Goal: Information Seeking & Learning: Learn about a topic

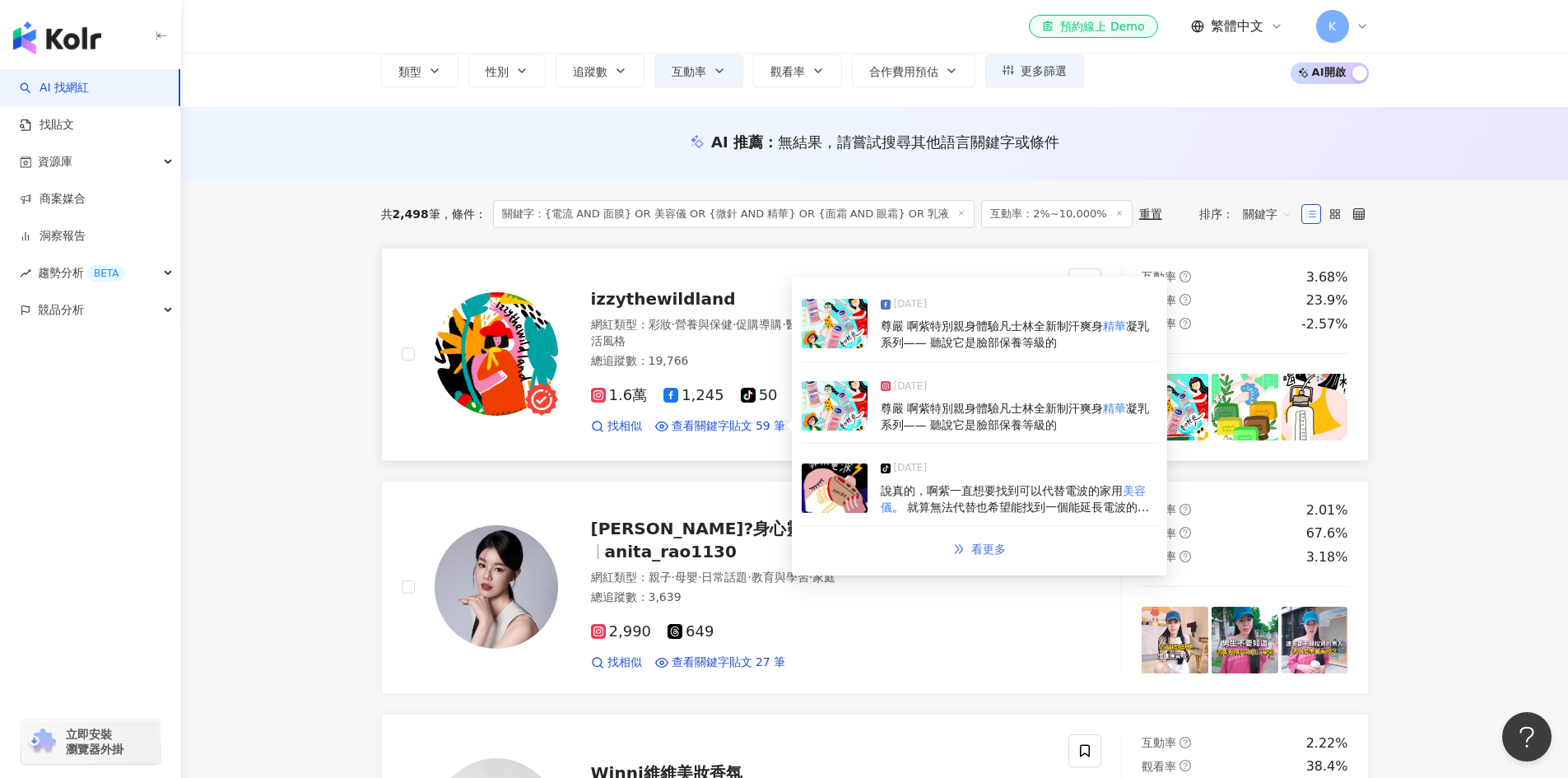
click at [985, 542] on span "看更多" at bounding box center [988, 548] width 34 height 14
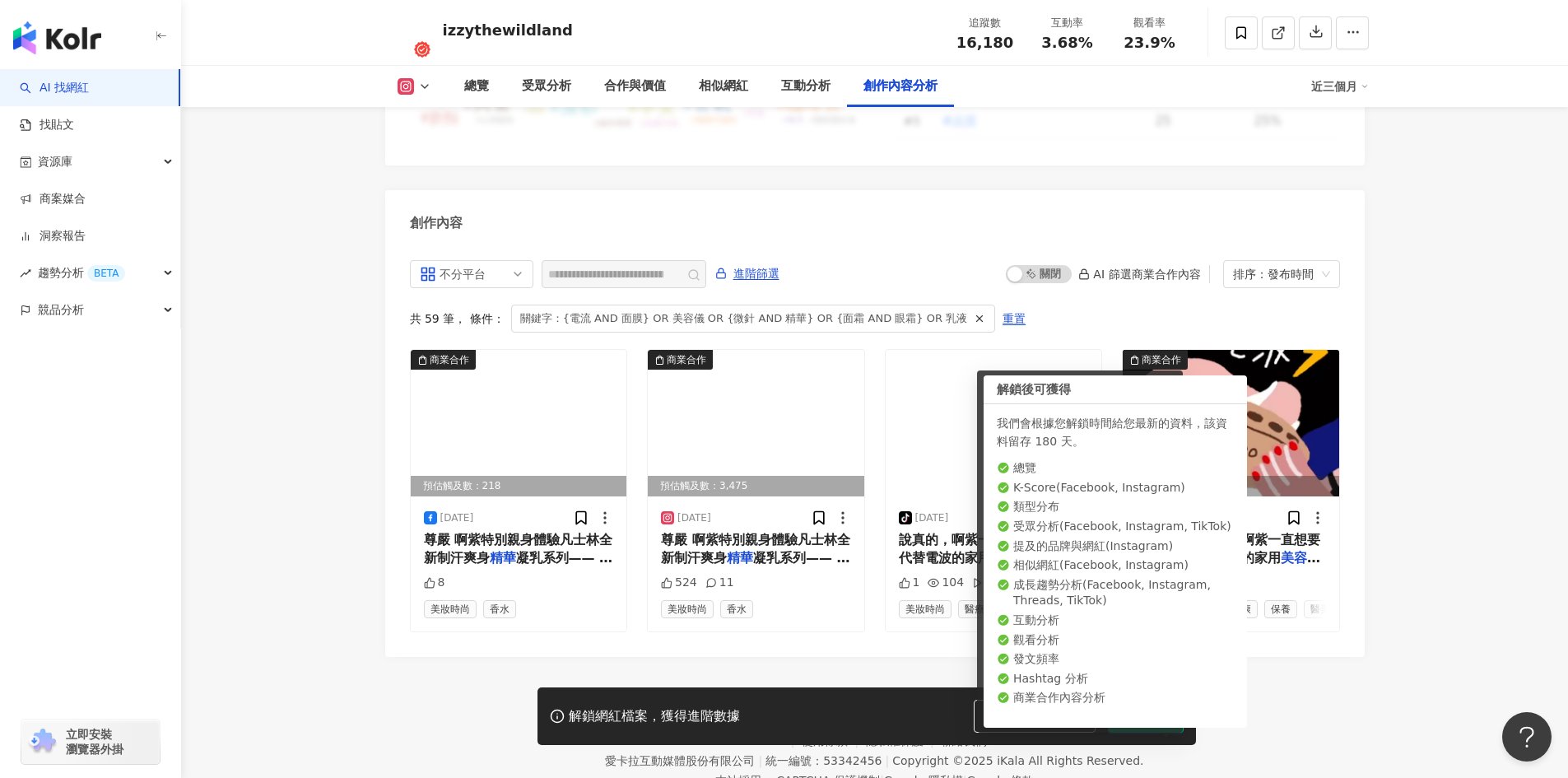
scroll to position [5074, 0]
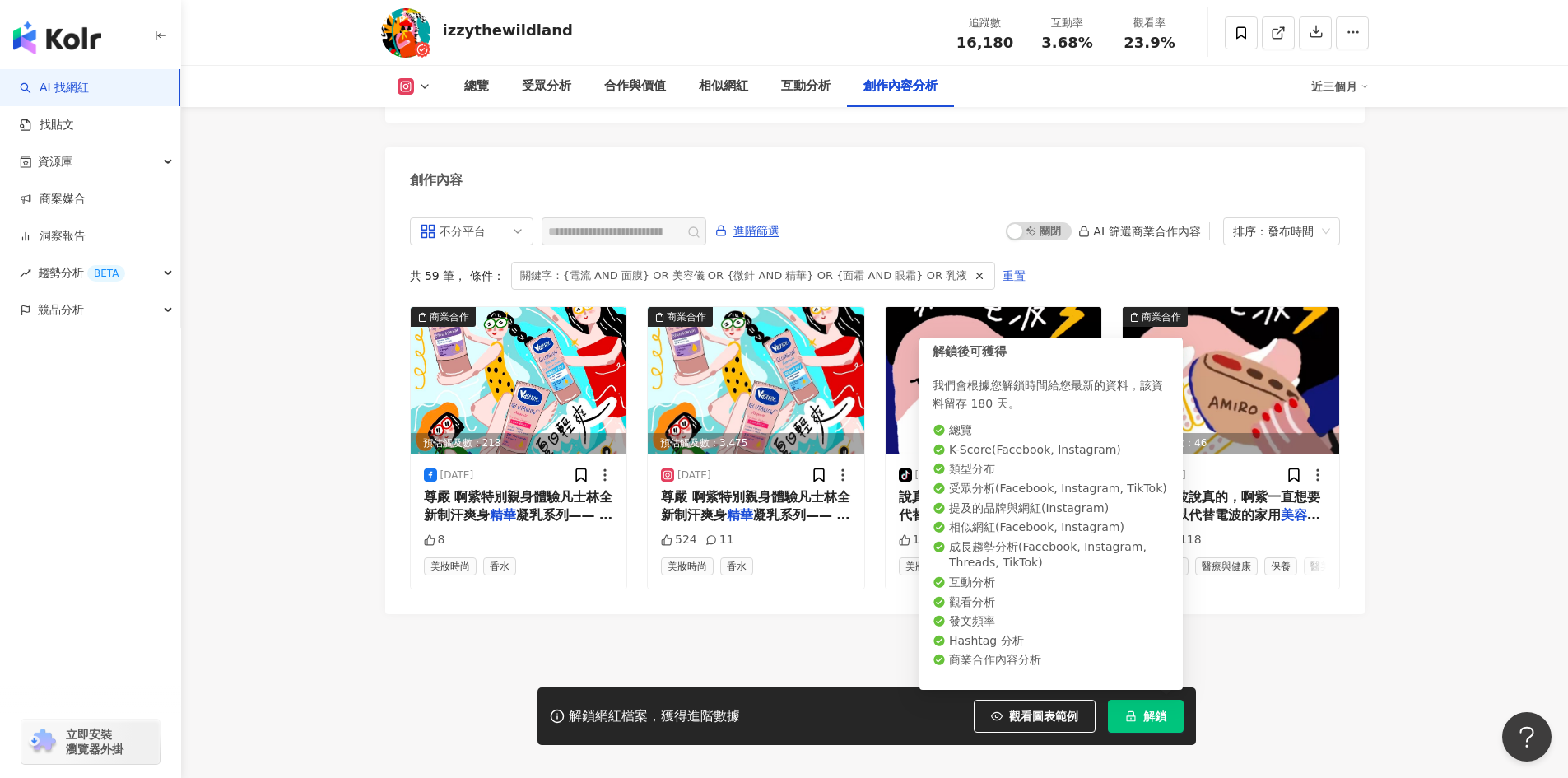
click at [1154, 710] on span "解鎖" at bounding box center [1155, 716] width 23 height 14
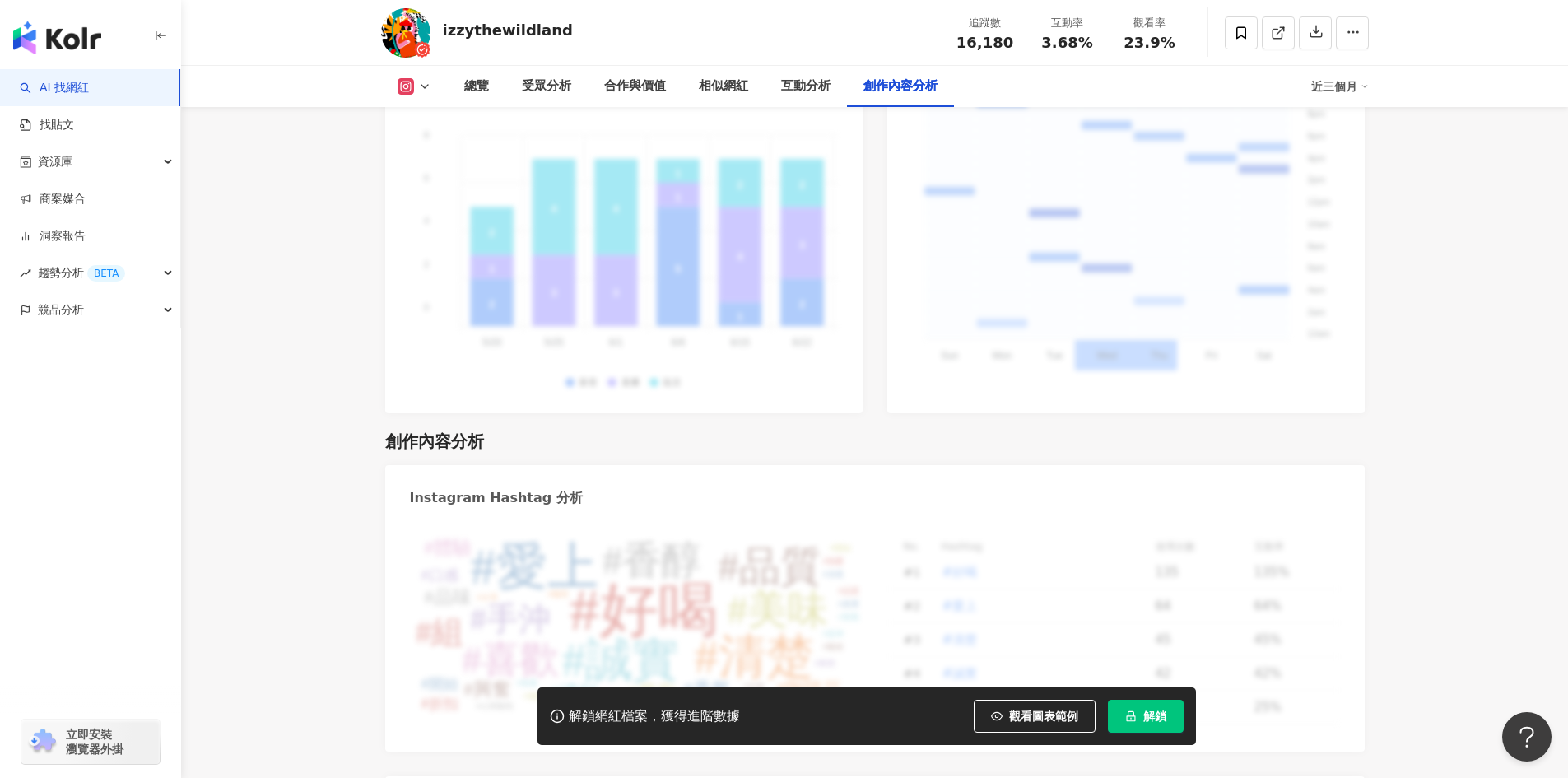
scroll to position [5055, 0]
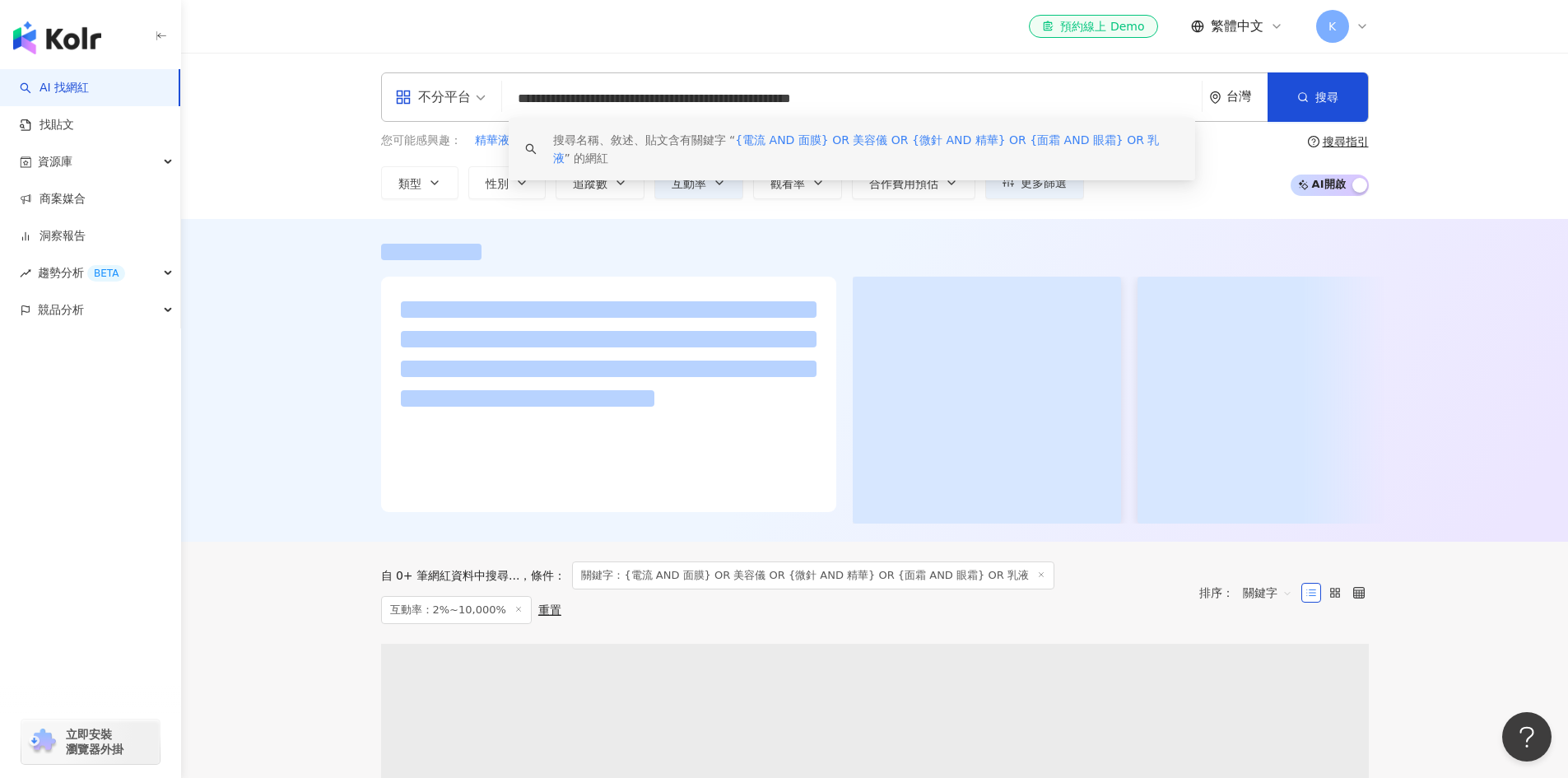
click at [653, 103] on input "**********" at bounding box center [852, 98] width 686 height 32
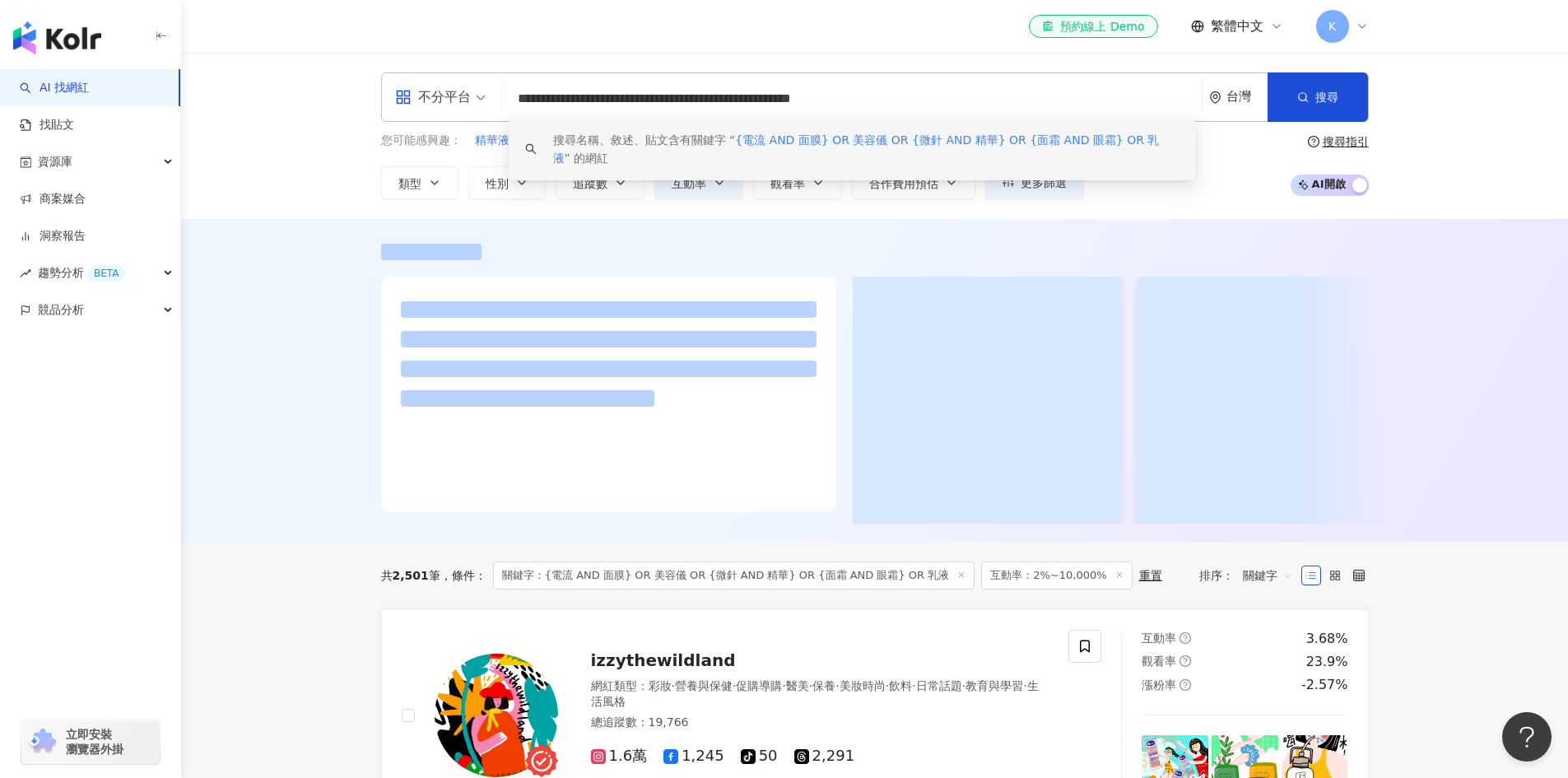
click at [653, 103] on input "**********" at bounding box center [852, 98] width 686 height 32
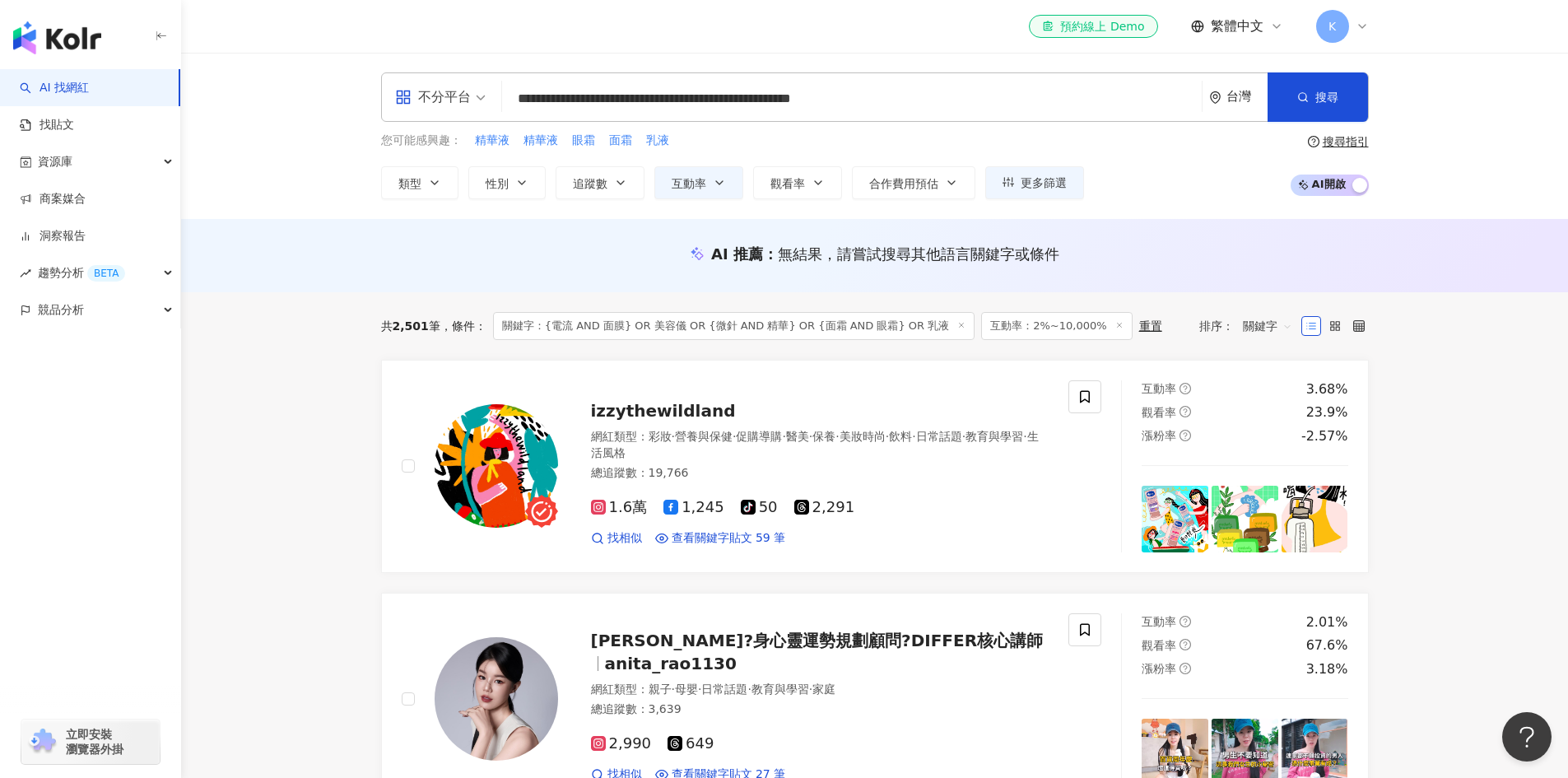
click at [523, 281] on div "AI 推薦 ： 無結果，請嘗試搜尋其他語言關鍵字或條件" at bounding box center [874, 255] width 1387 height 73
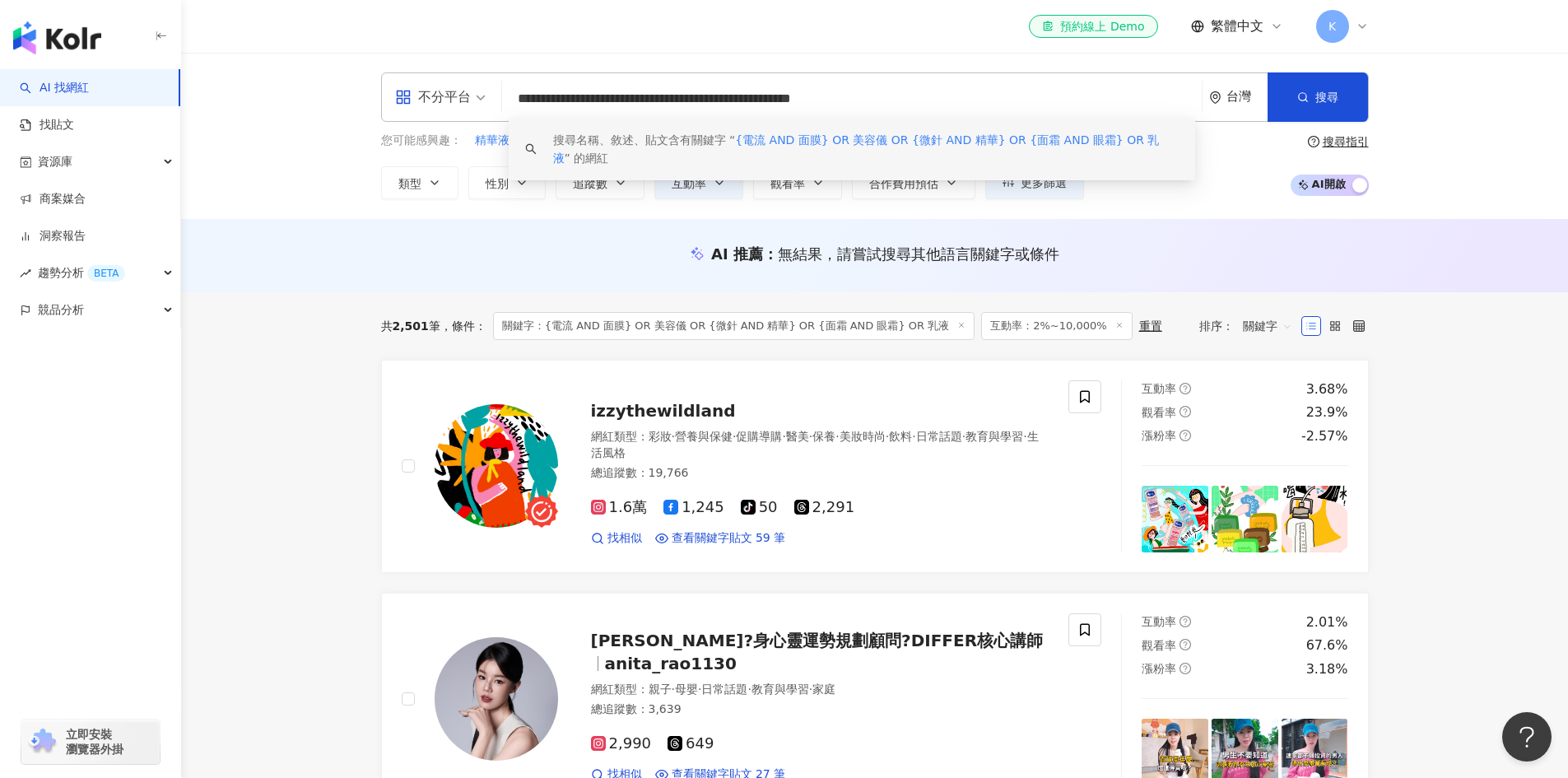
click at [754, 101] on input "**********" at bounding box center [852, 98] width 686 height 32
drag, startPoint x: 975, startPoint y: 100, endPoint x: 500, endPoint y: 62, distance: 476.5
click at [500, 62] on div "**********" at bounding box center [874, 136] width 1387 height 167
paste input "**********"
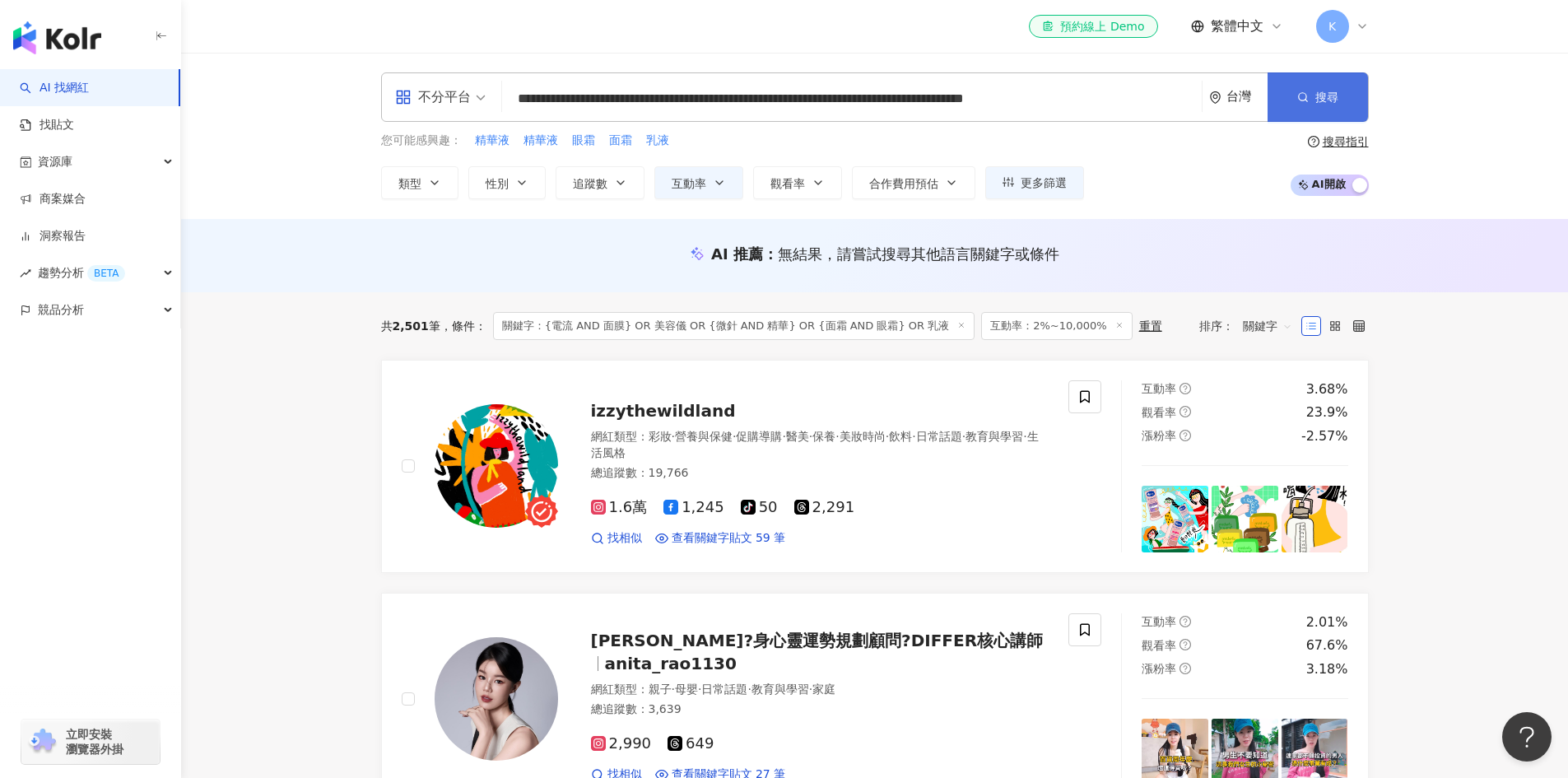
click at [1320, 93] on span "搜尋" at bounding box center [1327, 97] width 23 height 14
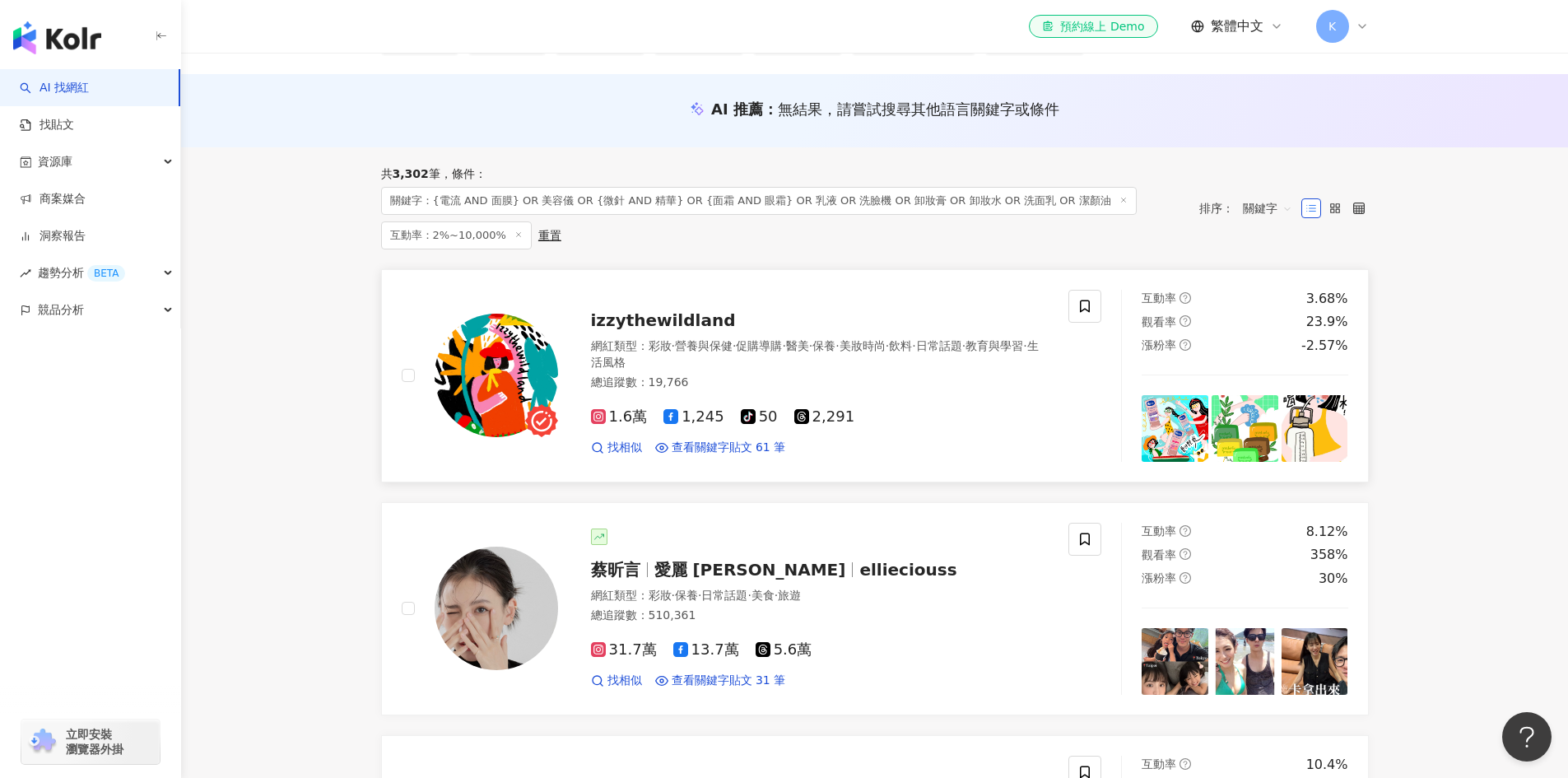
scroll to position [146, 0]
click at [1273, 202] on span "關鍵字" at bounding box center [1267, 207] width 50 height 26
click at [1123, 235] on div "共 3,302 筆 條件 ： 關鍵字：{電流 AND 面膜} OR 美容儀 OR {微針 AND 精華} OR {面霜 AND 眼霜} OR 乳液 OR 洗臉…" at bounding box center [781, 207] width 801 height 82
click at [1089, 293] on span at bounding box center [1085, 305] width 33 height 33
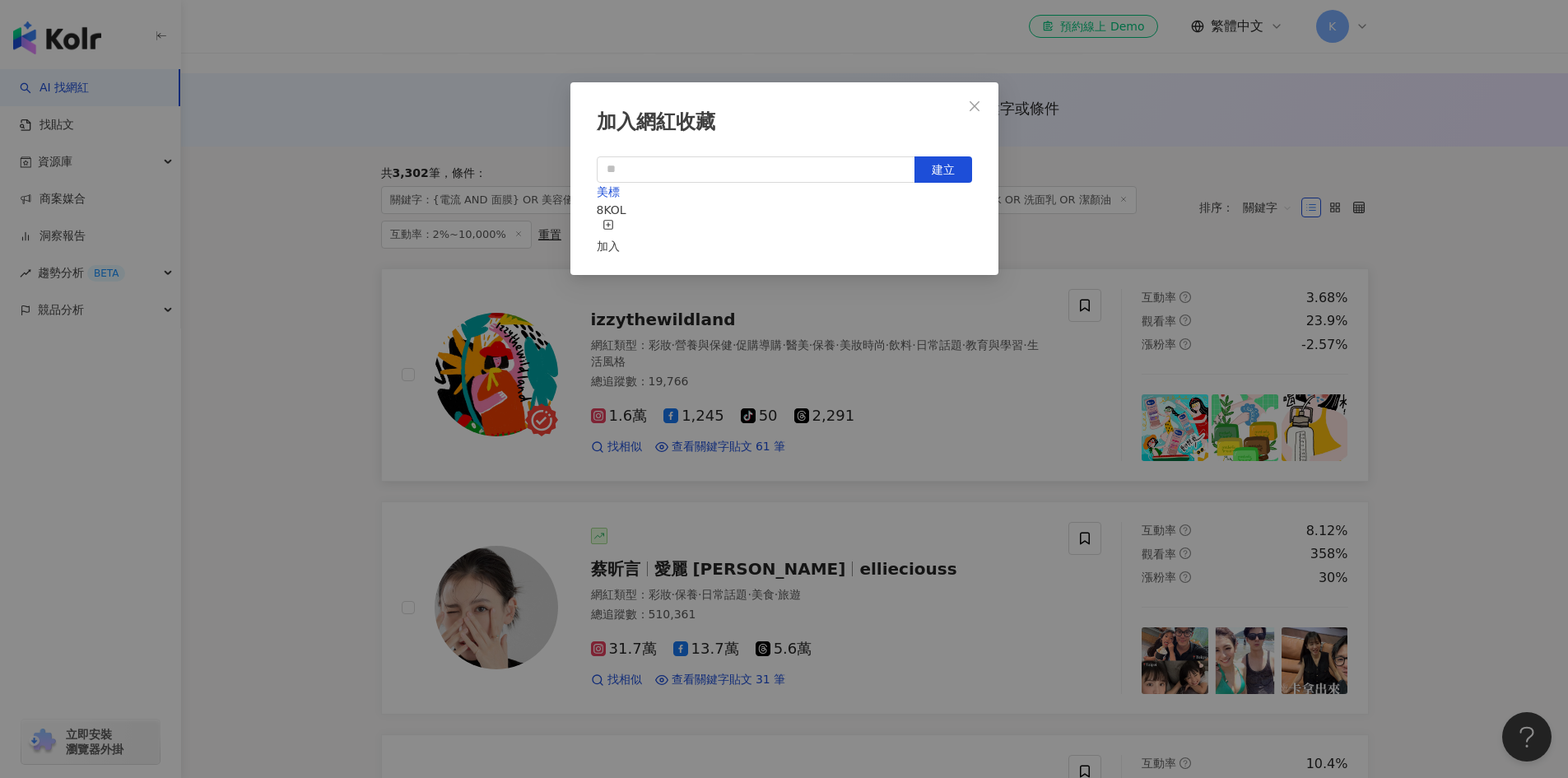
click at [619, 226] on div "加入" at bounding box center [608, 237] width 23 height 36
click at [978, 104] on icon "close" at bounding box center [974, 106] width 14 height 14
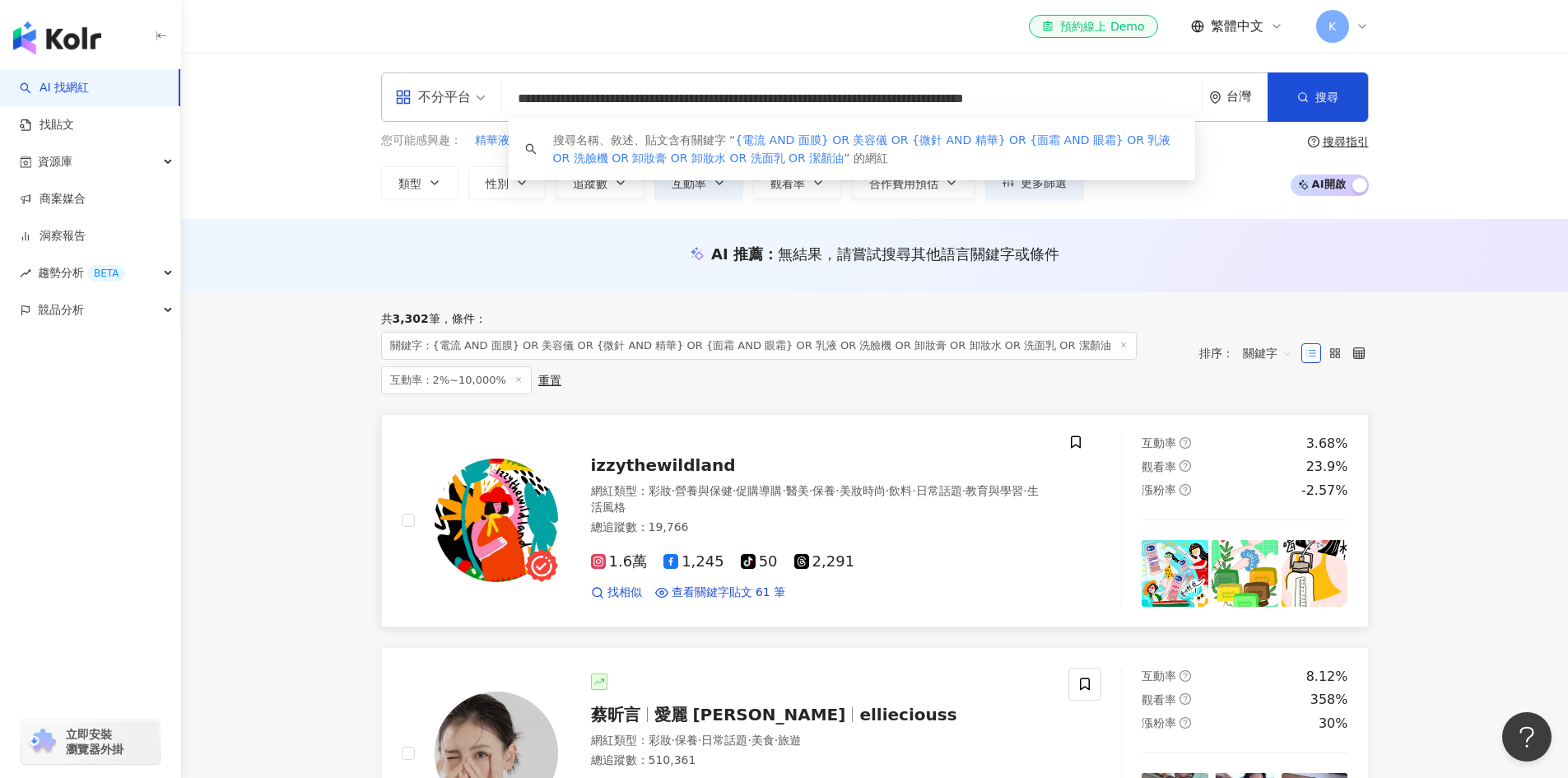
scroll to position [0, 0]
drag, startPoint x: 986, startPoint y: 100, endPoint x: 471, endPoint y: 102, distance: 515.0
click at [471, 102] on div "**********" at bounding box center [874, 96] width 987 height 50
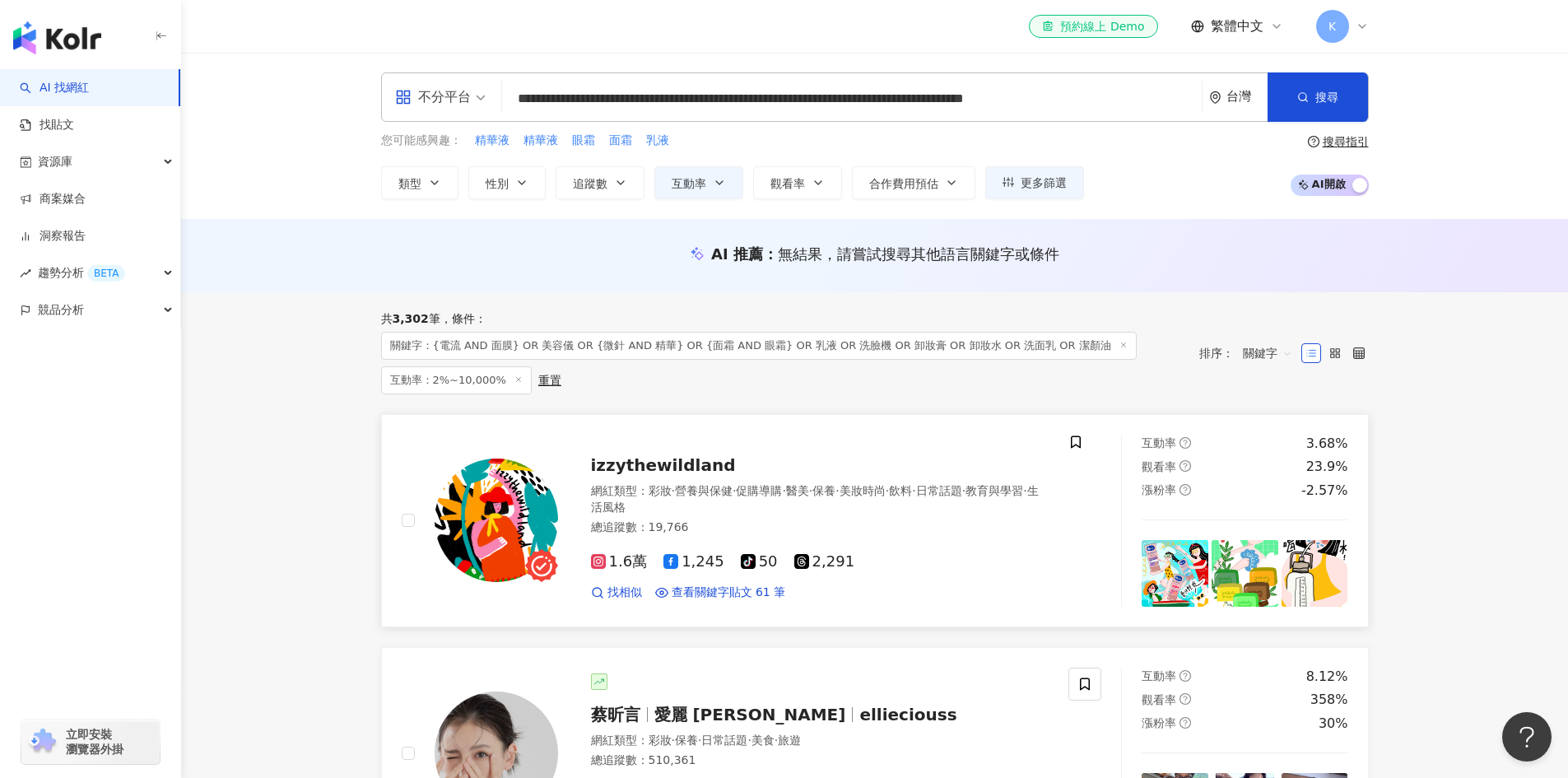
click at [435, 248] on div "AI 推薦 ： 無結果，請嘗試搜尋其他語言關鍵字或條件" at bounding box center [874, 254] width 987 height 21
click at [558, 95] on input "**********" at bounding box center [852, 98] width 686 height 32
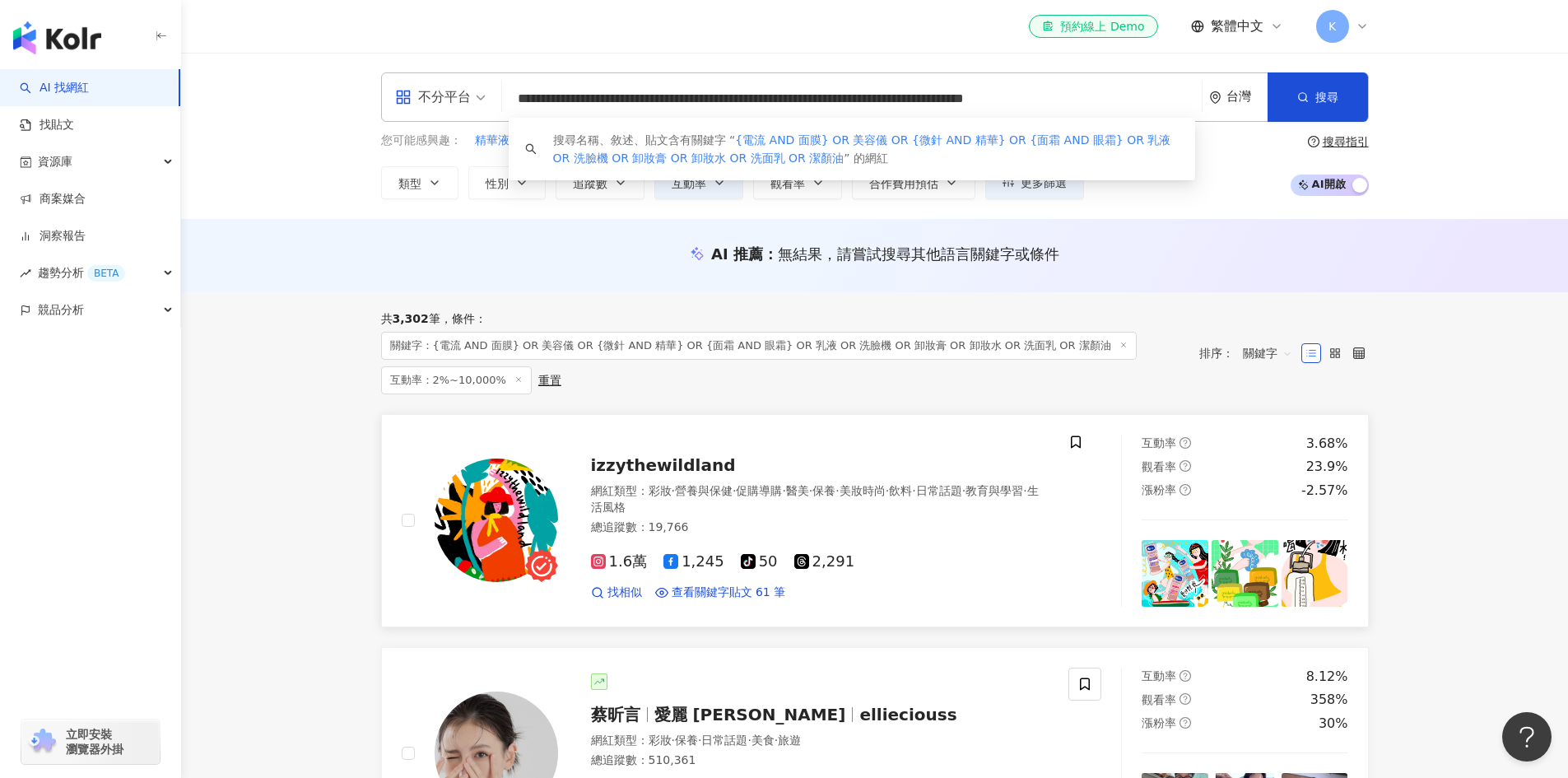
paste input "**********"
type input "**********"
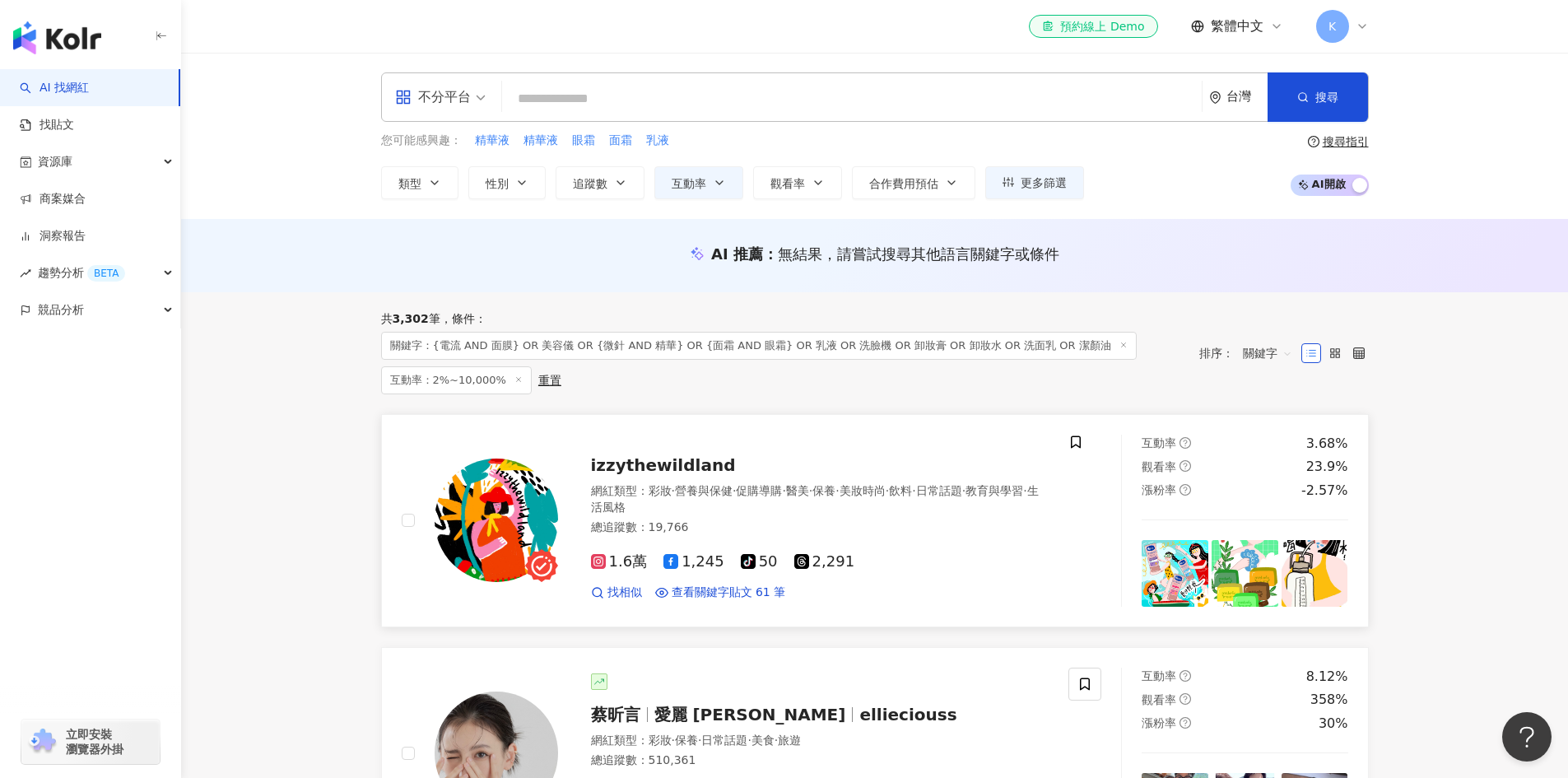
paste input "**********"
click at [1317, 109] on button "搜尋" at bounding box center [1318, 96] width 101 height 50
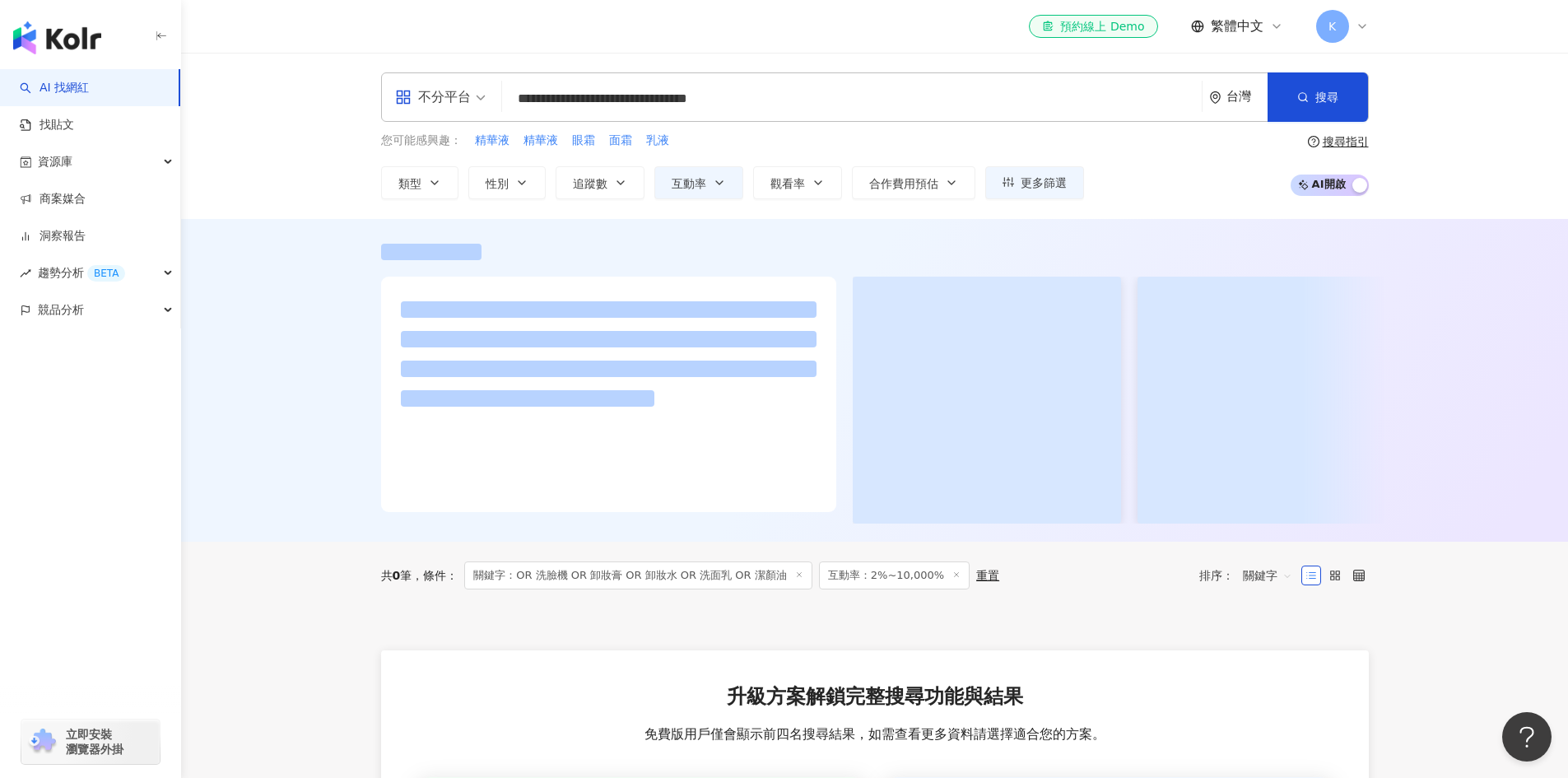
click at [543, 98] on input "**********" at bounding box center [852, 98] width 686 height 32
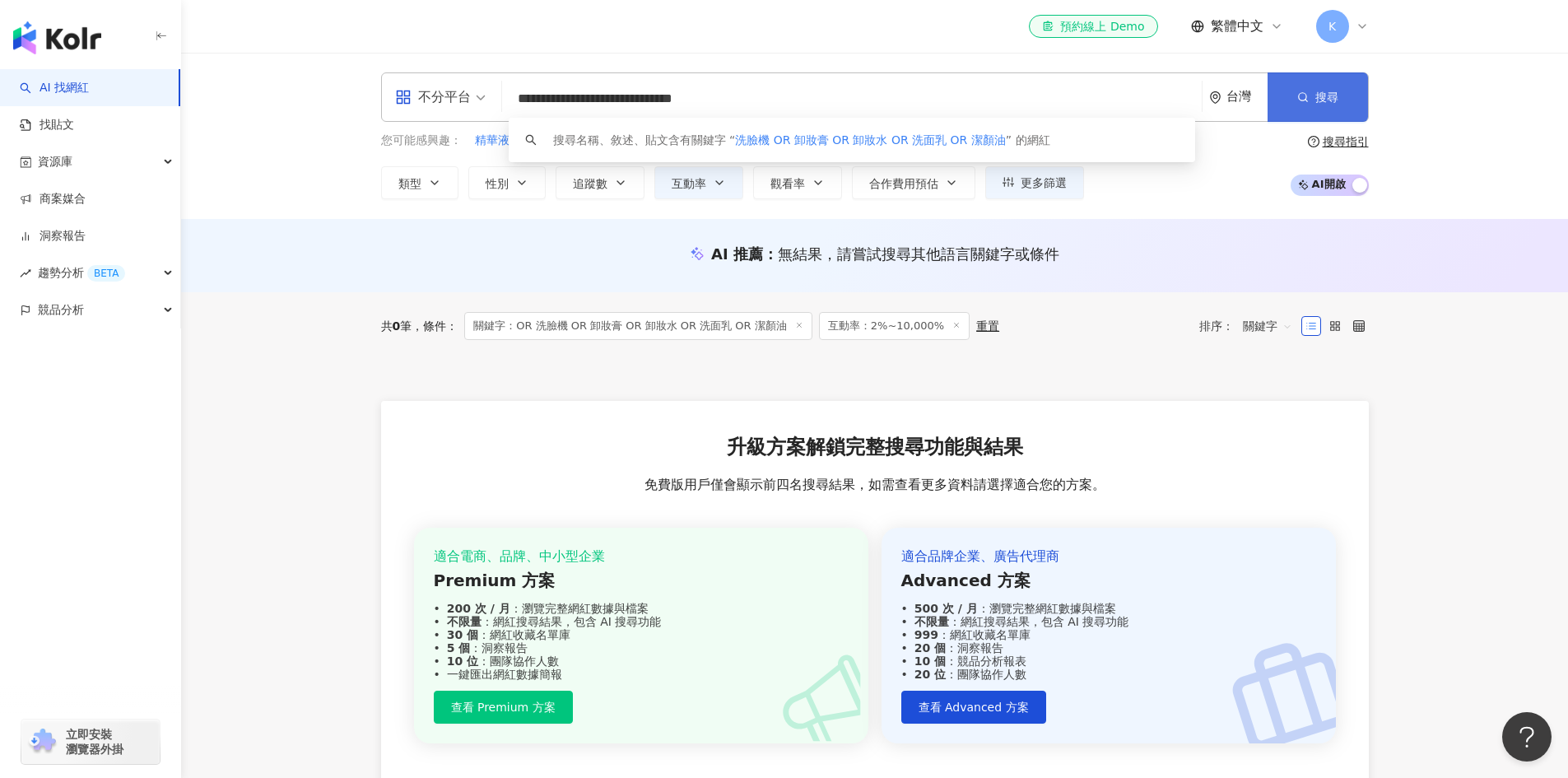
type input "**********"
click at [1309, 116] on button "搜尋" at bounding box center [1318, 96] width 101 height 50
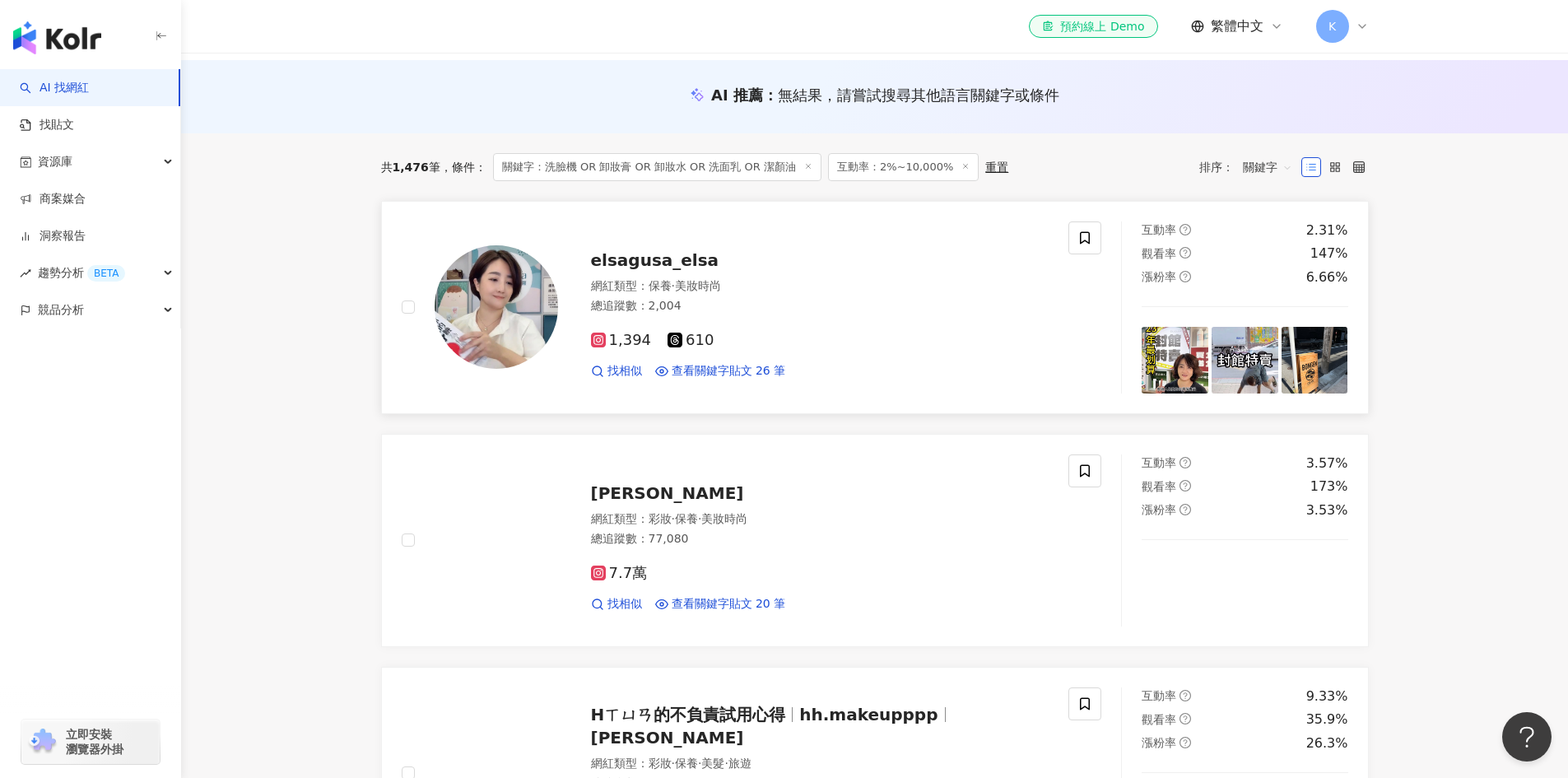
scroll to position [159, 0]
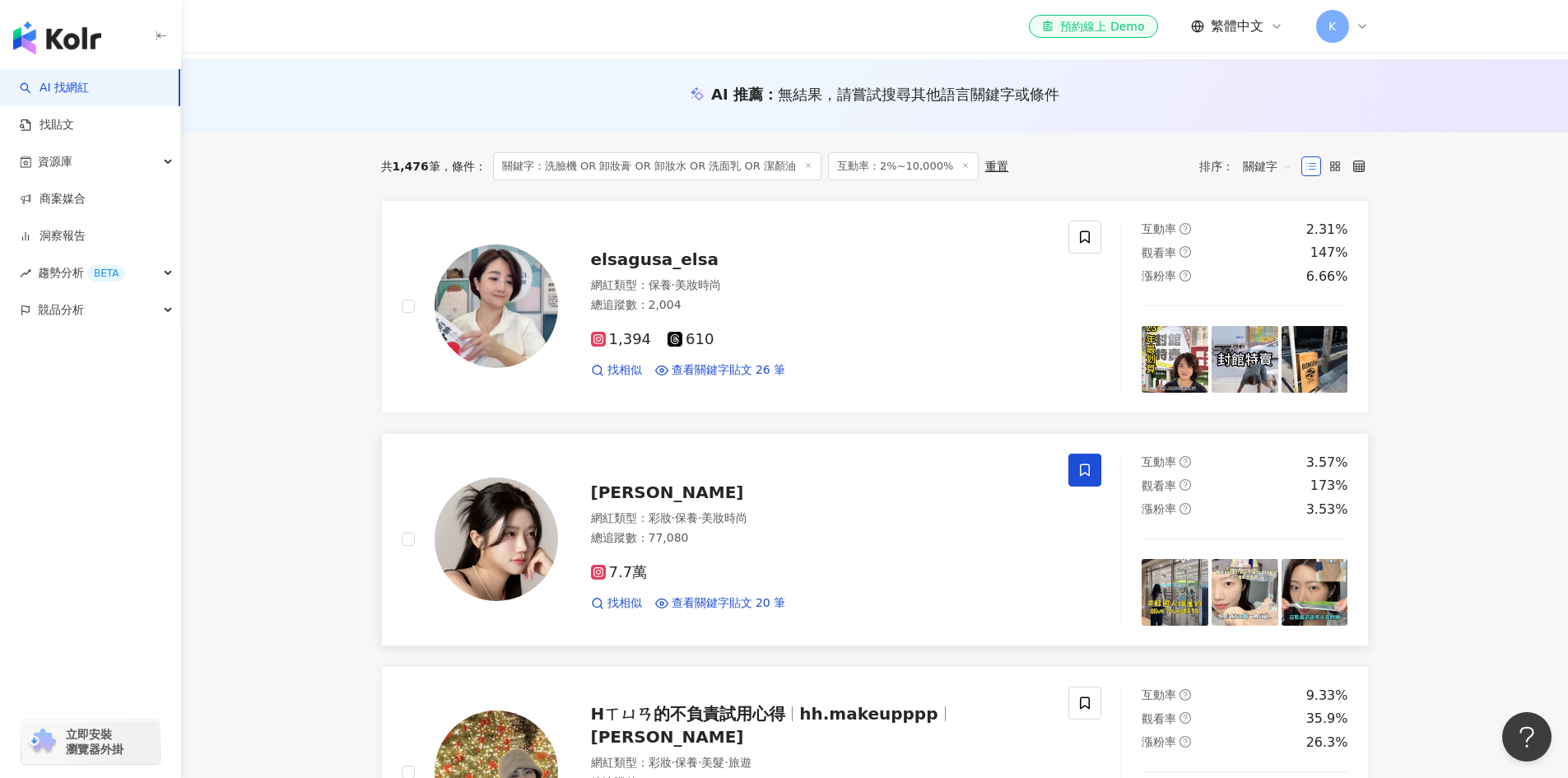
click at [1074, 474] on span at bounding box center [1085, 470] width 33 height 33
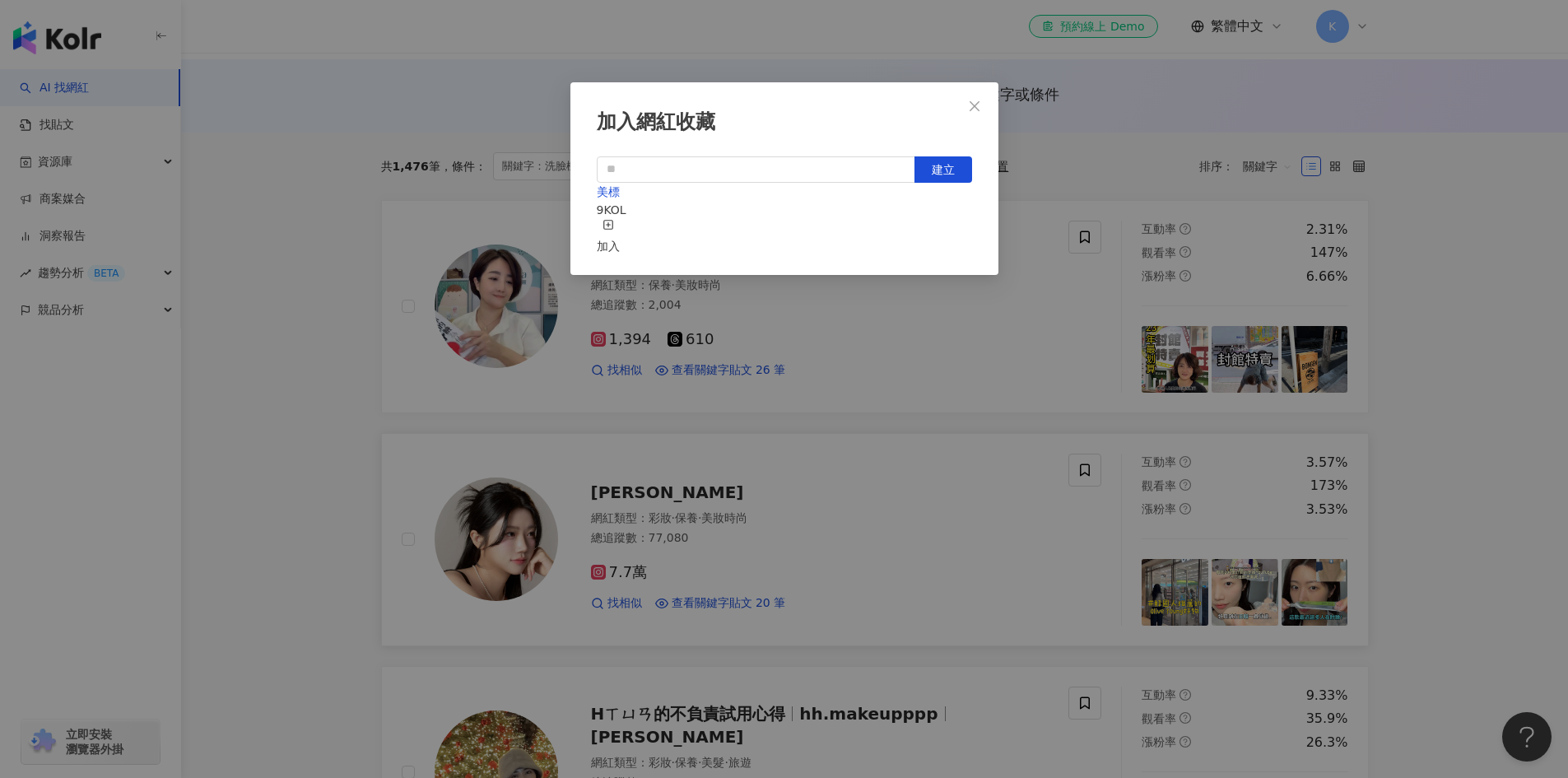
click at [619, 226] on div "加入" at bounding box center [608, 237] width 23 height 36
click at [974, 110] on icon "close" at bounding box center [974, 106] width 14 height 14
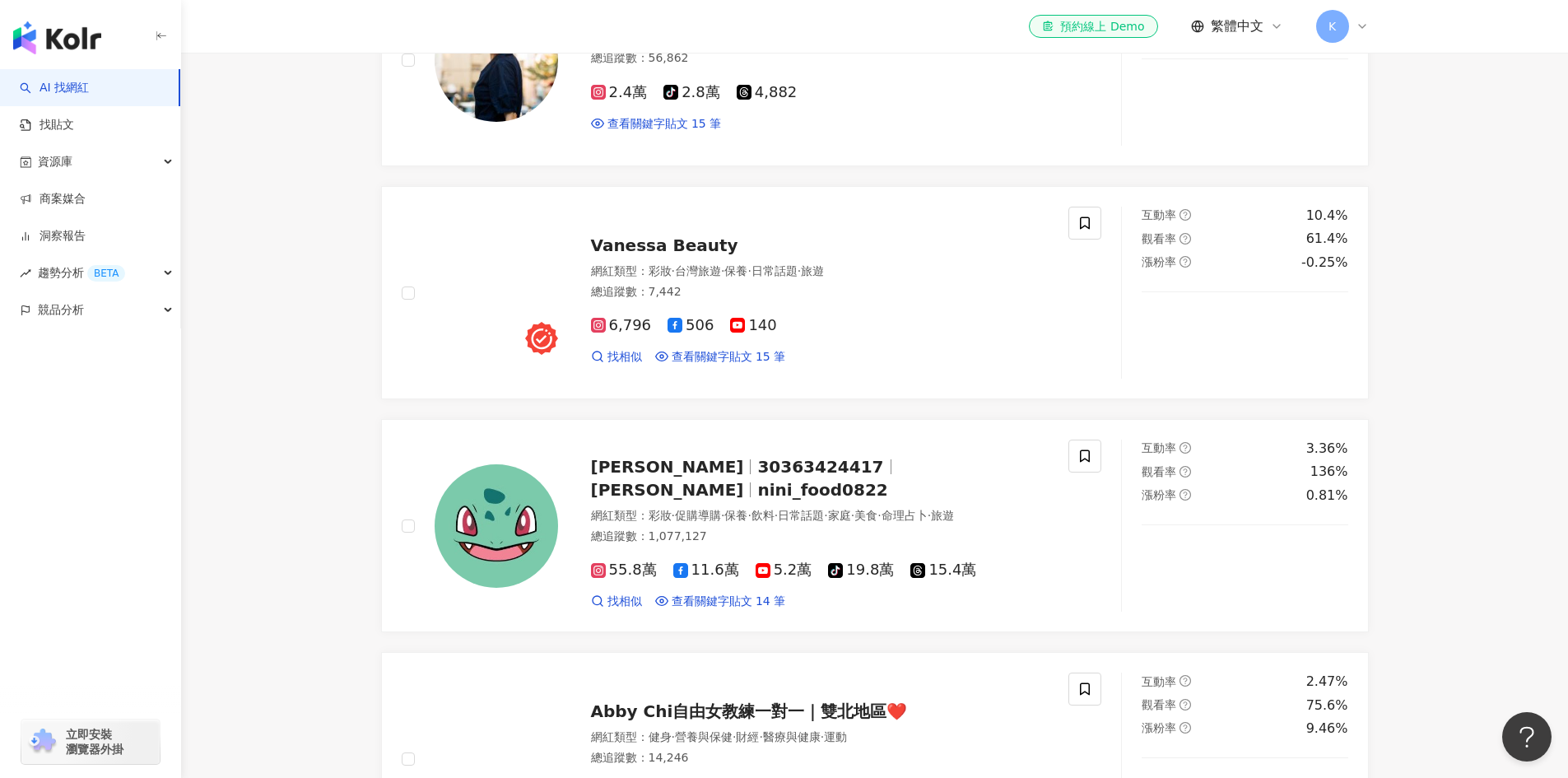
scroll to position [1300, 0]
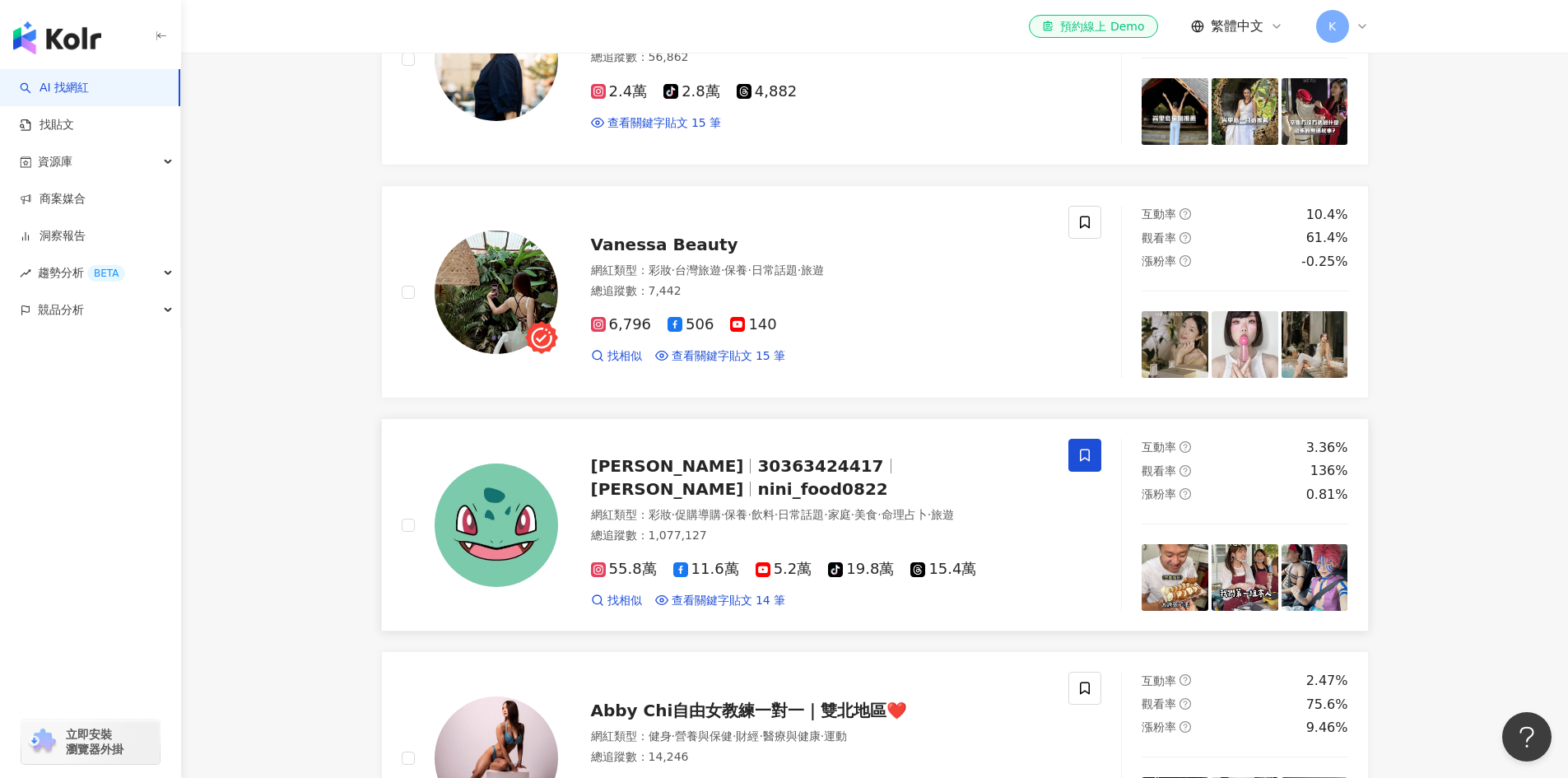
click at [1086, 463] on icon at bounding box center [1085, 455] width 14 height 14
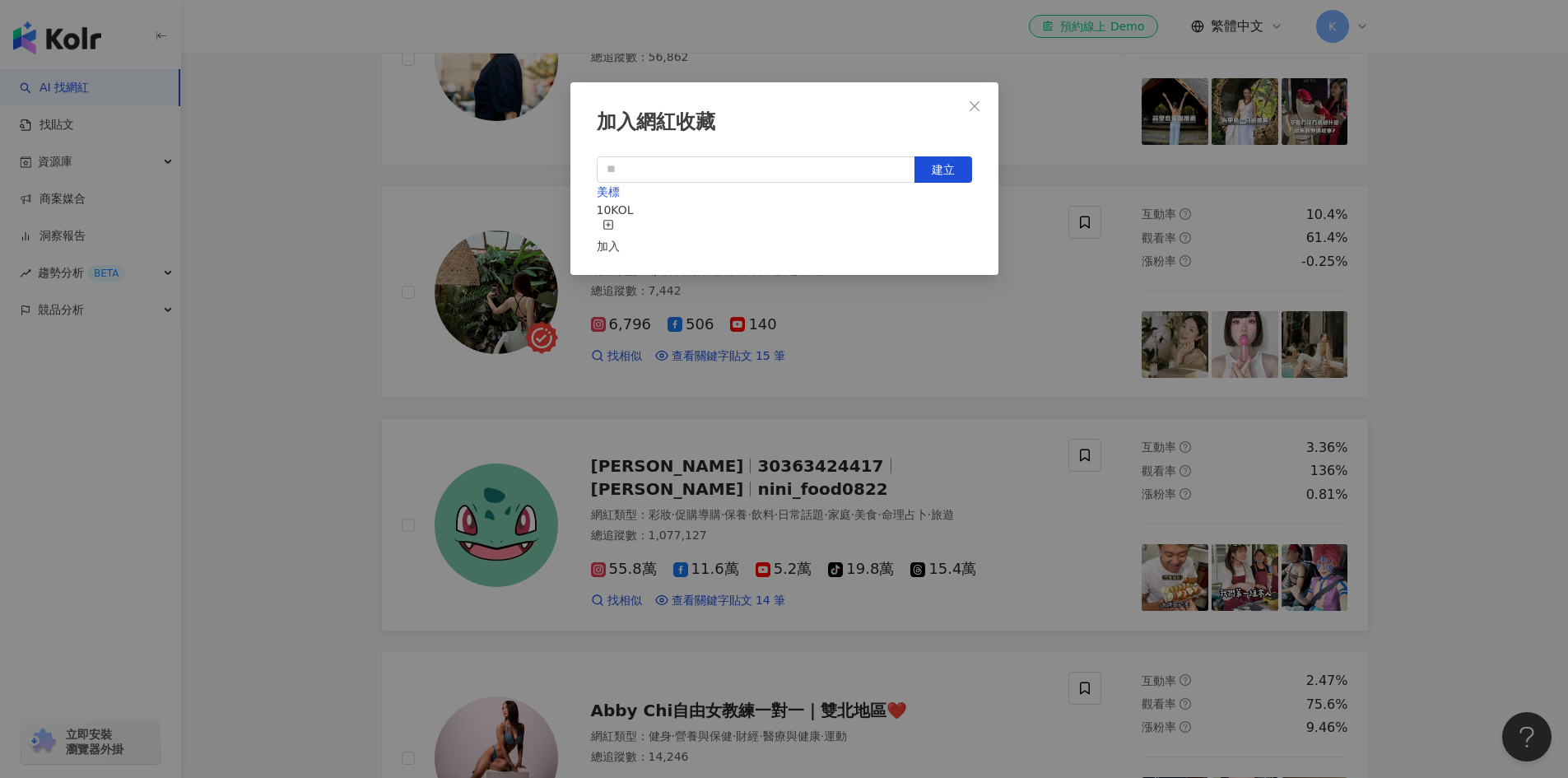
click at [612, 229] on rect "button" at bounding box center [608, 224] width 9 height 9
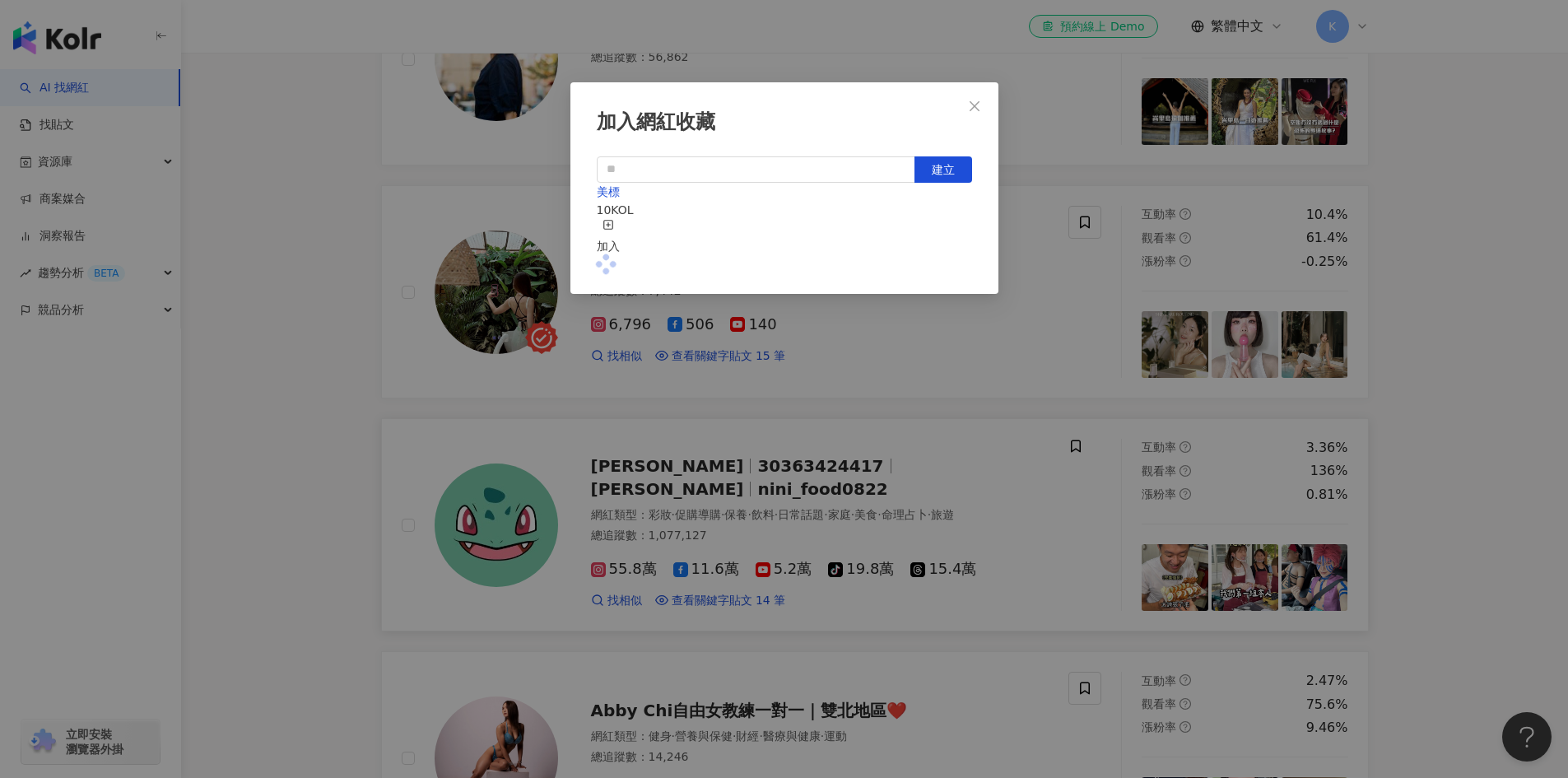
scroll to position [1440, 0]
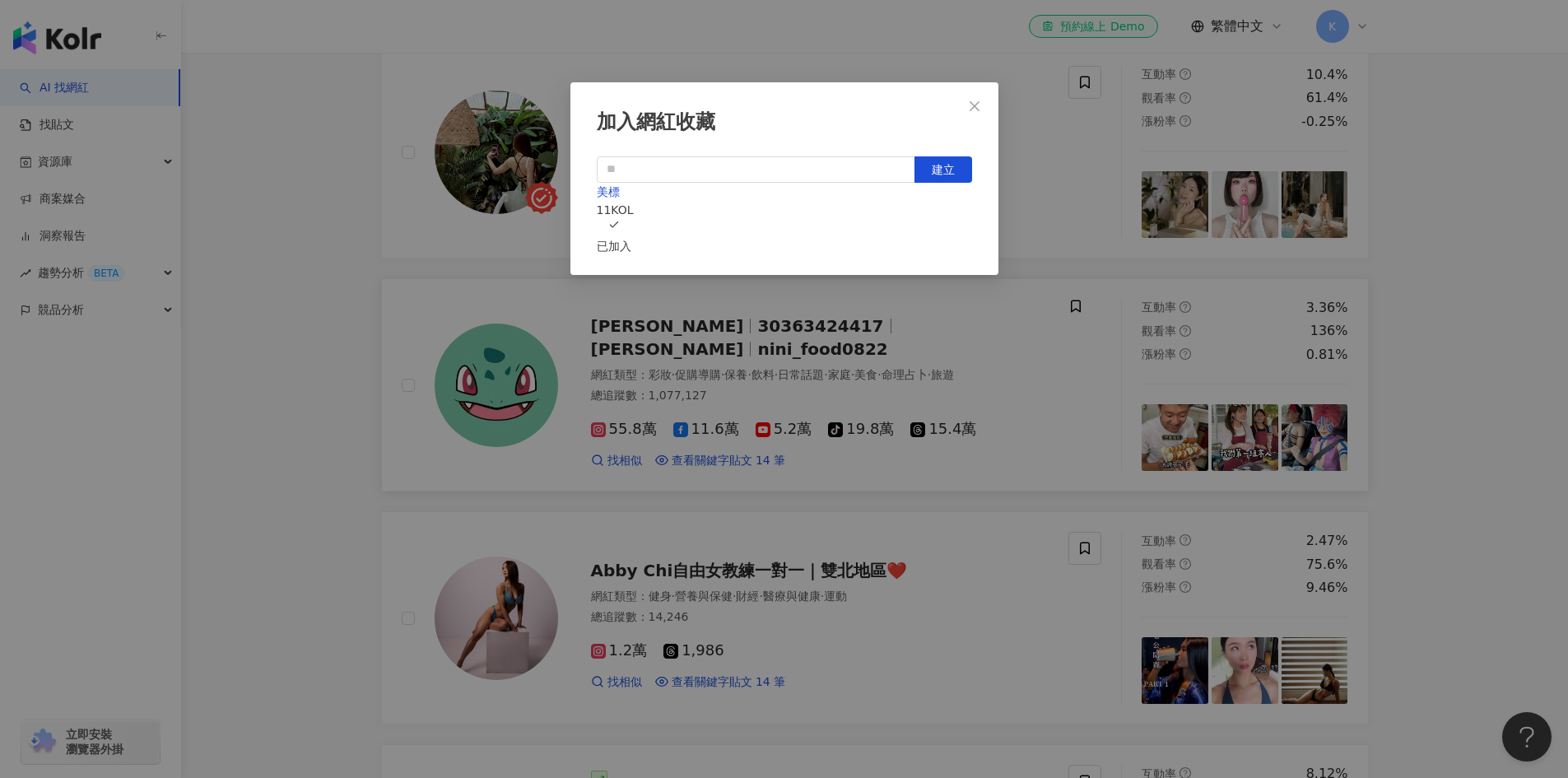
click at [975, 102] on icon "close" at bounding box center [974, 106] width 14 height 14
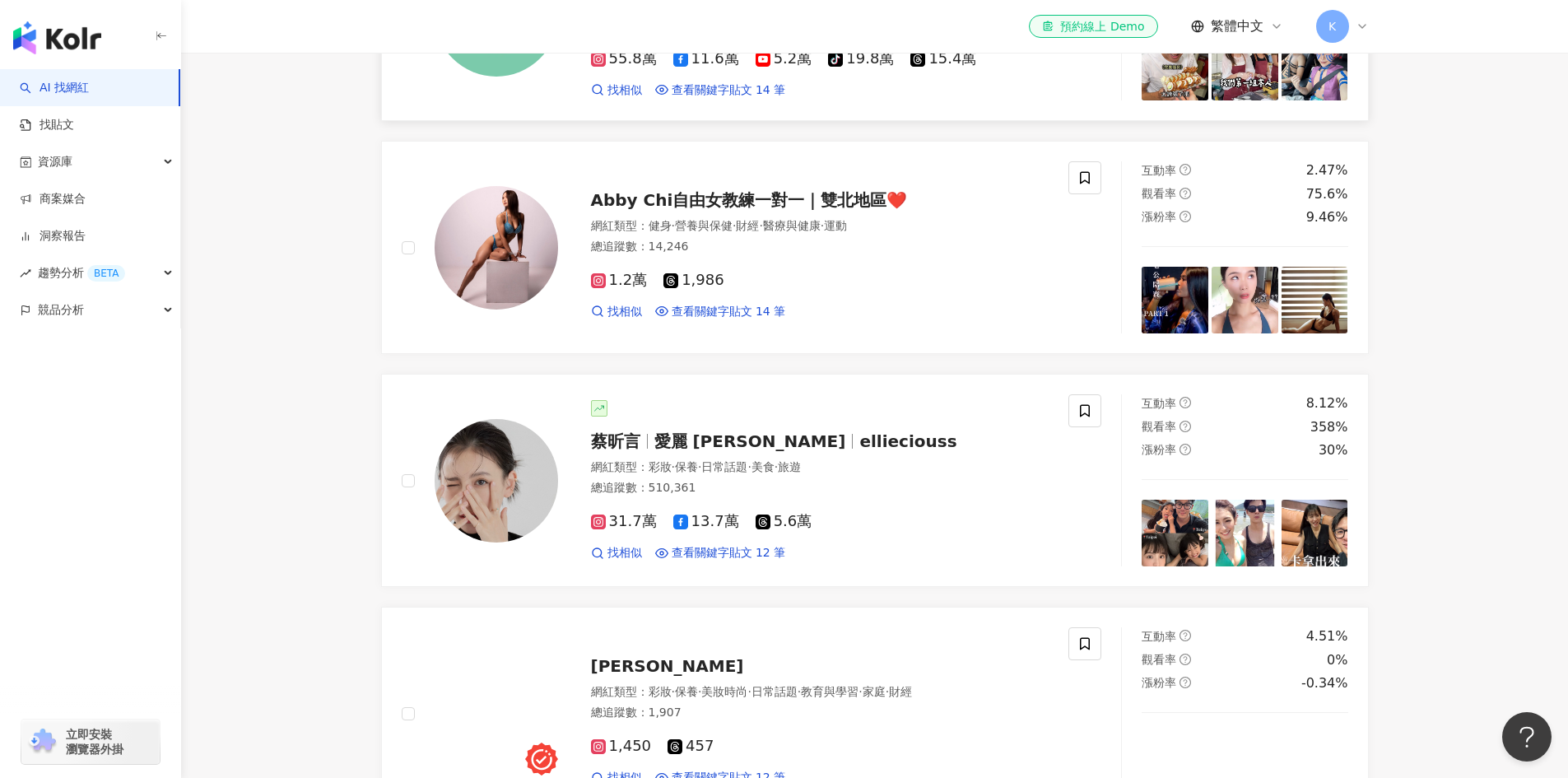
scroll to position [1811, 0]
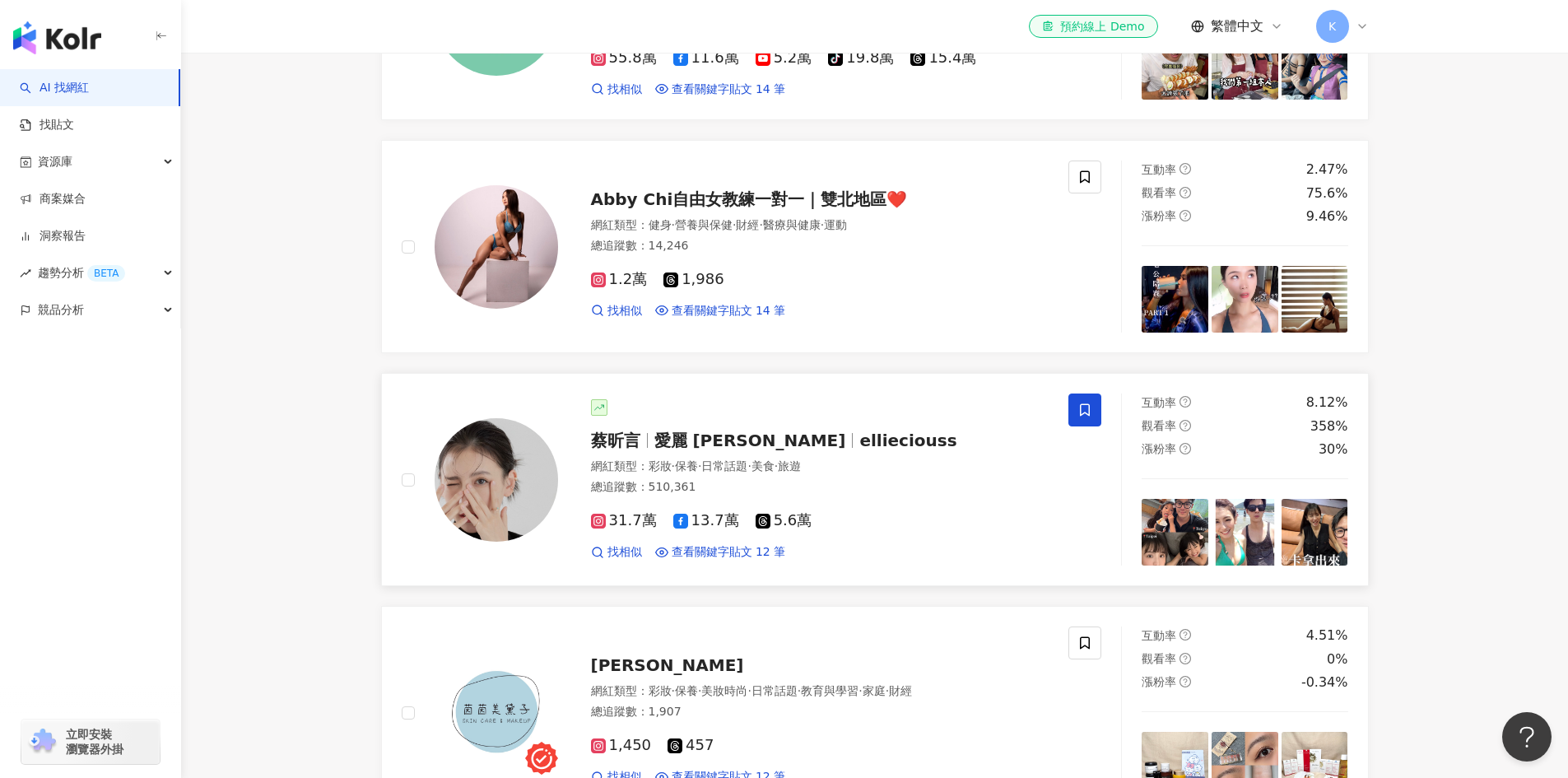
click at [1072, 427] on span at bounding box center [1085, 410] width 33 height 33
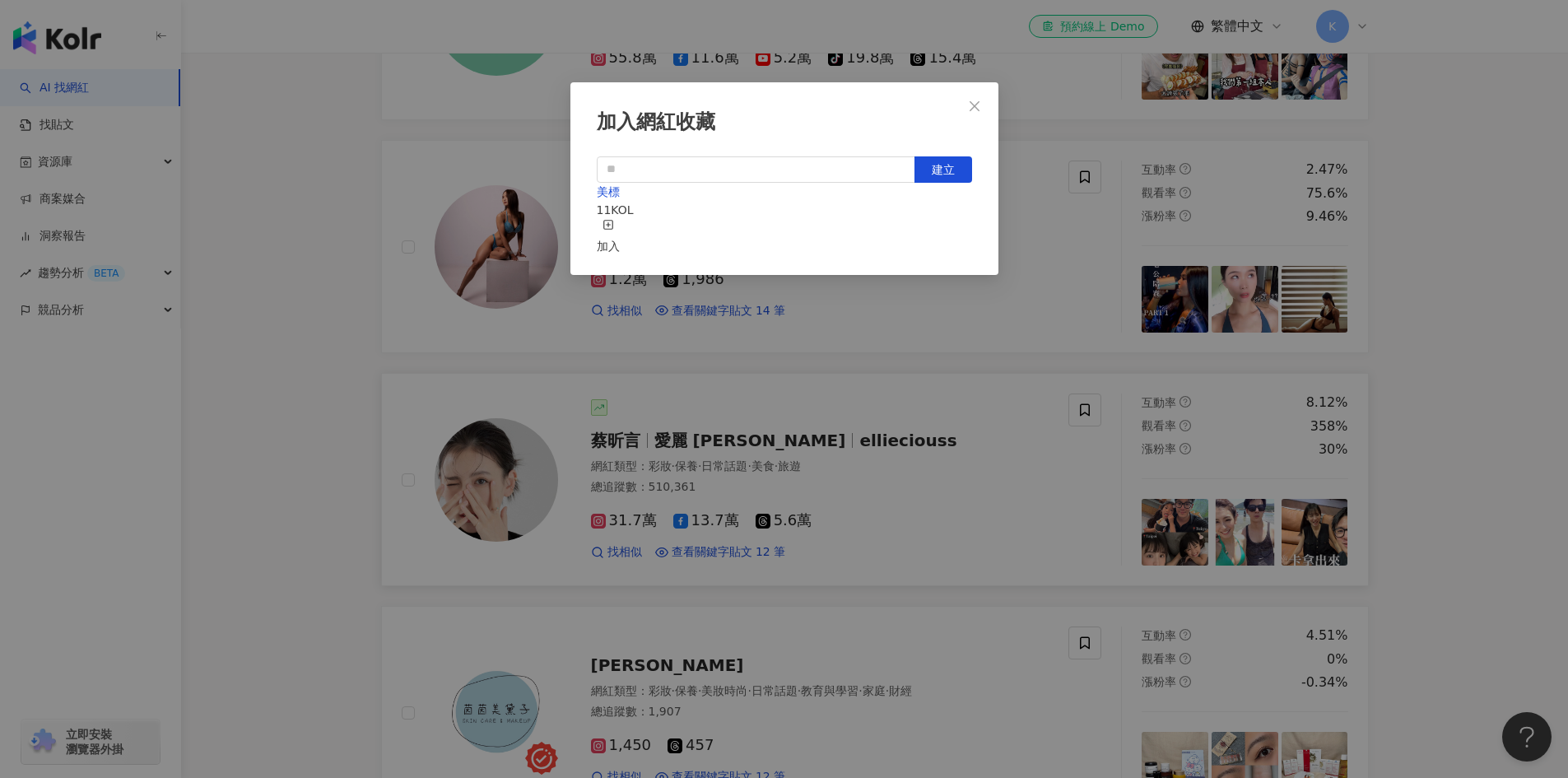
click at [619, 222] on div "加入" at bounding box center [608, 237] width 23 height 36
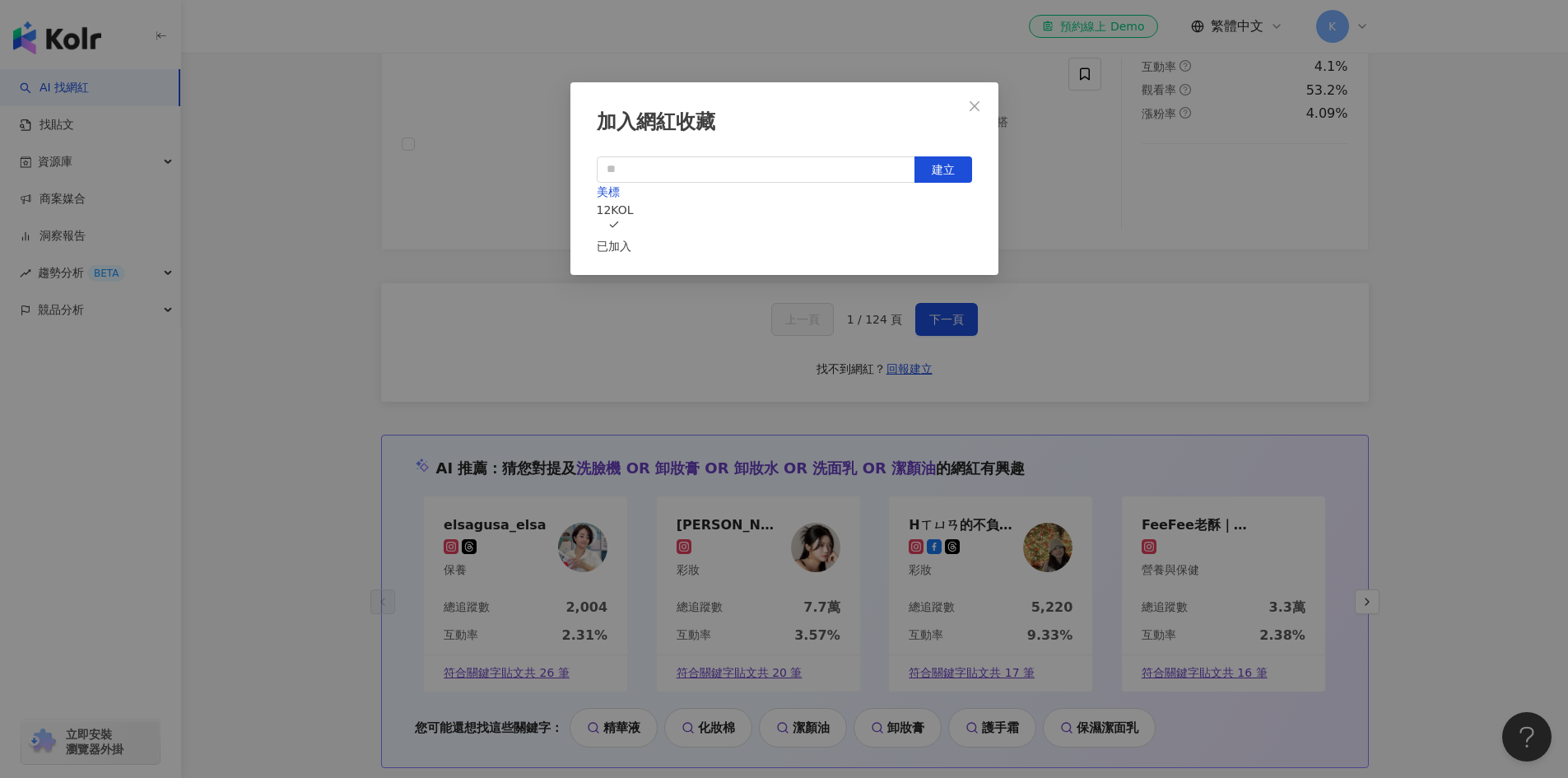
scroll to position [2856, 0]
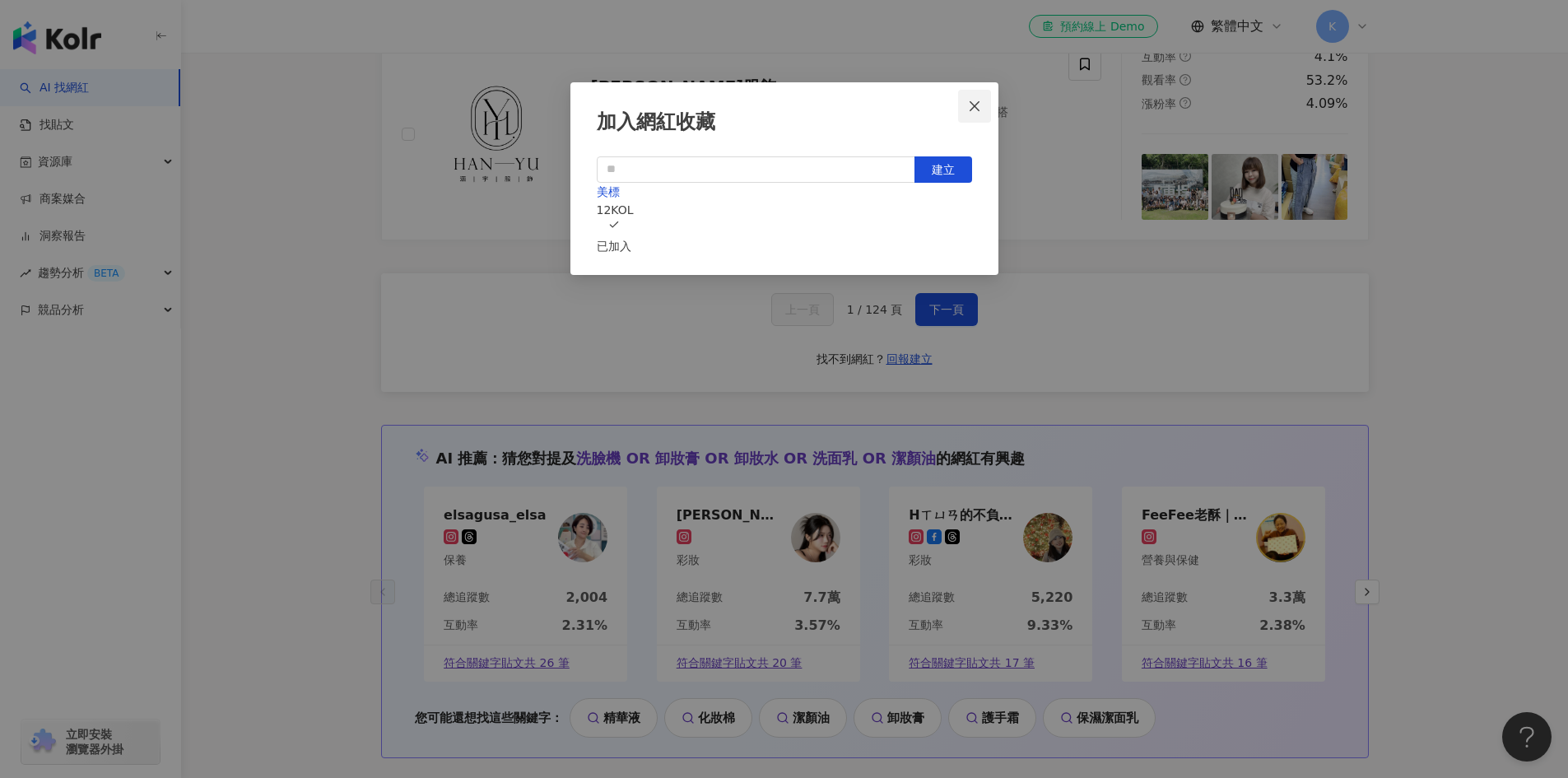
click at [970, 97] on button "Close" at bounding box center [974, 106] width 33 height 33
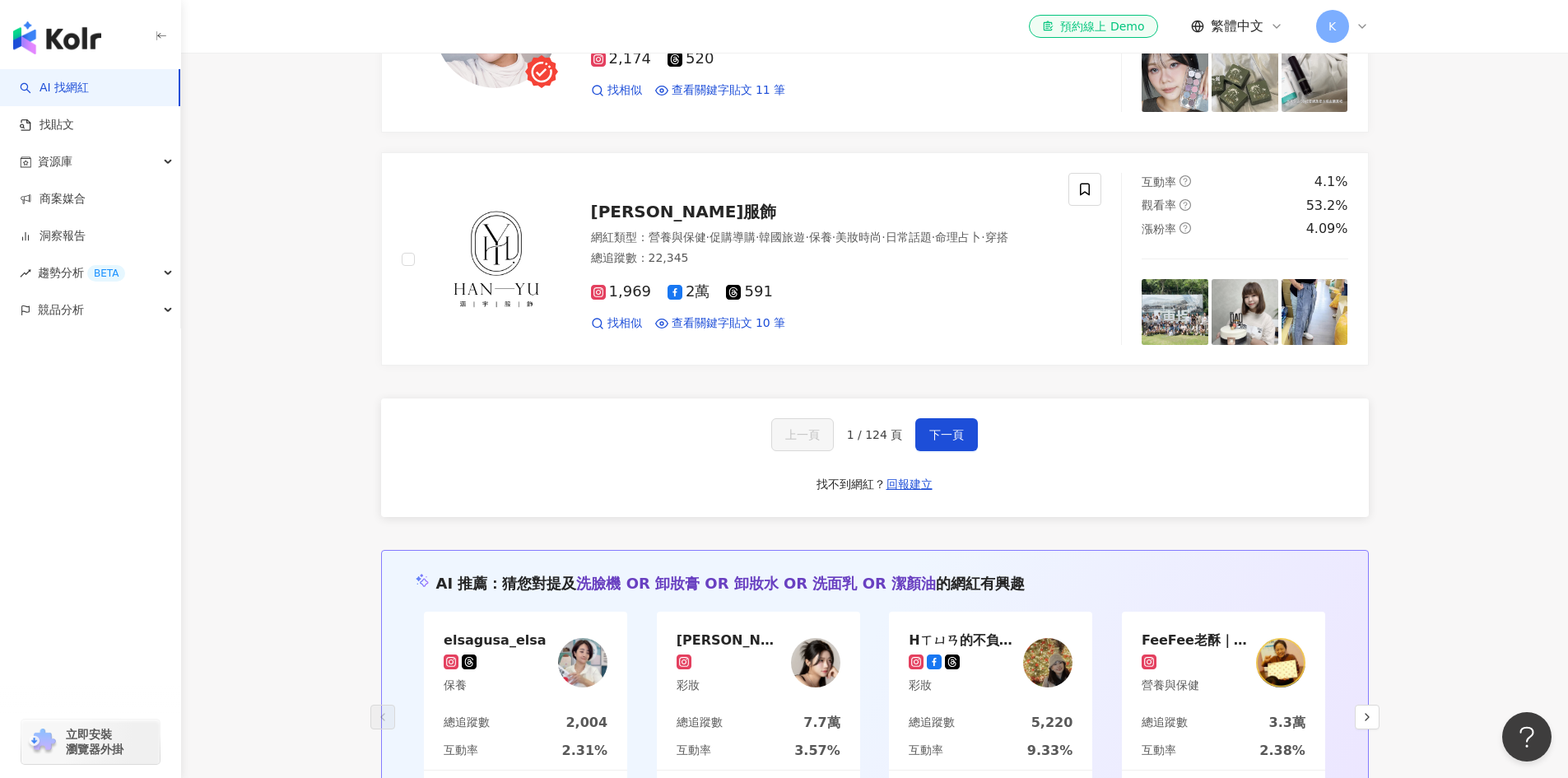
scroll to position [2728, 0]
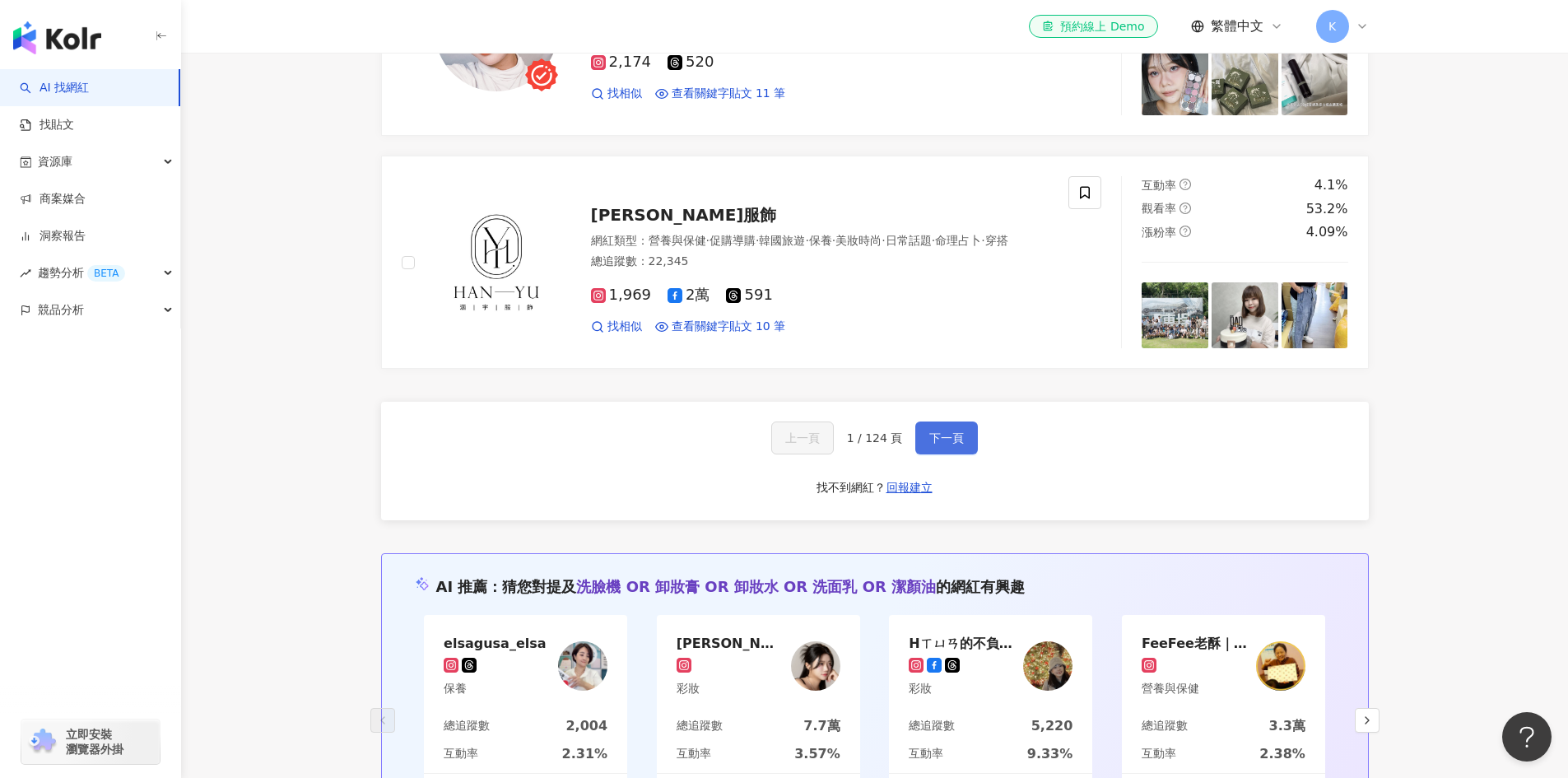
click at [951, 445] on span "下一頁" at bounding box center [946, 438] width 34 height 14
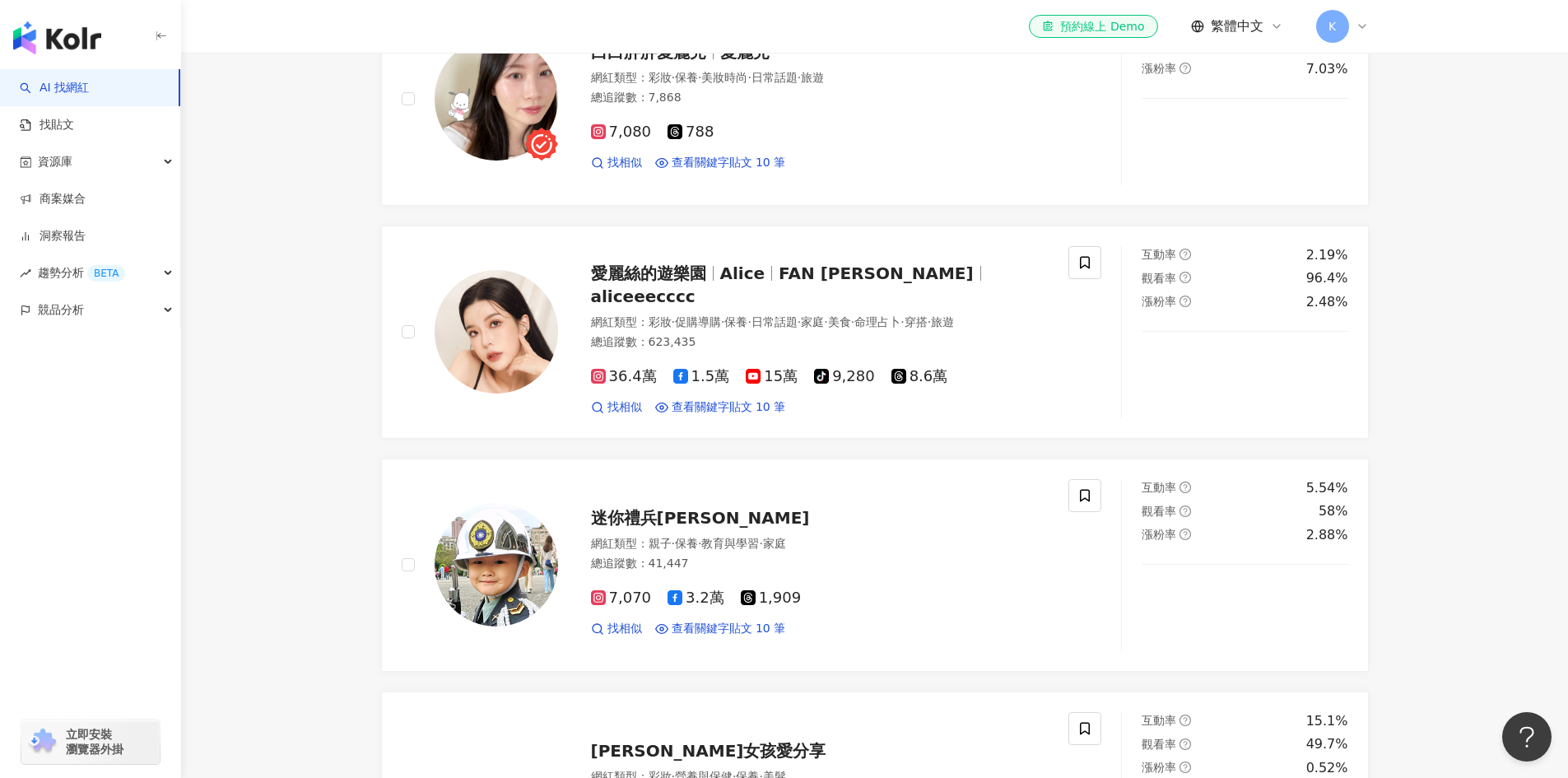
scroll to position [607, 0]
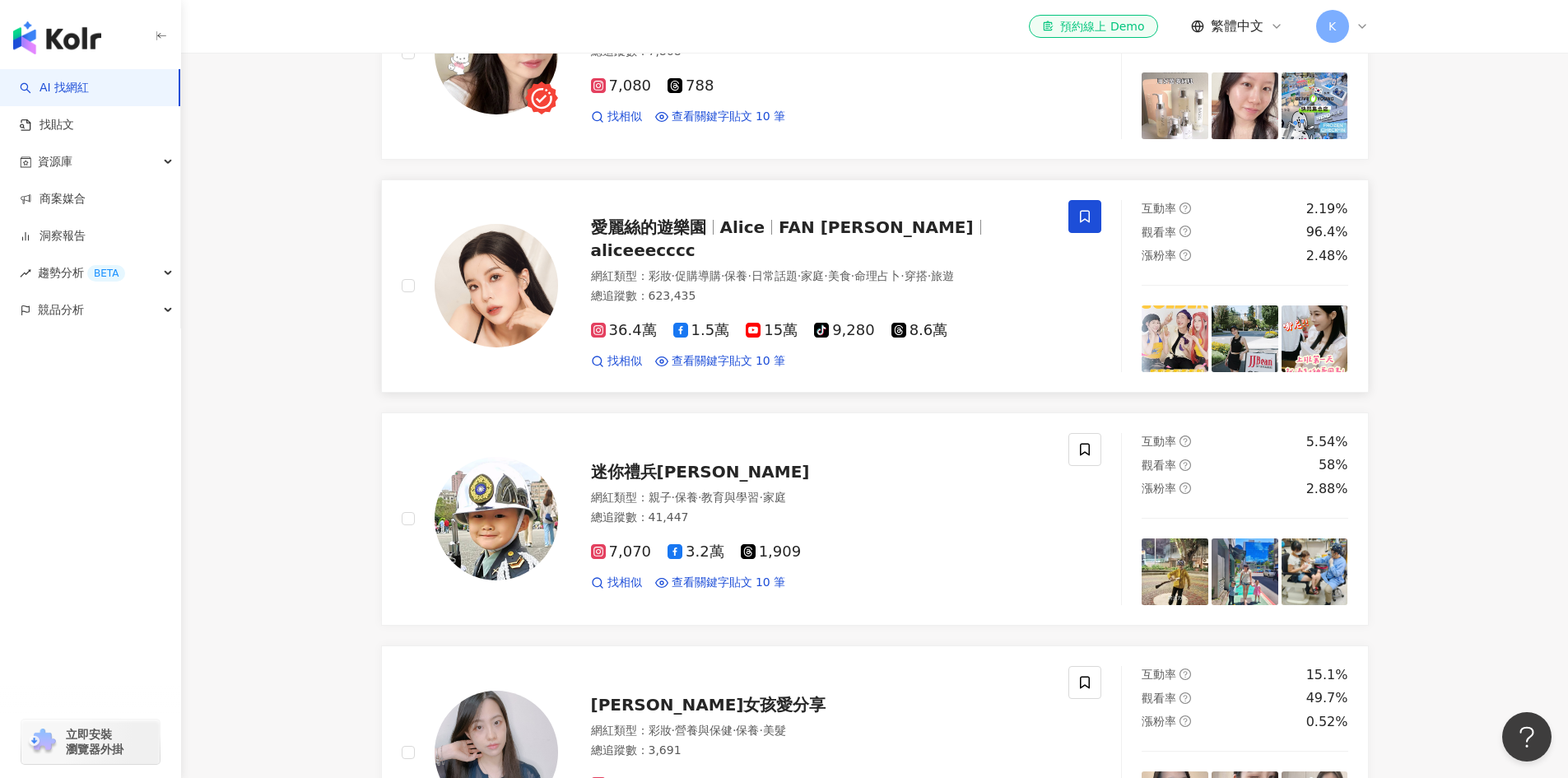
click at [1082, 224] on icon at bounding box center [1085, 216] width 14 height 14
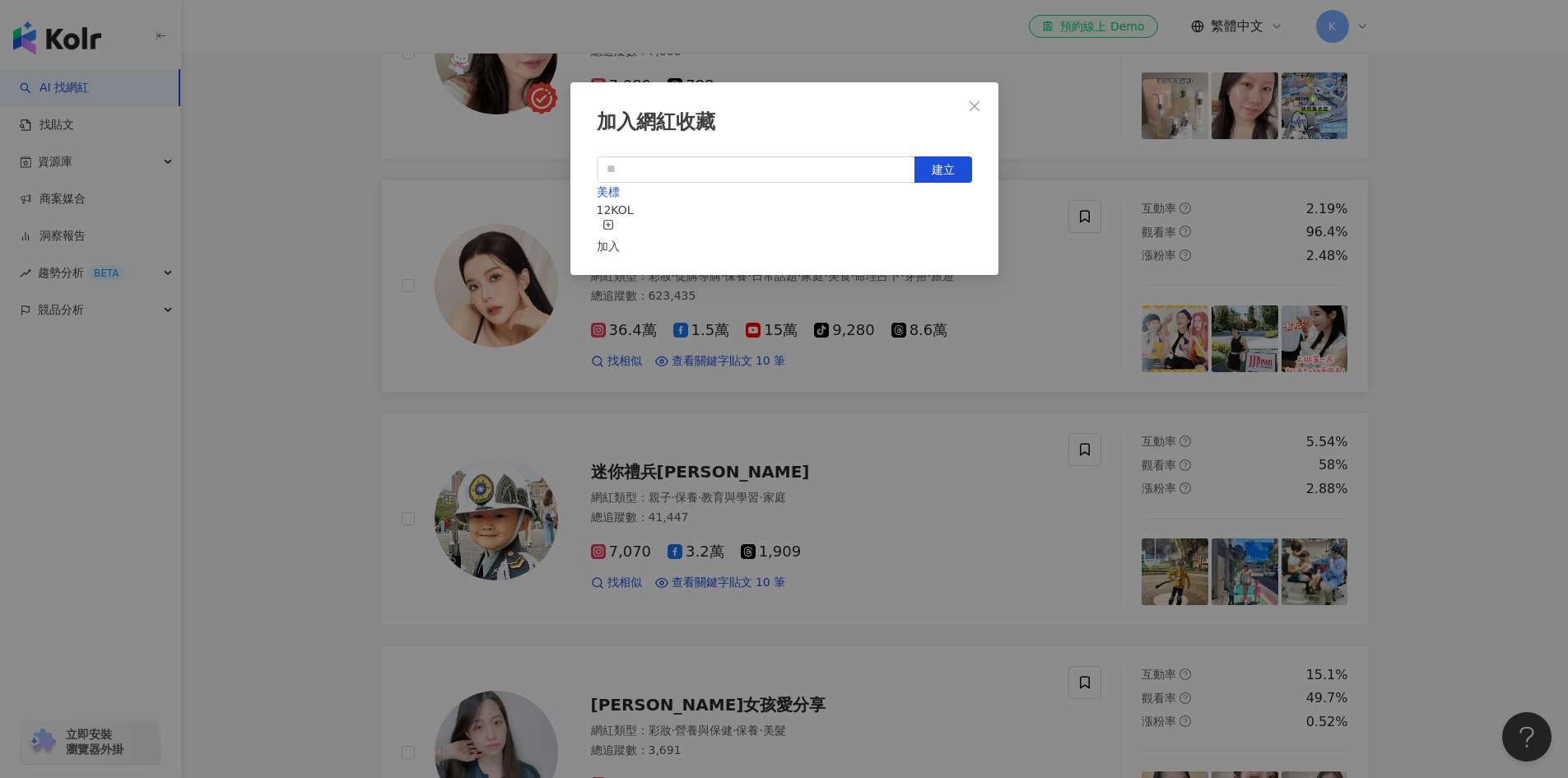
click at [619, 221] on div "加入" at bounding box center [608, 237] width 23 height 36
click at [977, 114] on button "Close" at bounding box center [974, 106] width 33 height 33
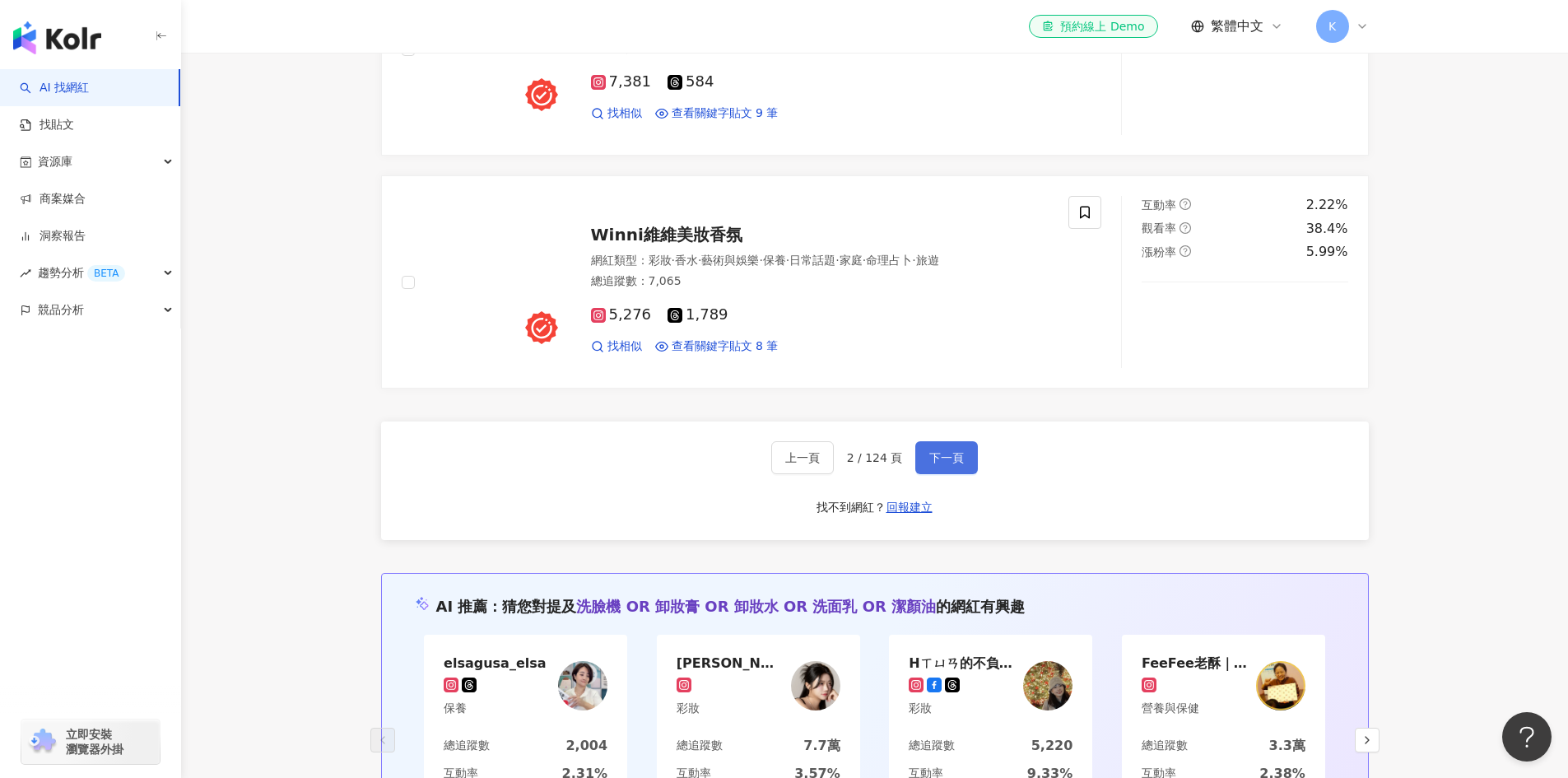
scroll to position [2709, 0]
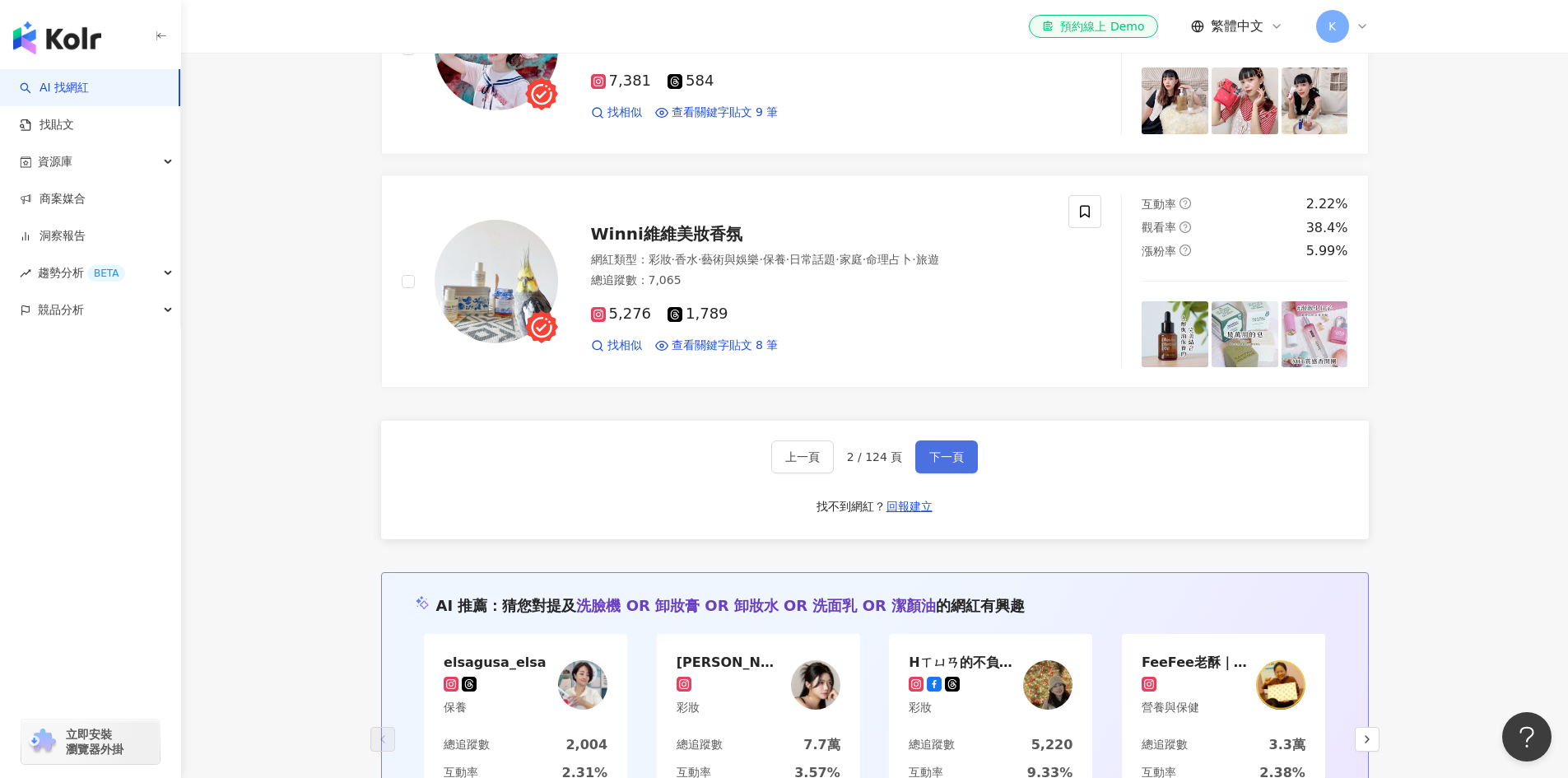
click at [941, 464] on span "下一頁" at bounding box center [946, 457] width 34 height 14
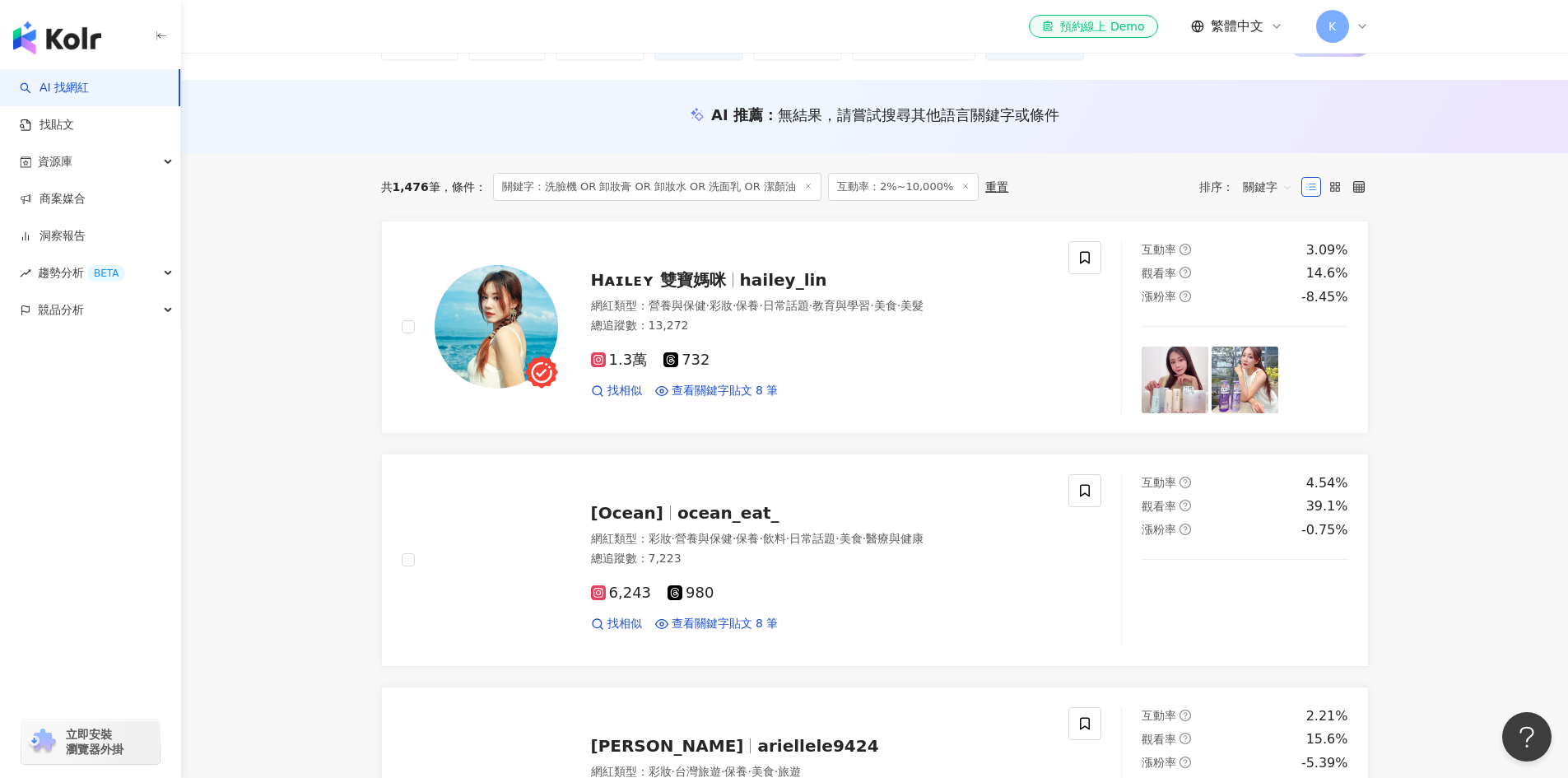
scroll to position [0, 0]
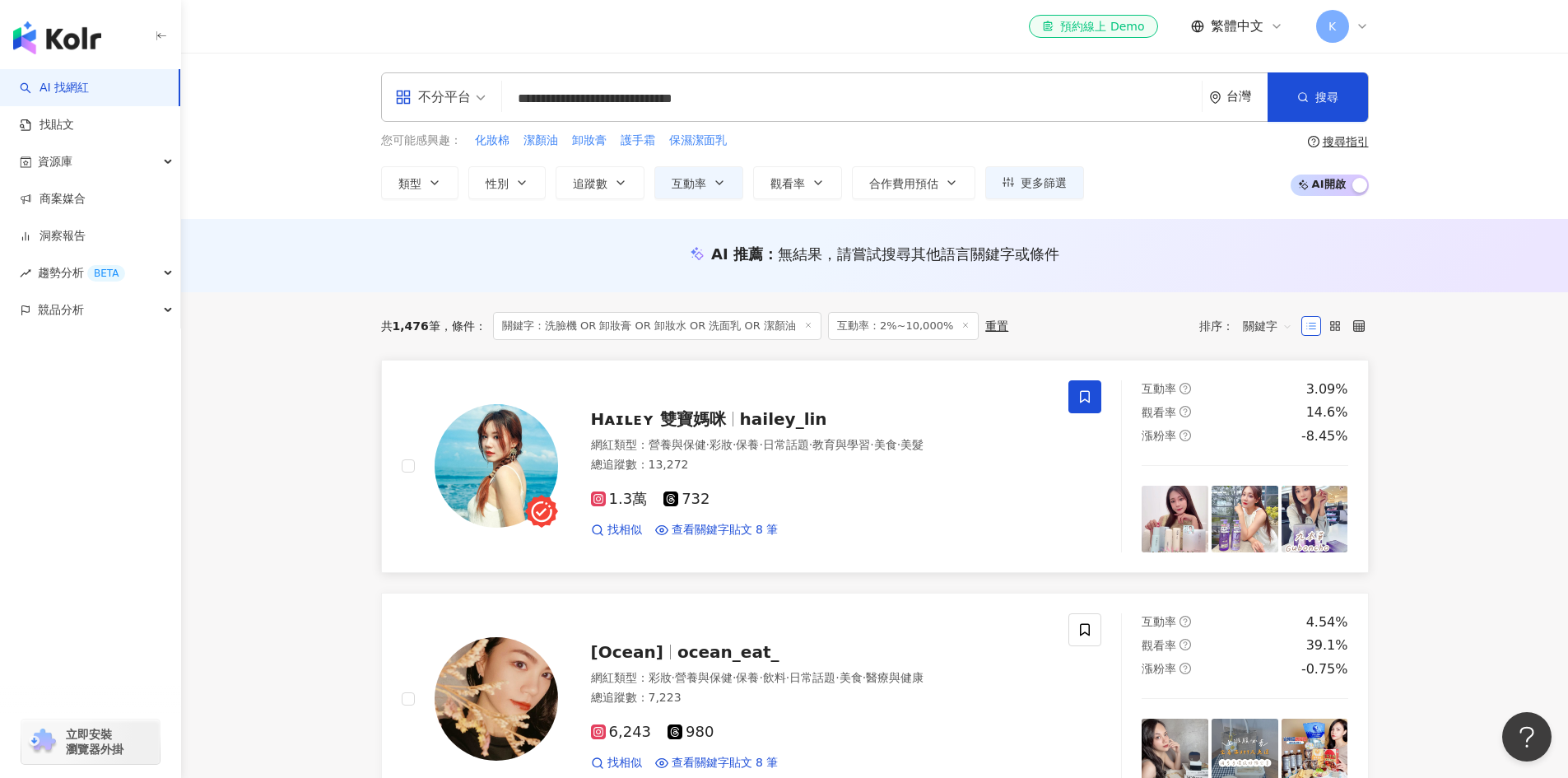
click at [1086, 388] on span at bounding box center [1085, 396] width 33 height 33
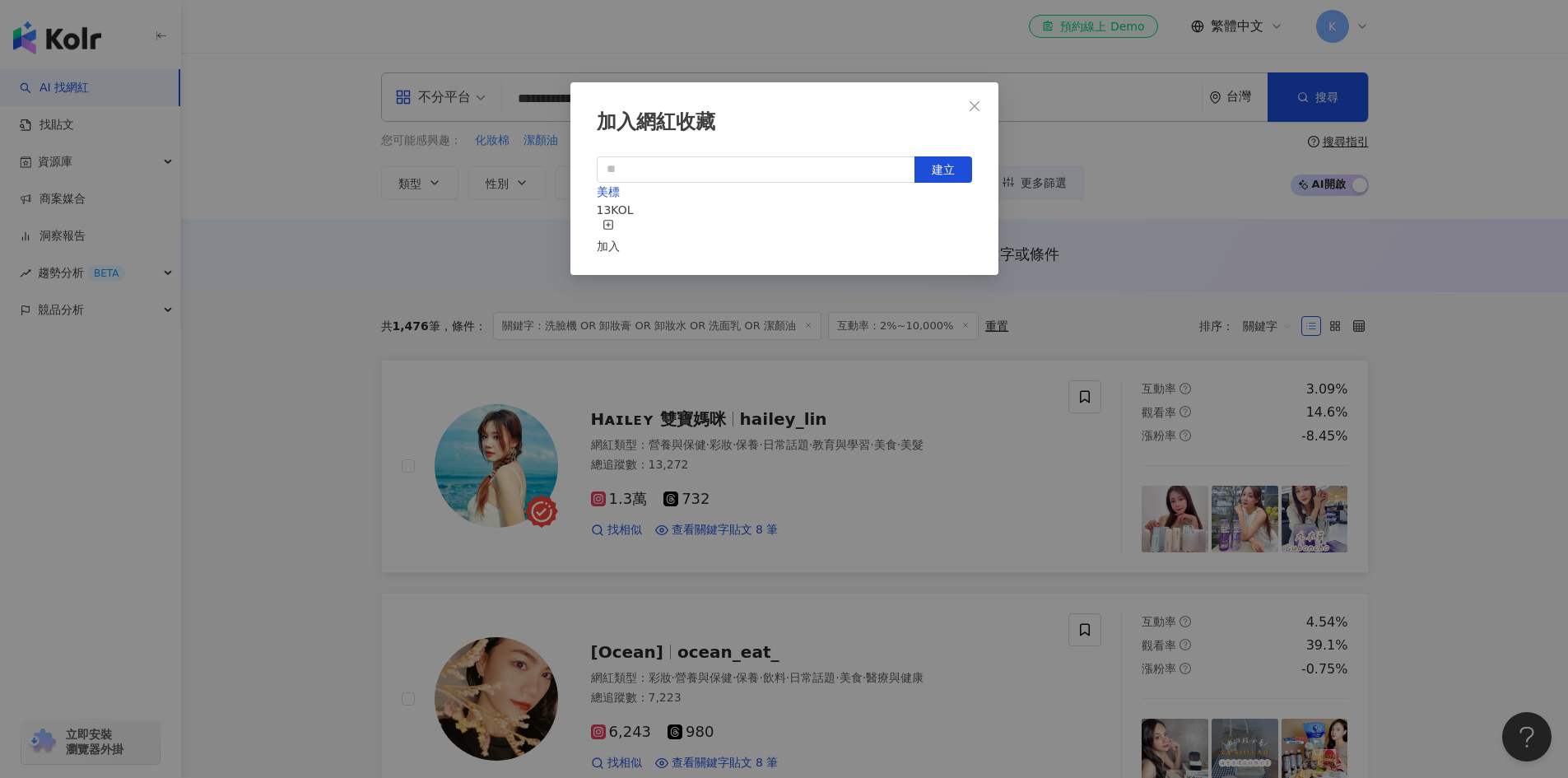
click at [619, 234] on div "加入" at bounding box center [608, 237] width 23 height 36
click at [919, 588] on div "加入網紅收藏 建立 美標 14 KOL 已加入" at bounding box center [784, 389] width 1568 height 778
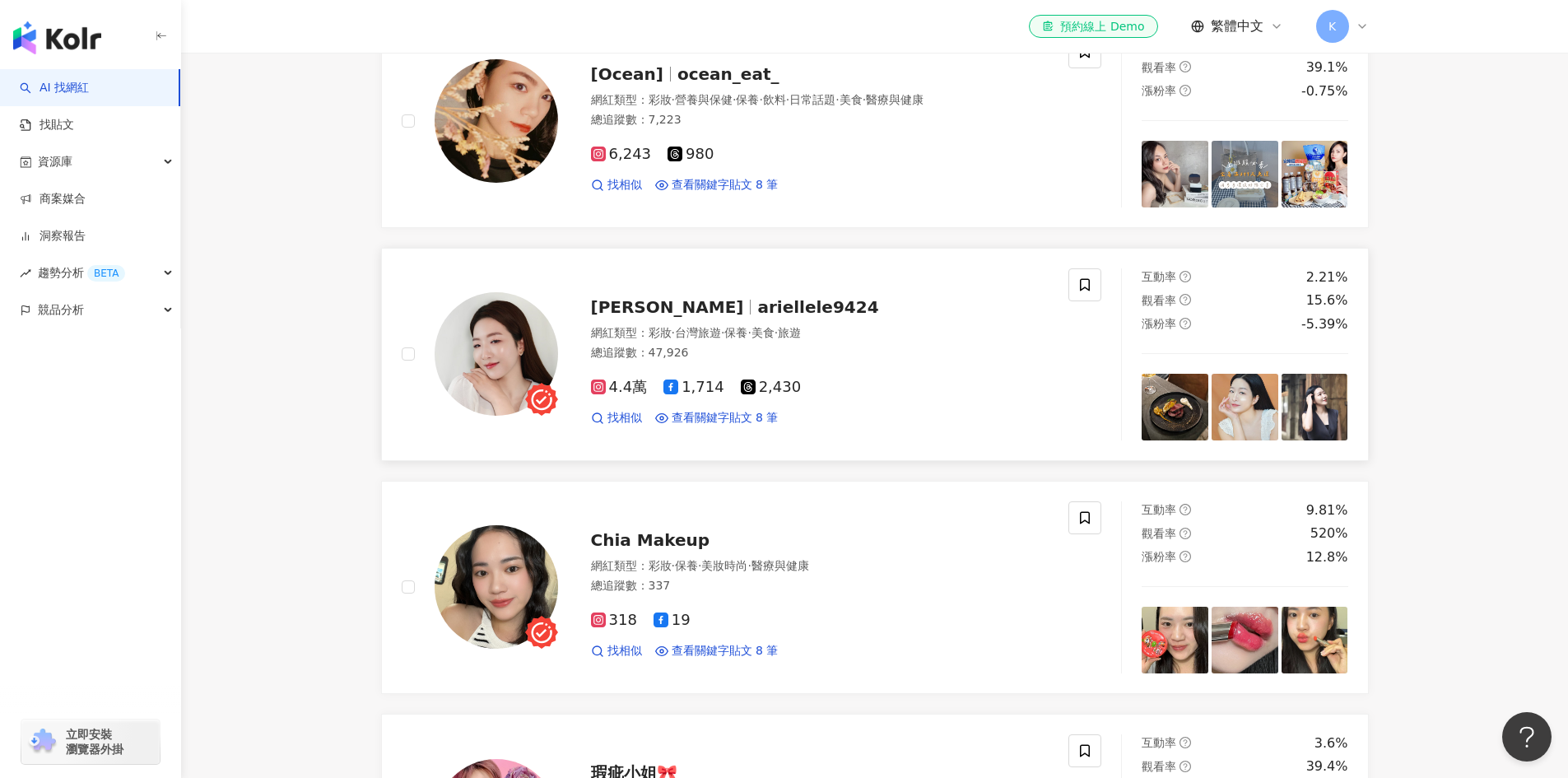
scroll to position [540, 0]
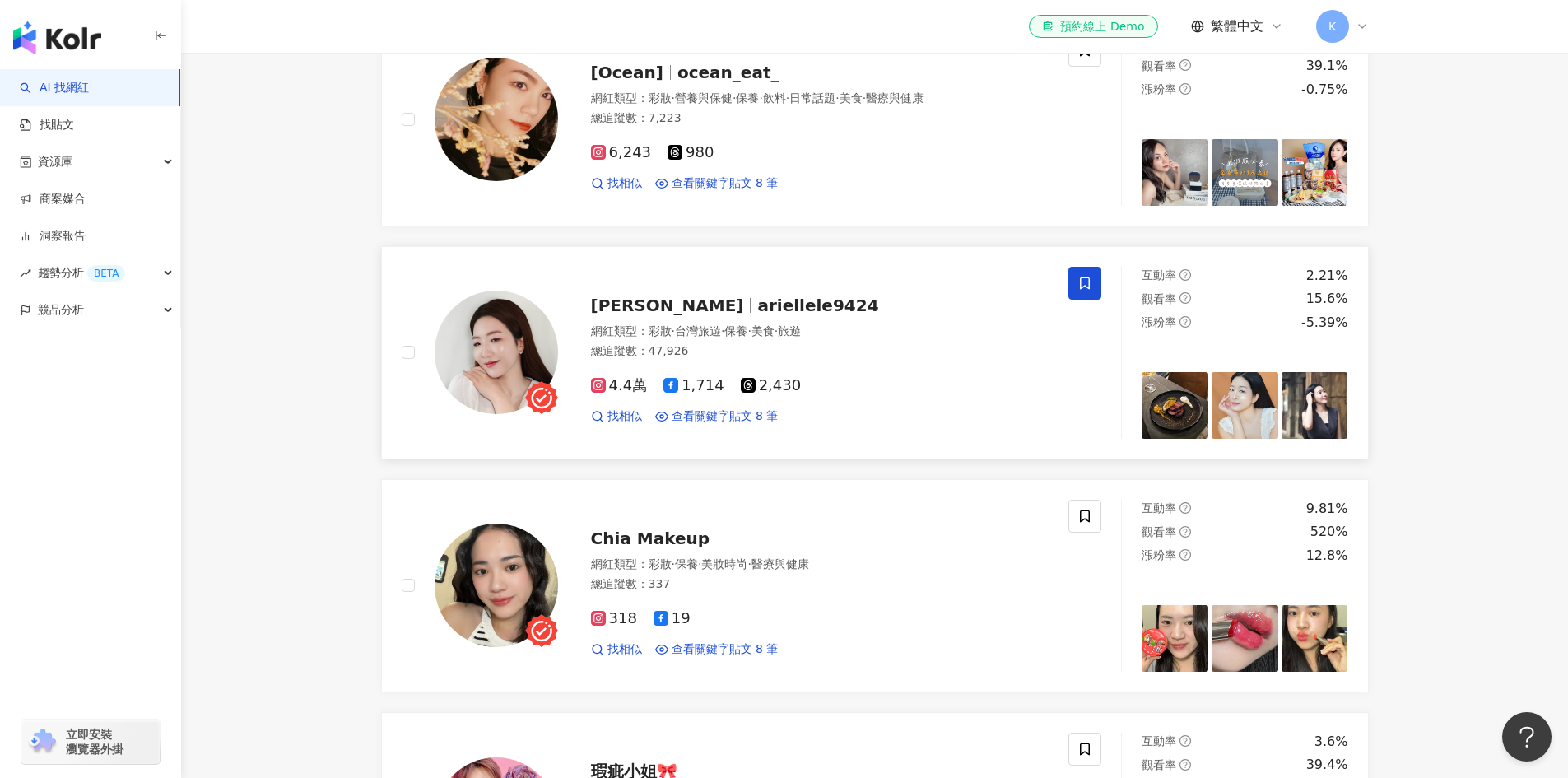
click at [1084, 291] on icon at bounding box center [1085, 283] width 14 height 14
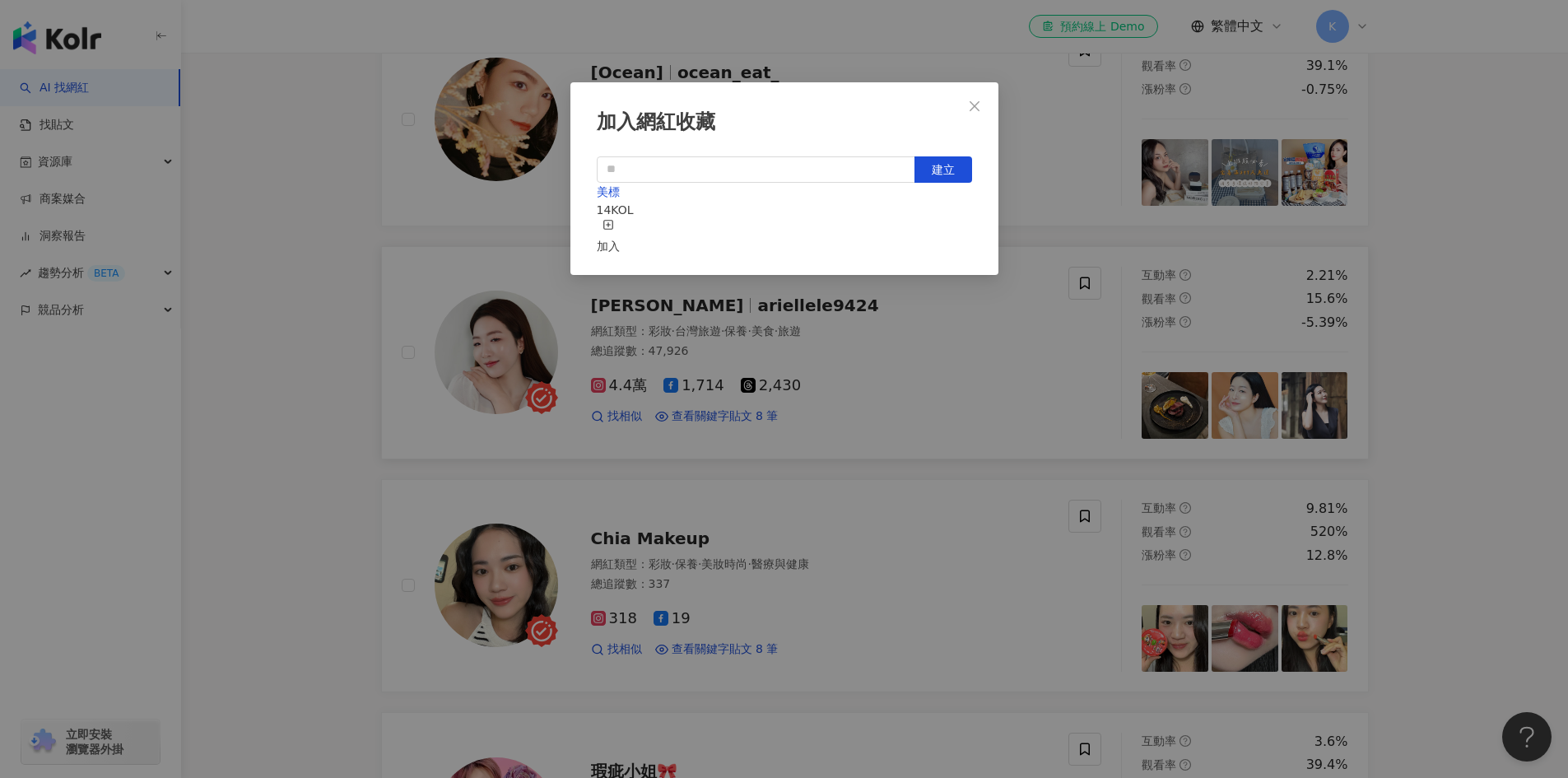
click at [619, 226] on div "加入" at bounding box center [608, 237] width 23 height 36
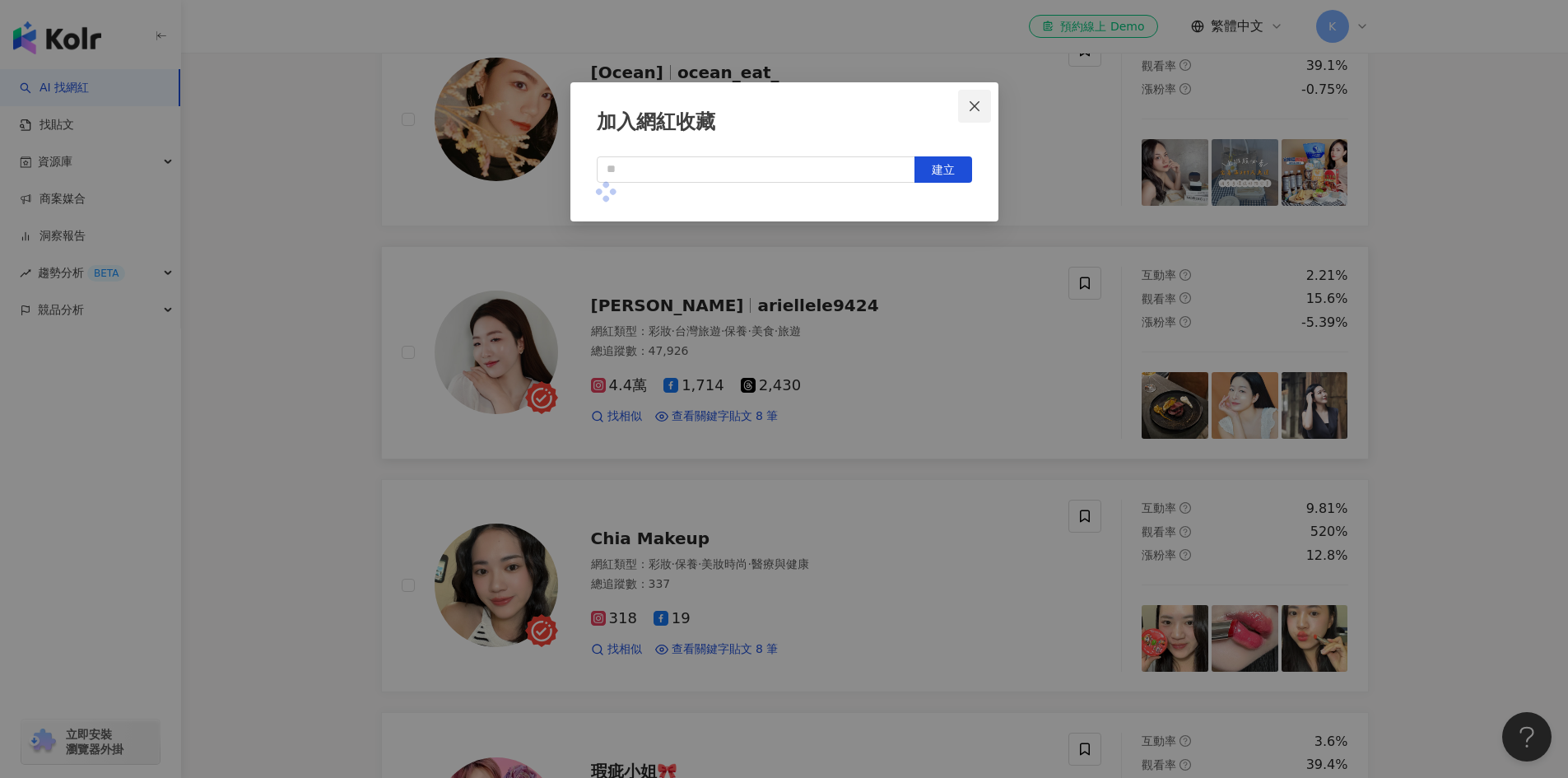
click at [973, 105] on icon "close" at bounding box center [974, 106] width 14 height 14
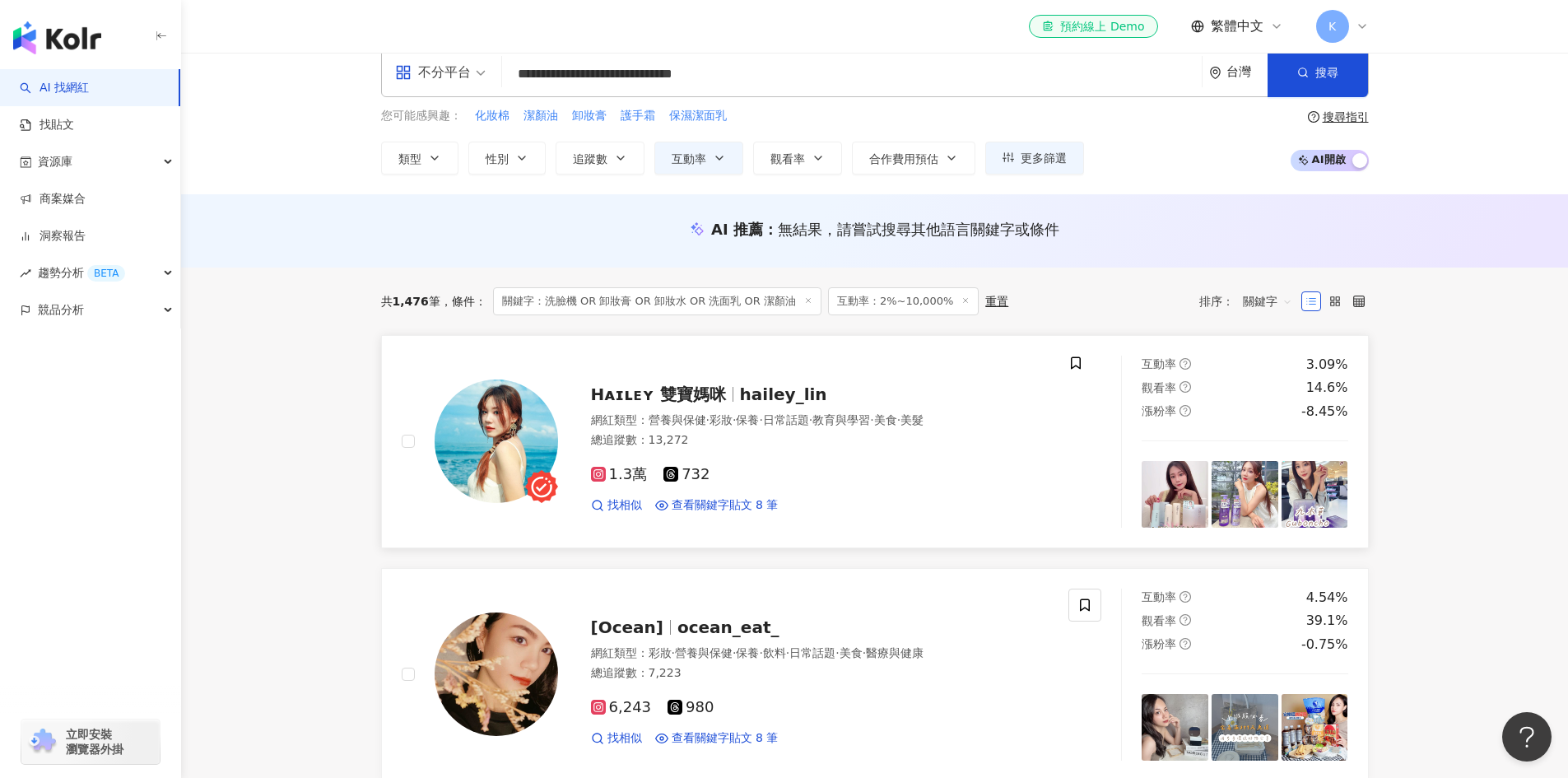
scroll to position [0, 0]
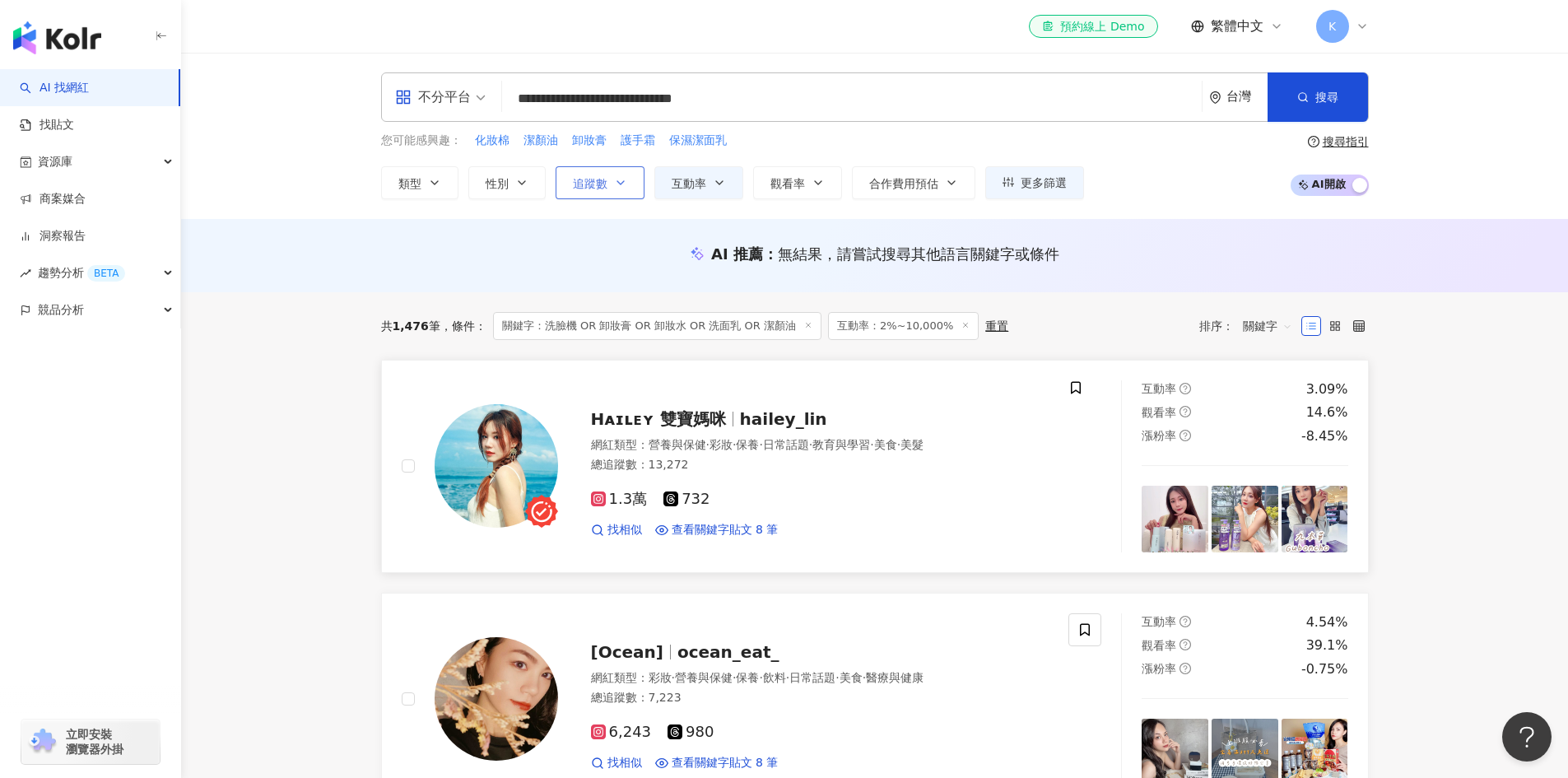
click at [625, 191] on button "追蹤數" at bounding box center [599, 183] width 89 height 33
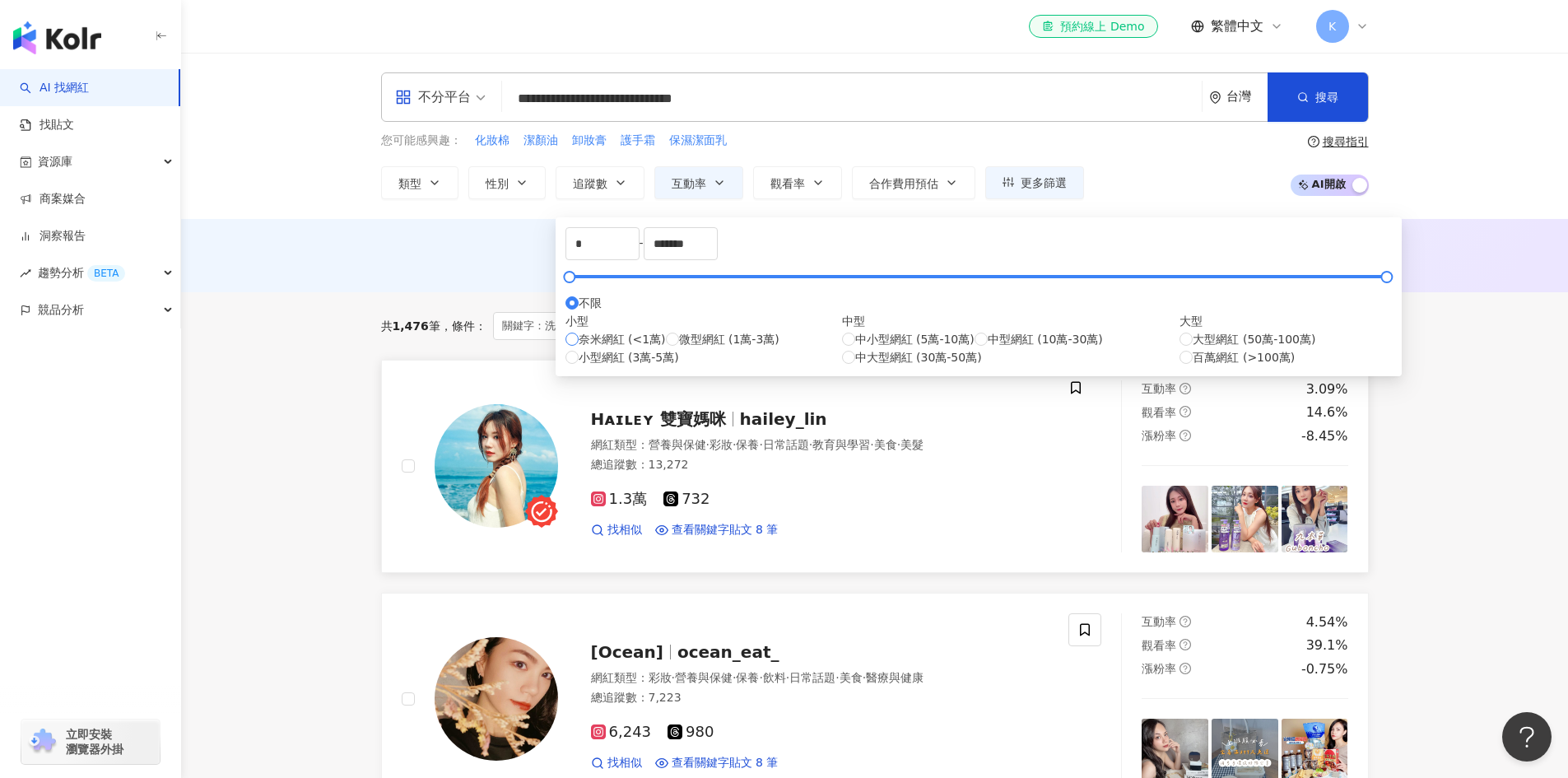
type input "****"
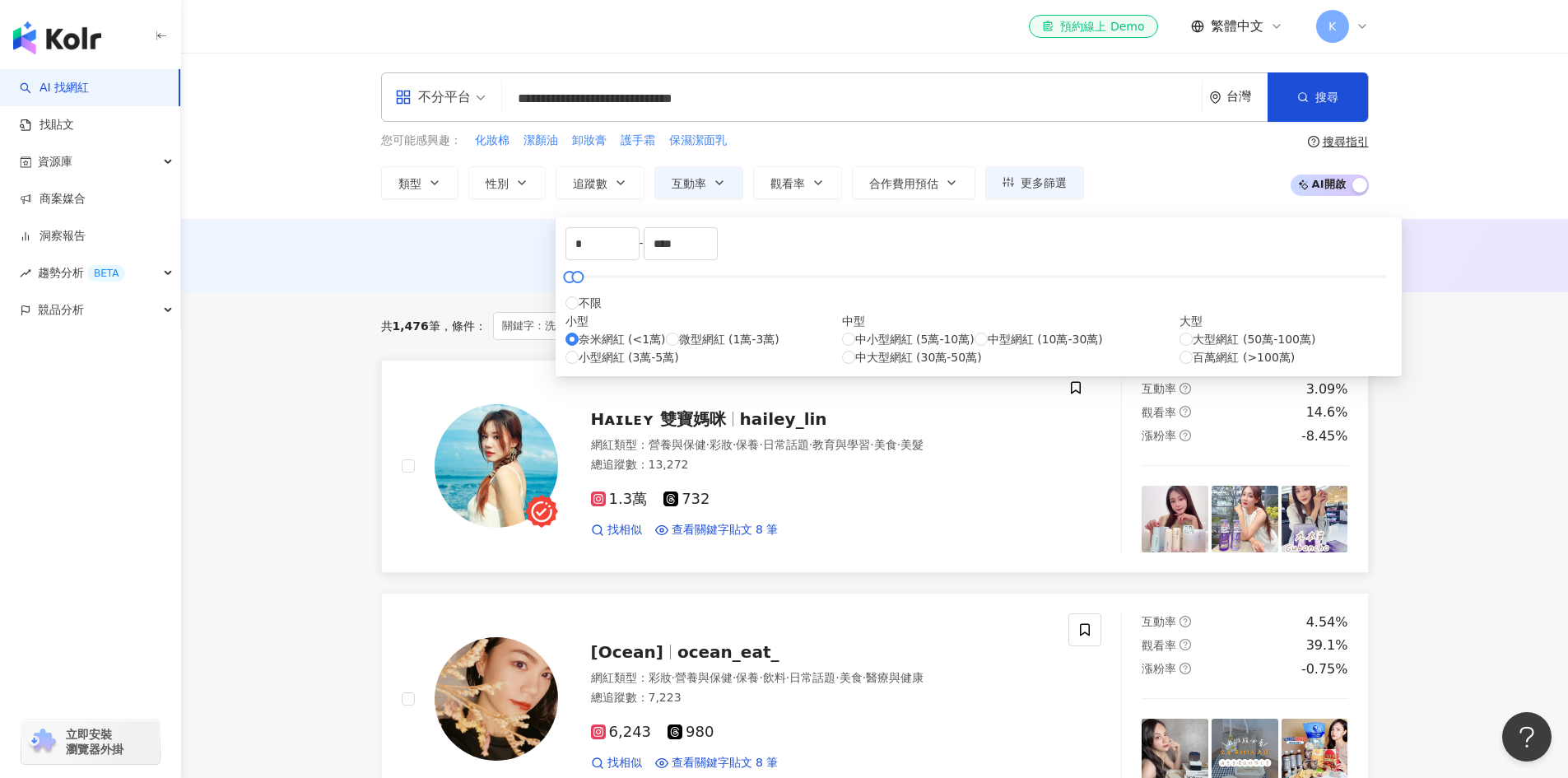
type input "*****"
type input "*"
type input "****"
click at [666, 348] on label "微型網紅 (1萬-3萬)" at bounding box center [723, 339] width 113 height 18
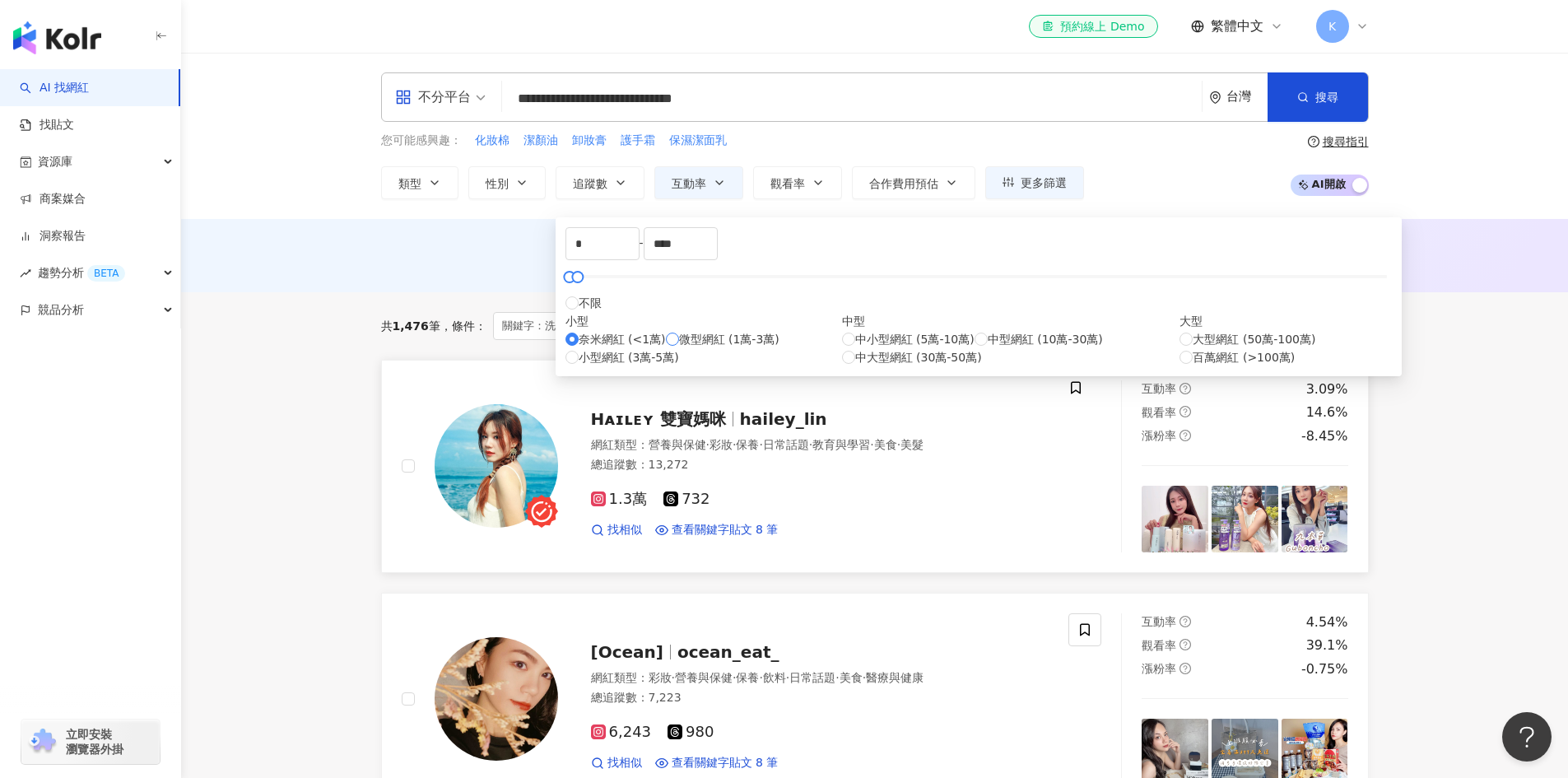
type input "*****"
click at [974, 348] on label "中型網紅 (10萬-30萬)" at bounding box center [1038, 339] width 129 height 18
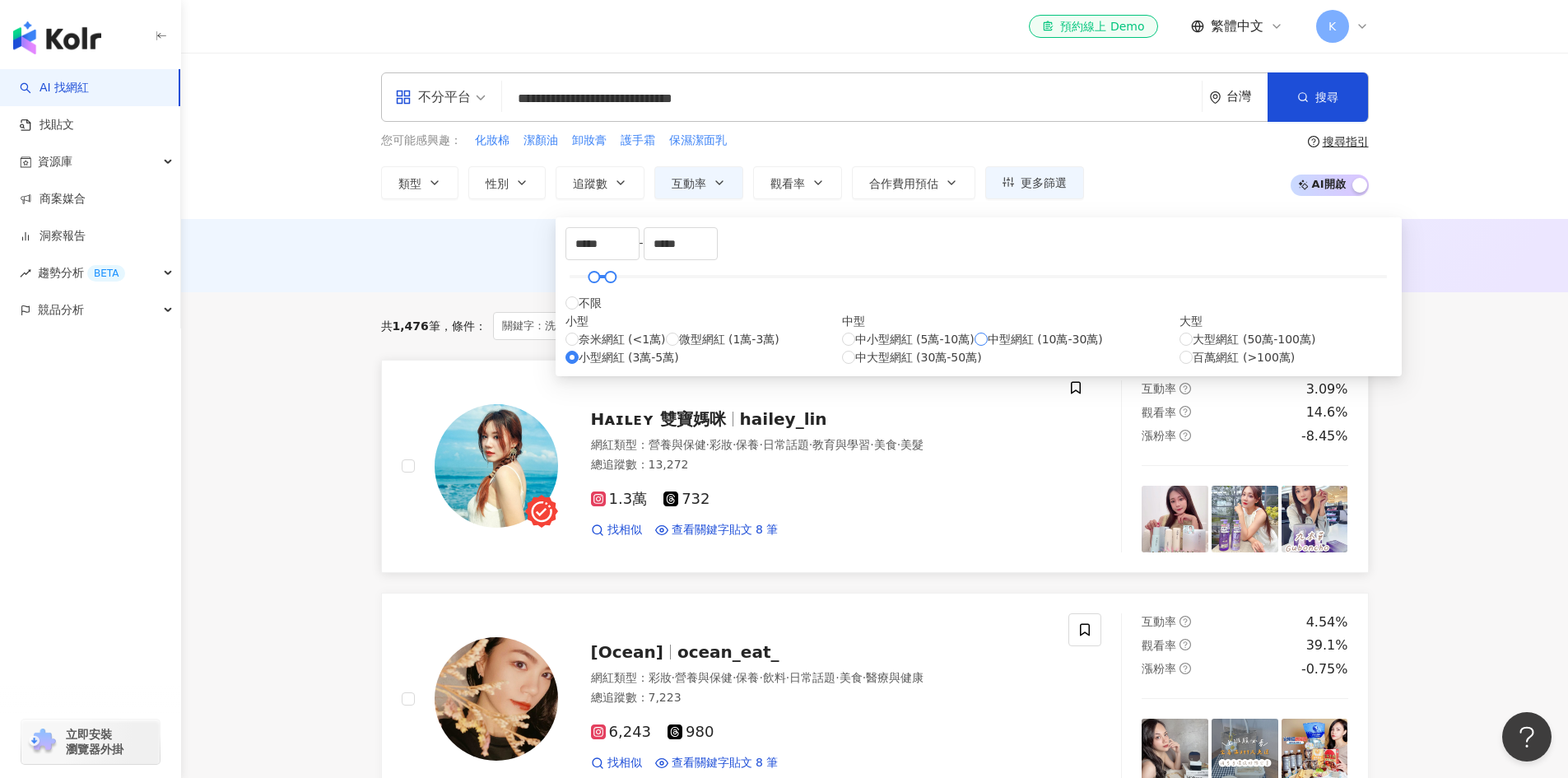
type input "******"
type input "*****"
type input "*"
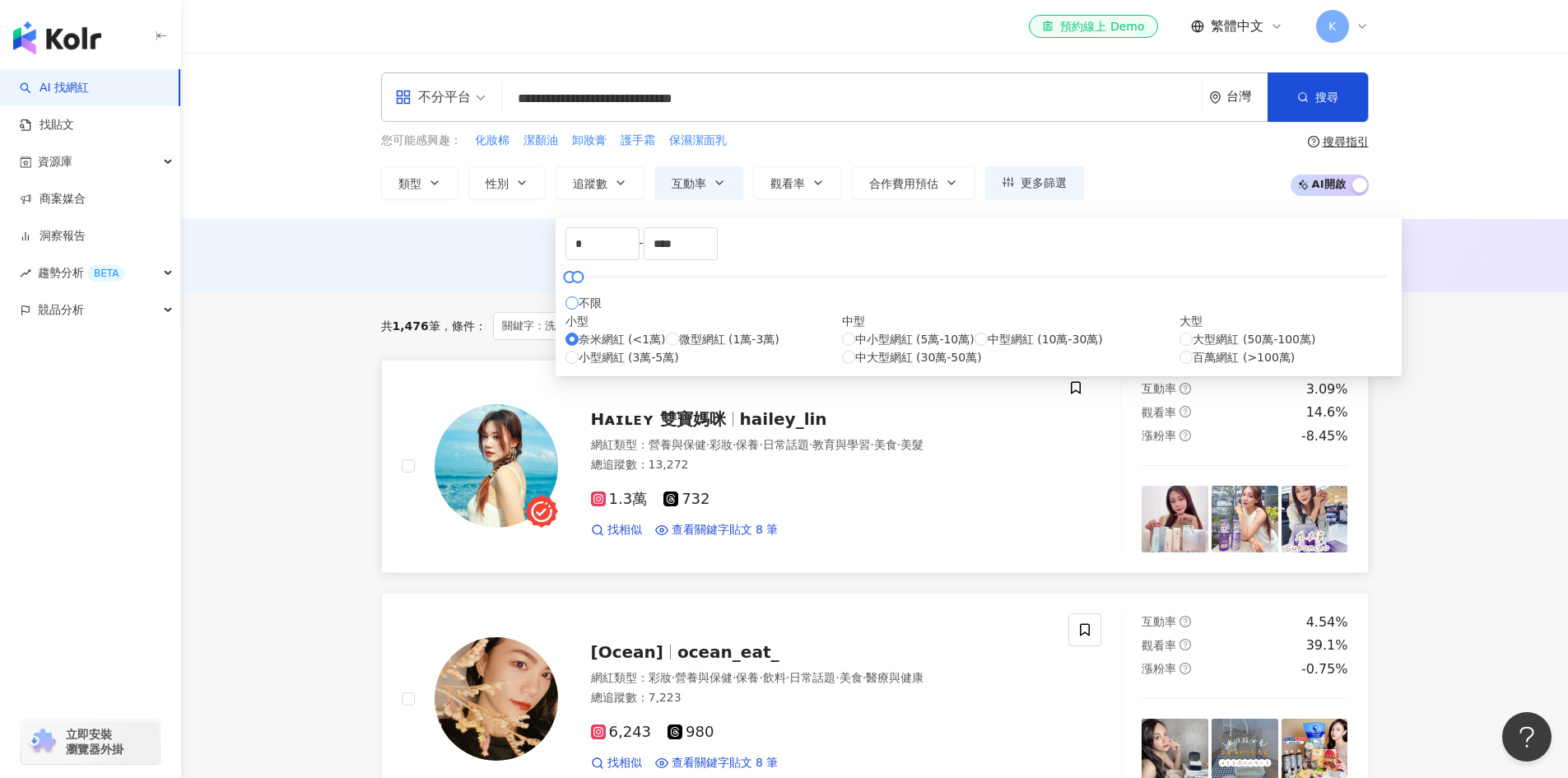
click at [587, 312] on label "不限" at bounding box center [583, 303] width 36 height 18
type input "*******"
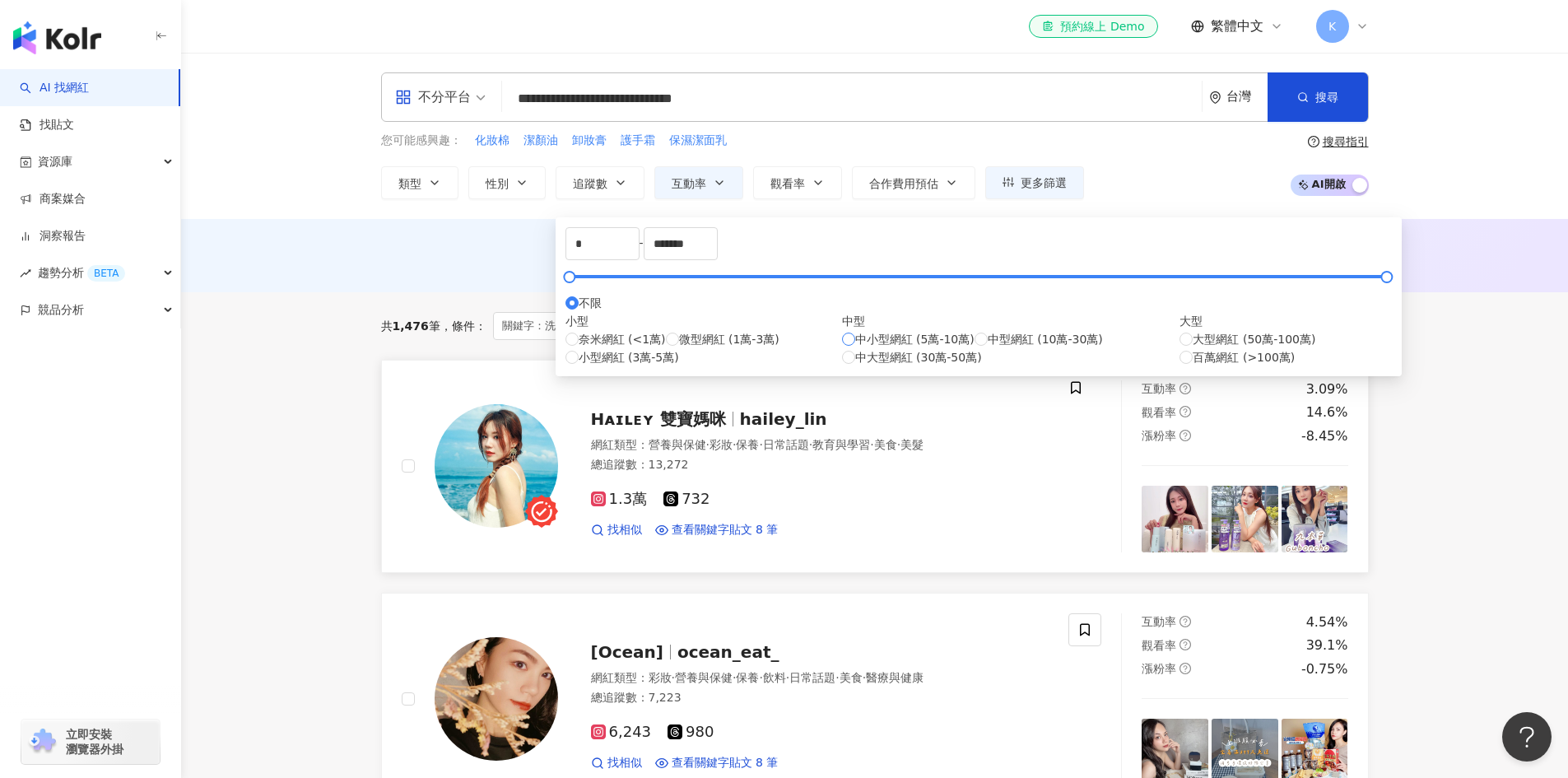
type input "*****"
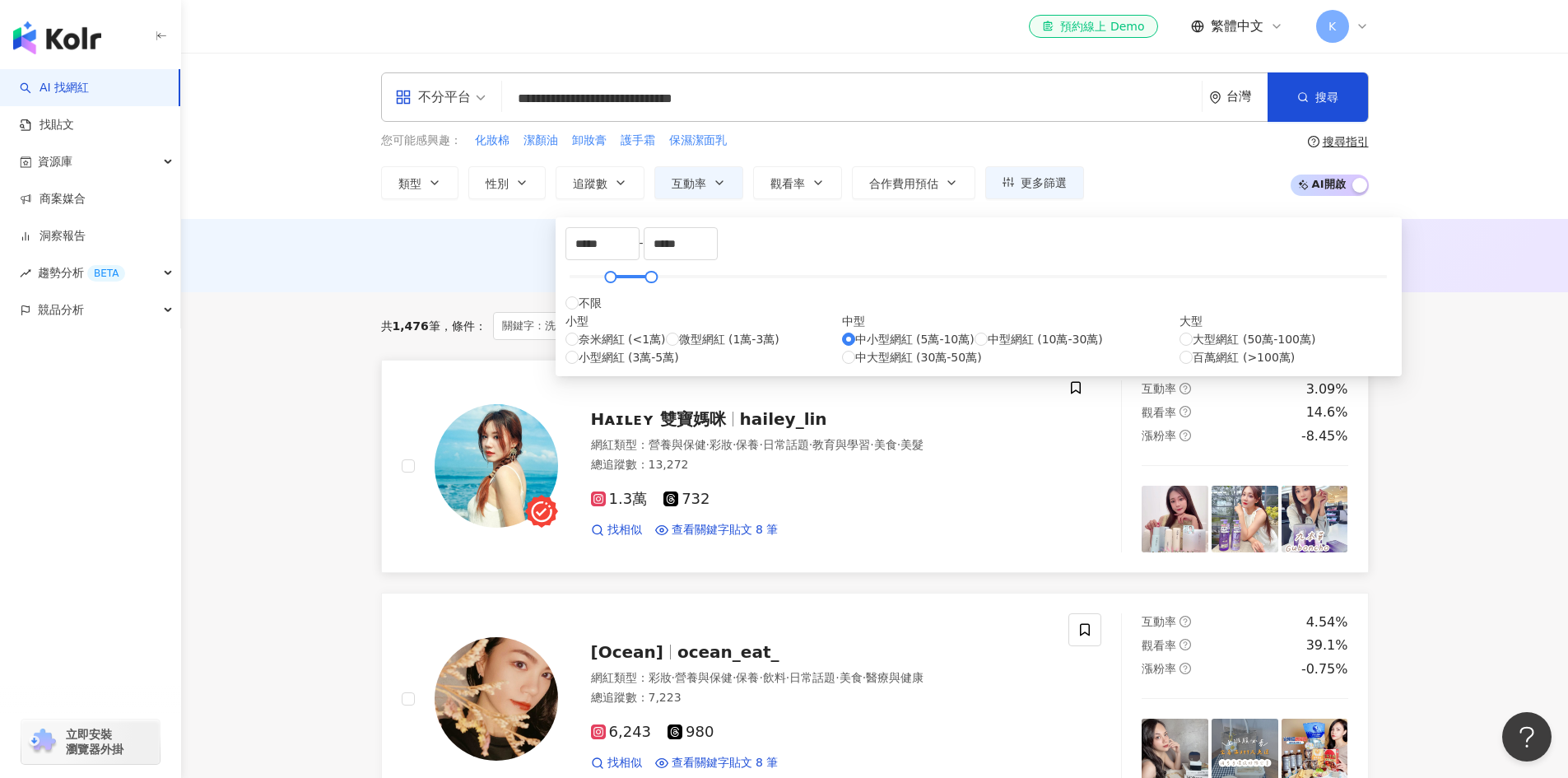
click at [1068, 335] on div "共 1,476 筆 條件 ： 關鍵字：洗臉機 OR 卸妝膏 OR 卸妝水 OR 洗面乳 OR 潔顏油 互動率：2%~10,000% 重置 排序： 關鍵字" at bounding box center [874, 326] width 987 height 28
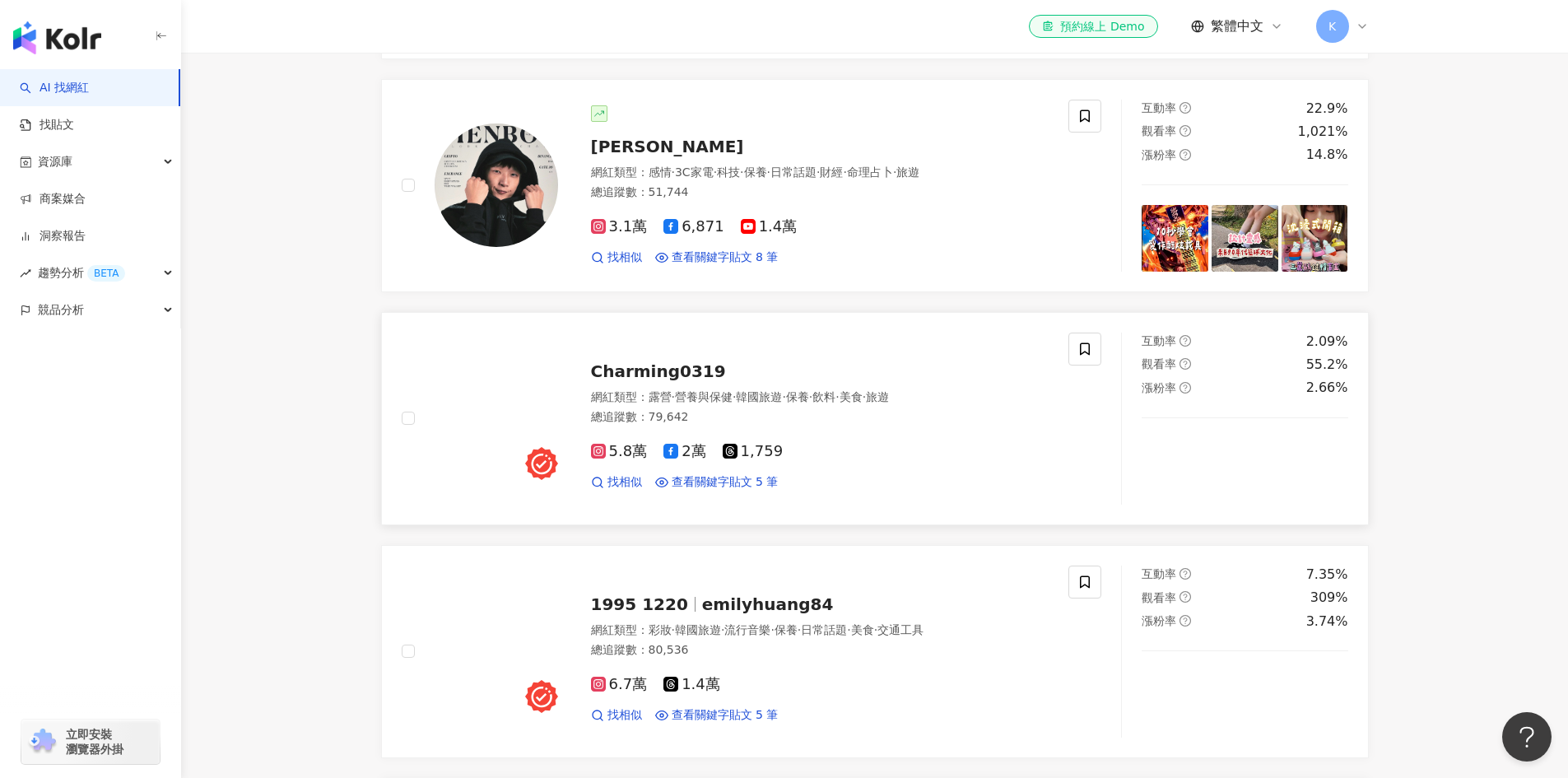
scroll to position [1128, 0]
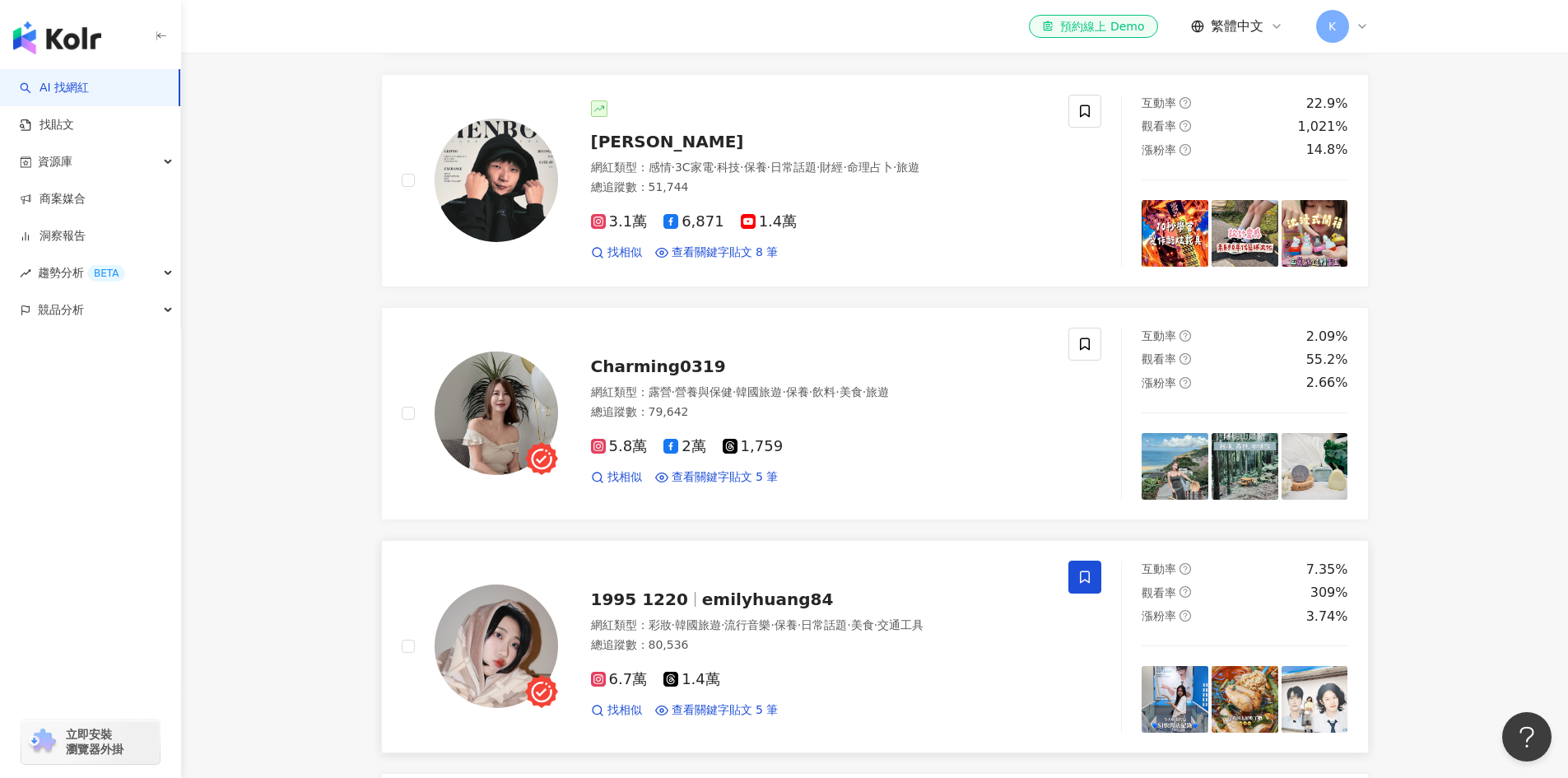
click at [1082, 570] on icon at bounding box center [1085, 577] width 14 height 14
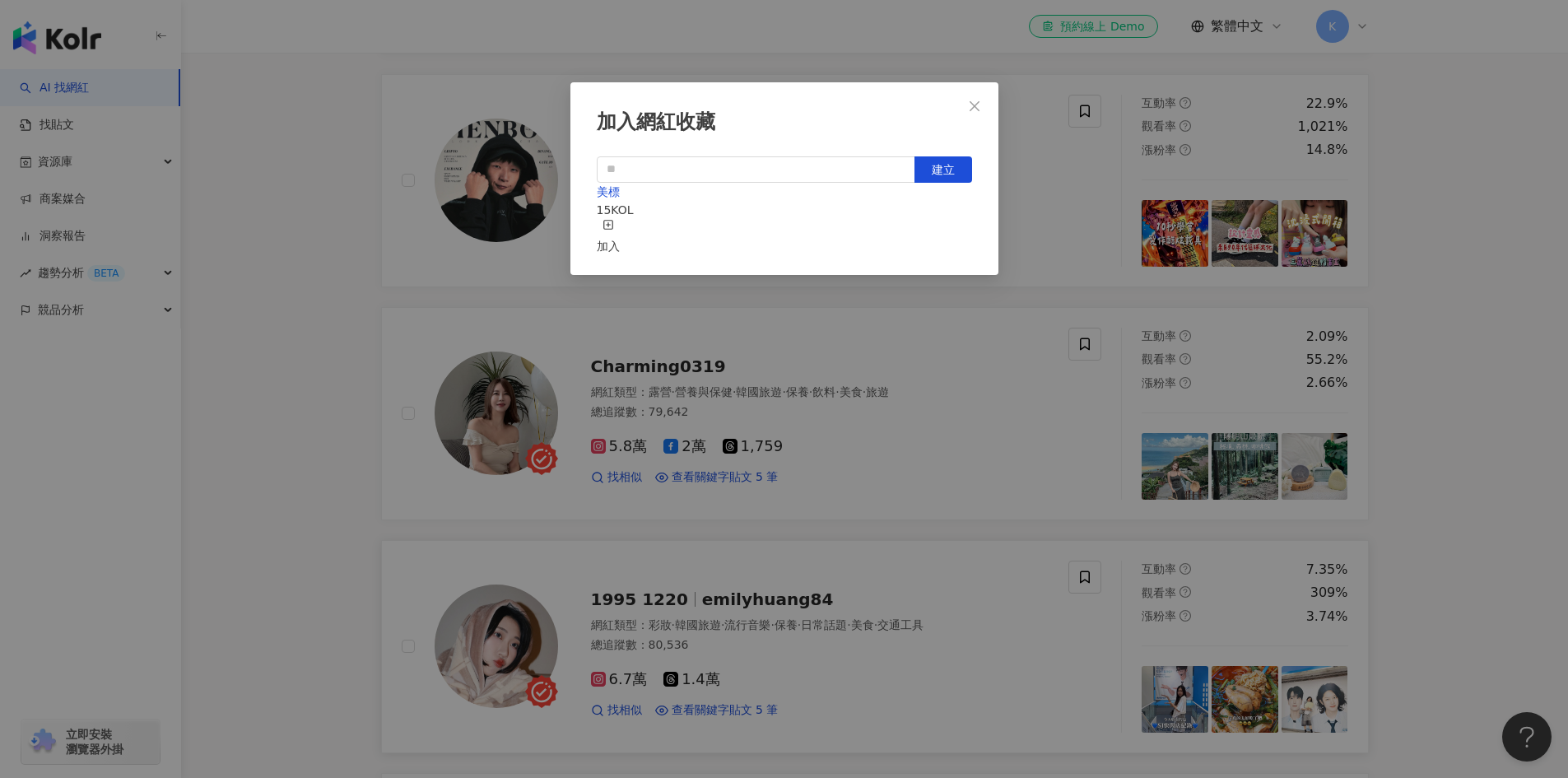
click at [619, 219] on div "加入" at bounding box center [608, 237] width 23 height 36
click at [1091, 282] on div "加入網紅收藏 建立 美標 16 KOL 已加入" at bounding box center [784, 389] width 1568 height 778
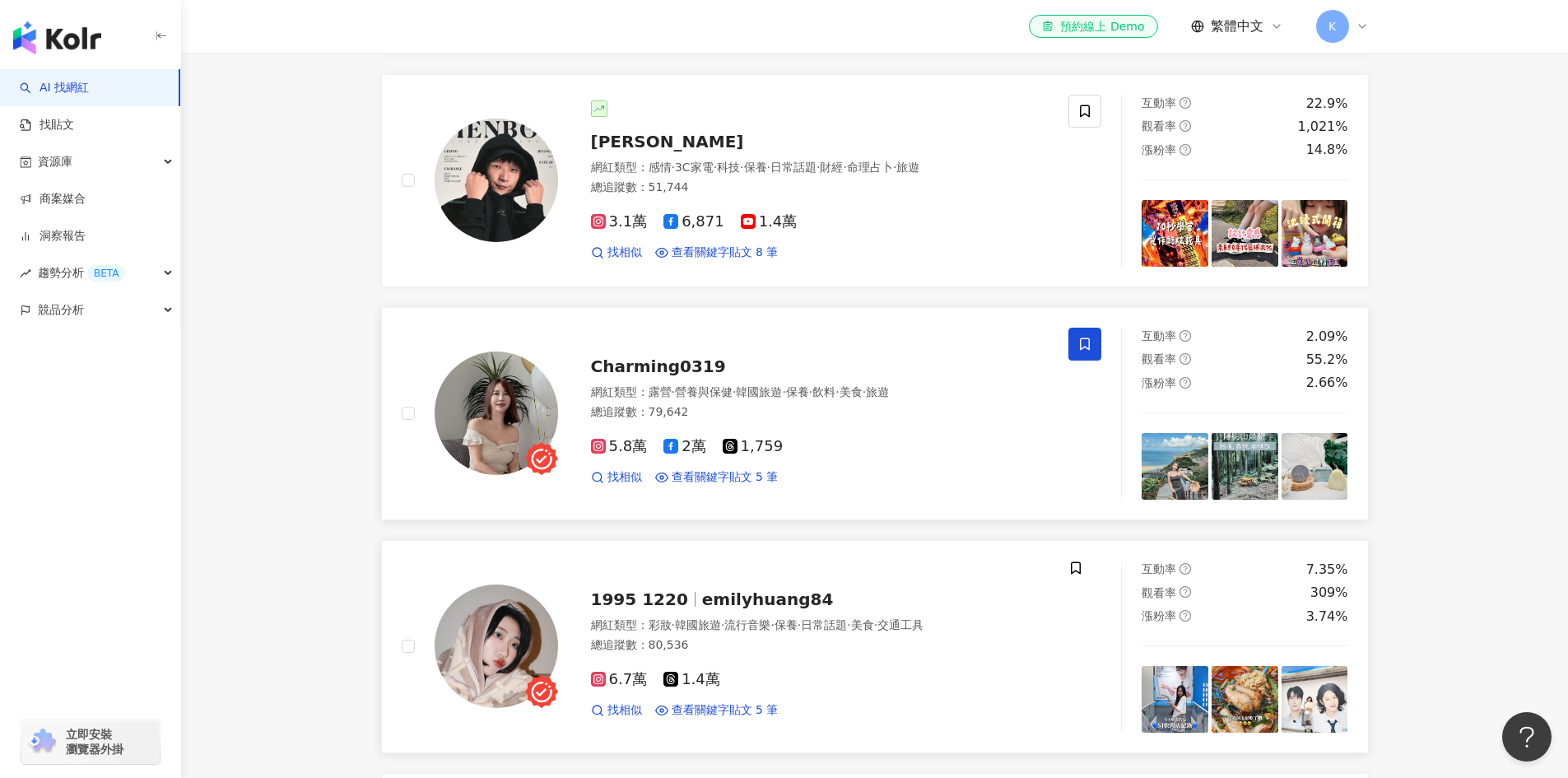
click at [1088, 337] on icon at bounding box center [1085, 344] width 14 height 14
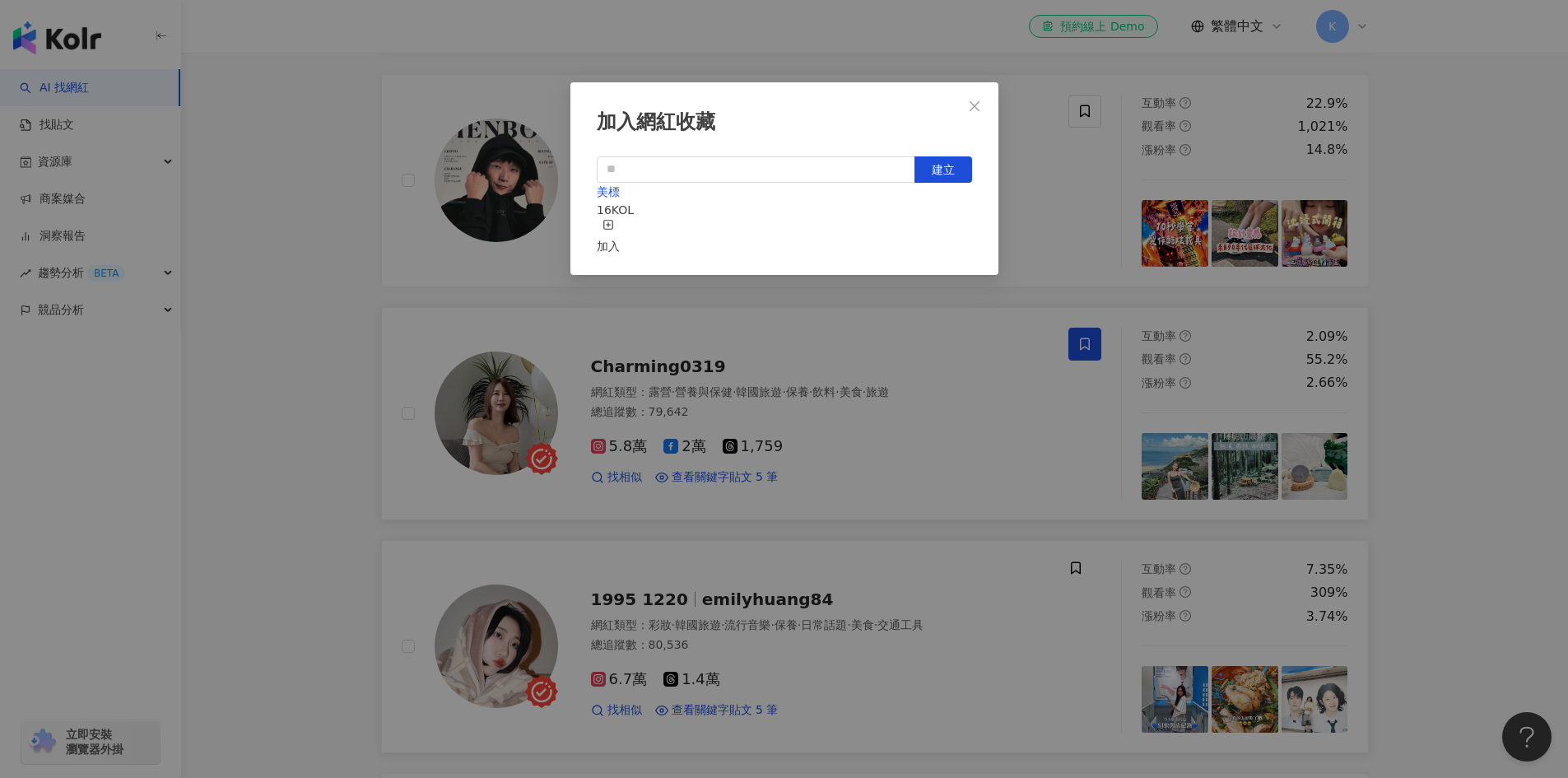
click at [1088, 328] on div "加入網紅收藏 建立 美標 16 KOL 加入" at bounding box center [1085, 413] width 33 height 172
click at [614, 227] on icon "button" at bounding box center [608, 224] width 12 height 12
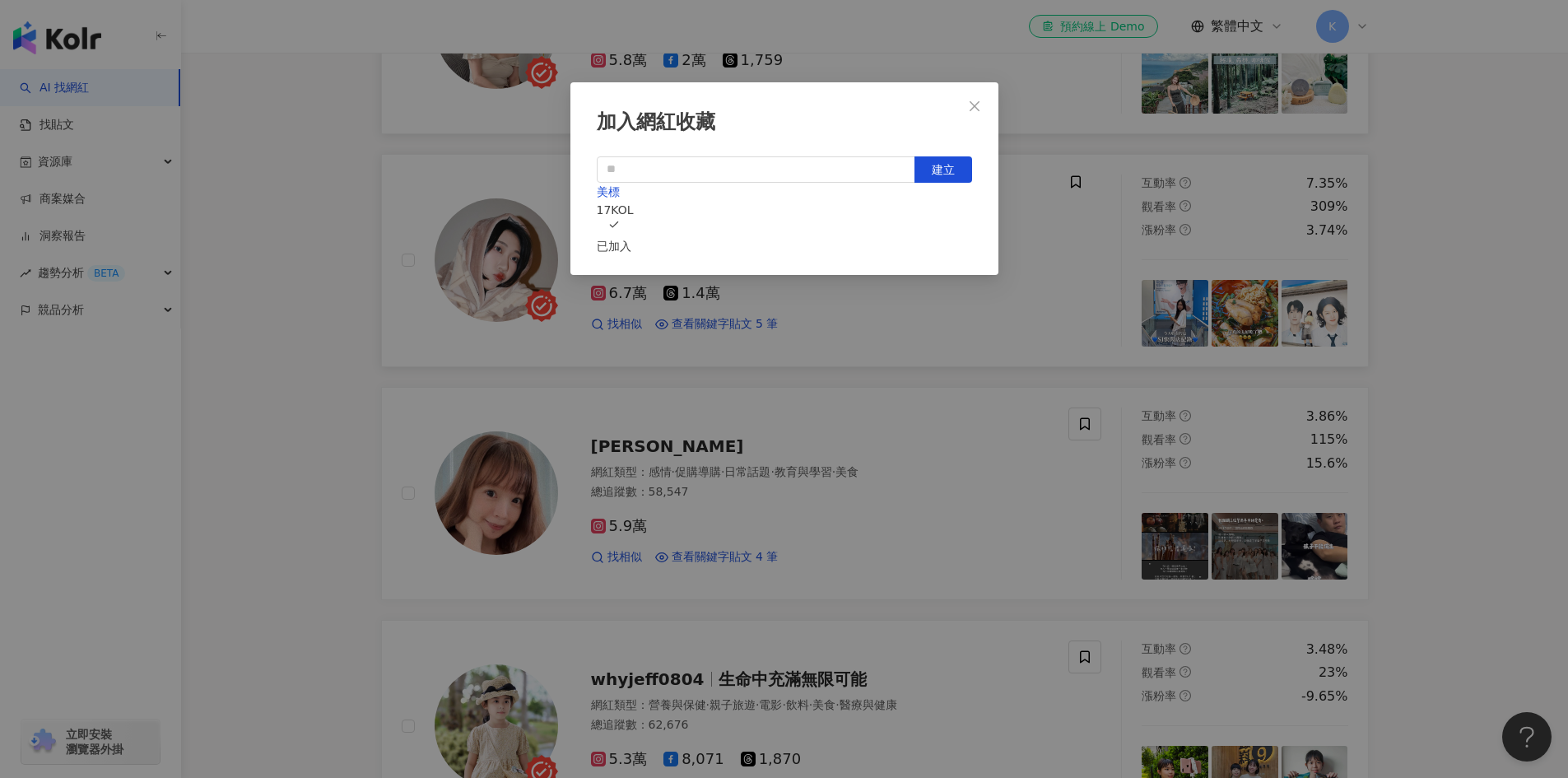
scroll to position [1515, 0]
click at [1030, 461] on div "加入網紅收藏 建立 美標 17 KOL 已加入" at bounding box center [784, 389] width 1568 height 778
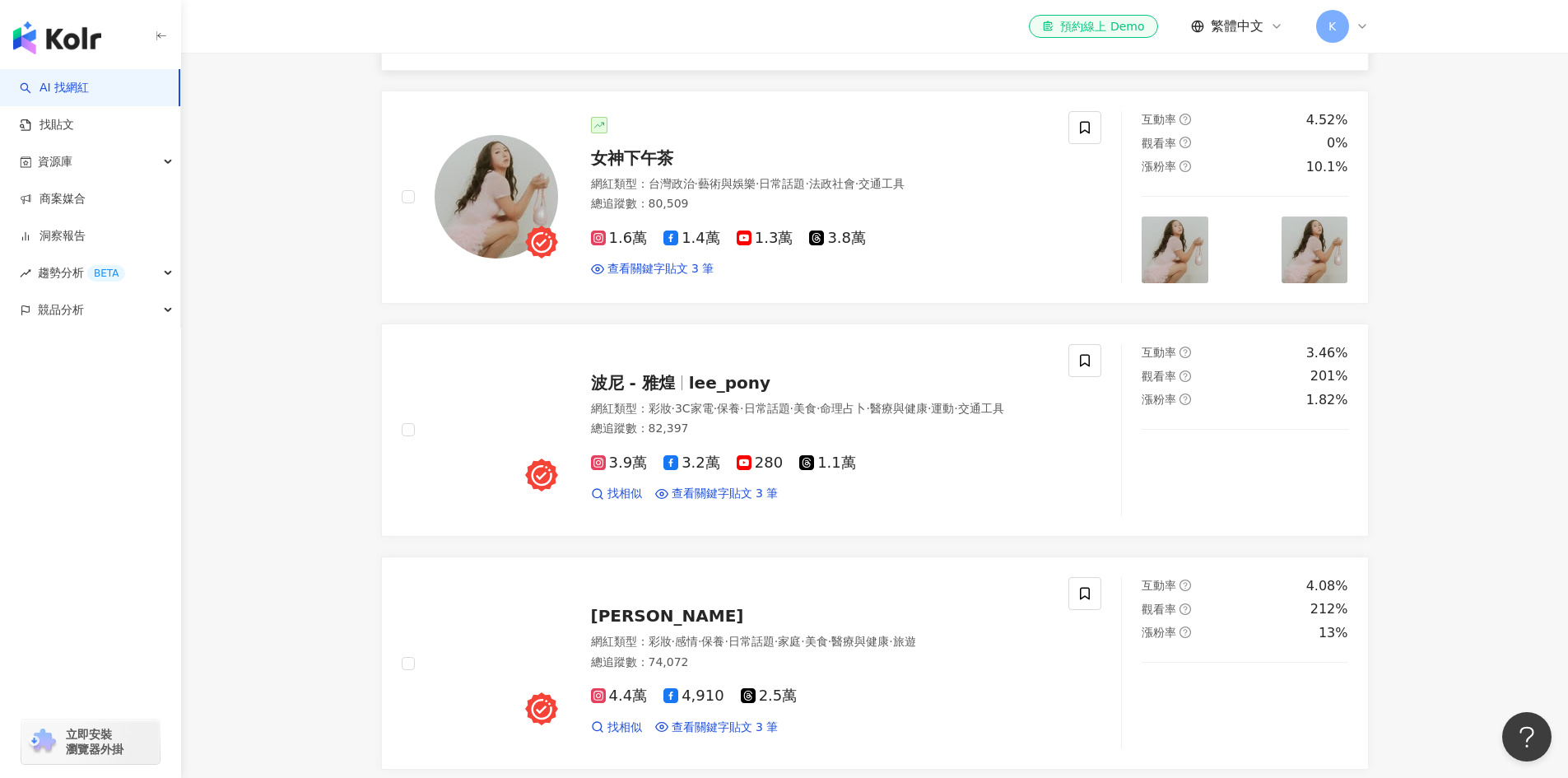
scroll to position [2510, 0]
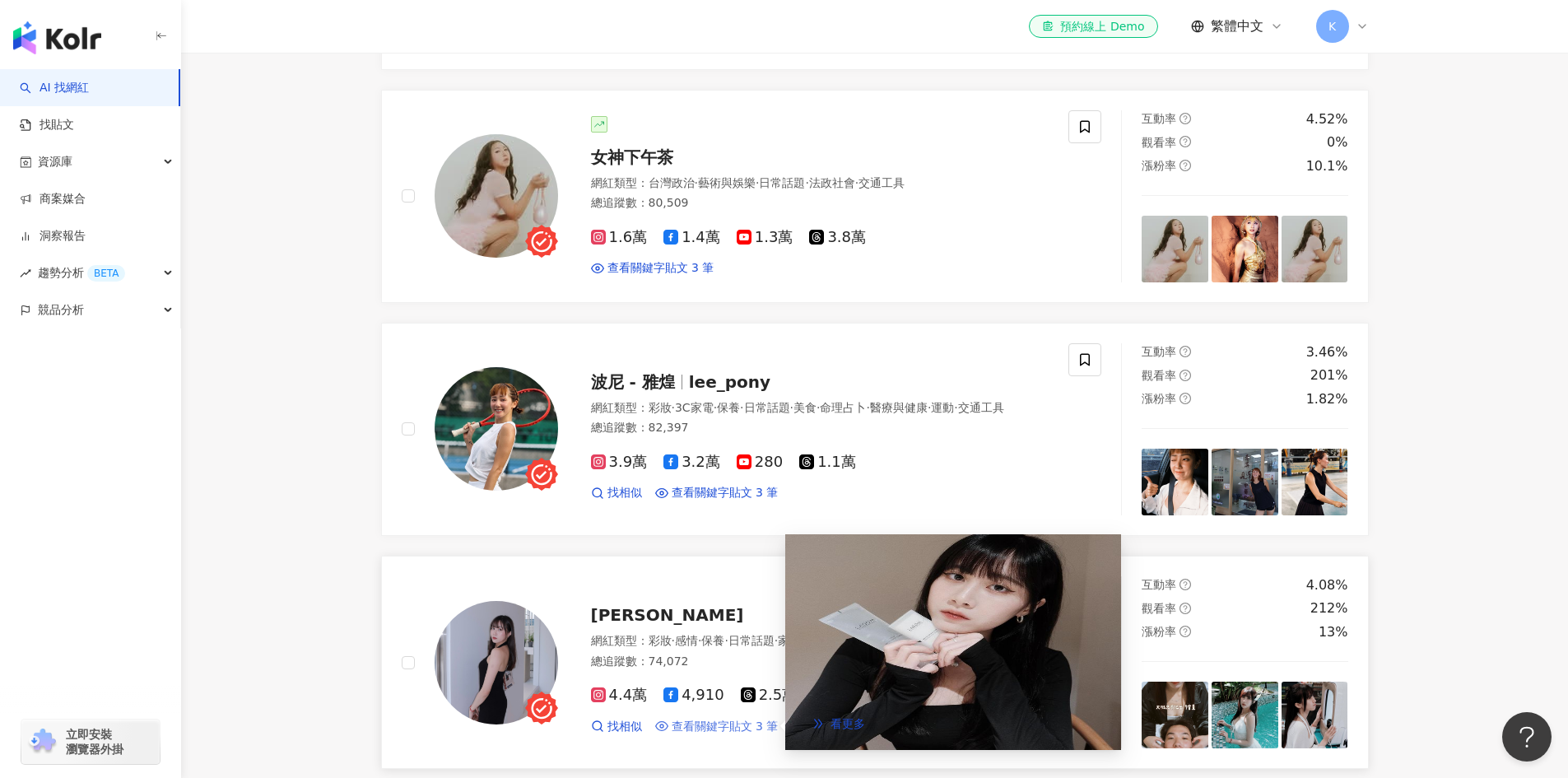
click at [752, 719] on span "查看關鍵字貼文 3 筆" at bounding box center [725, 727] width 107 height 16
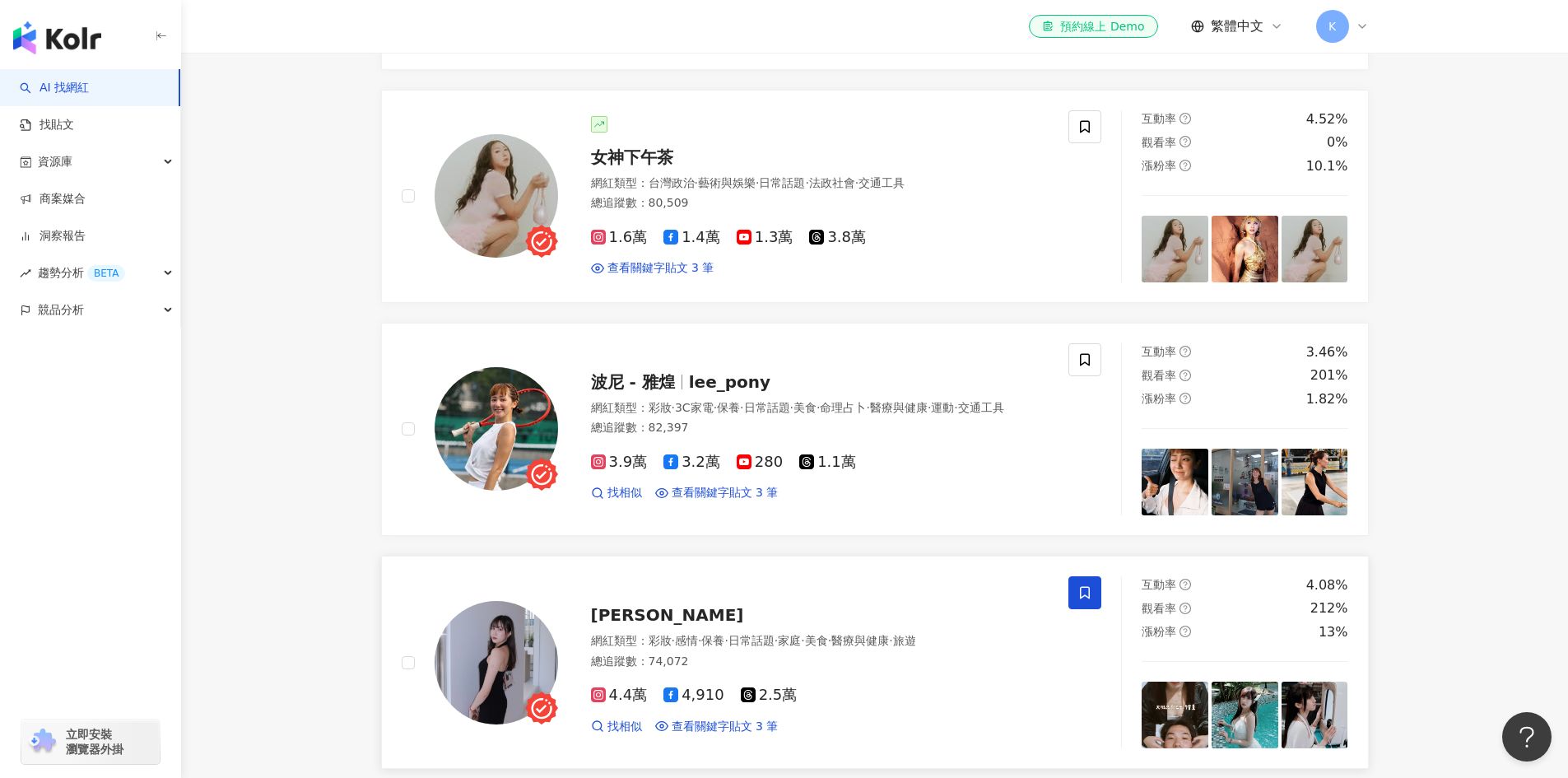
click at [1081, 585] on icon at bounding box center [1085, 593] width 14 height 14
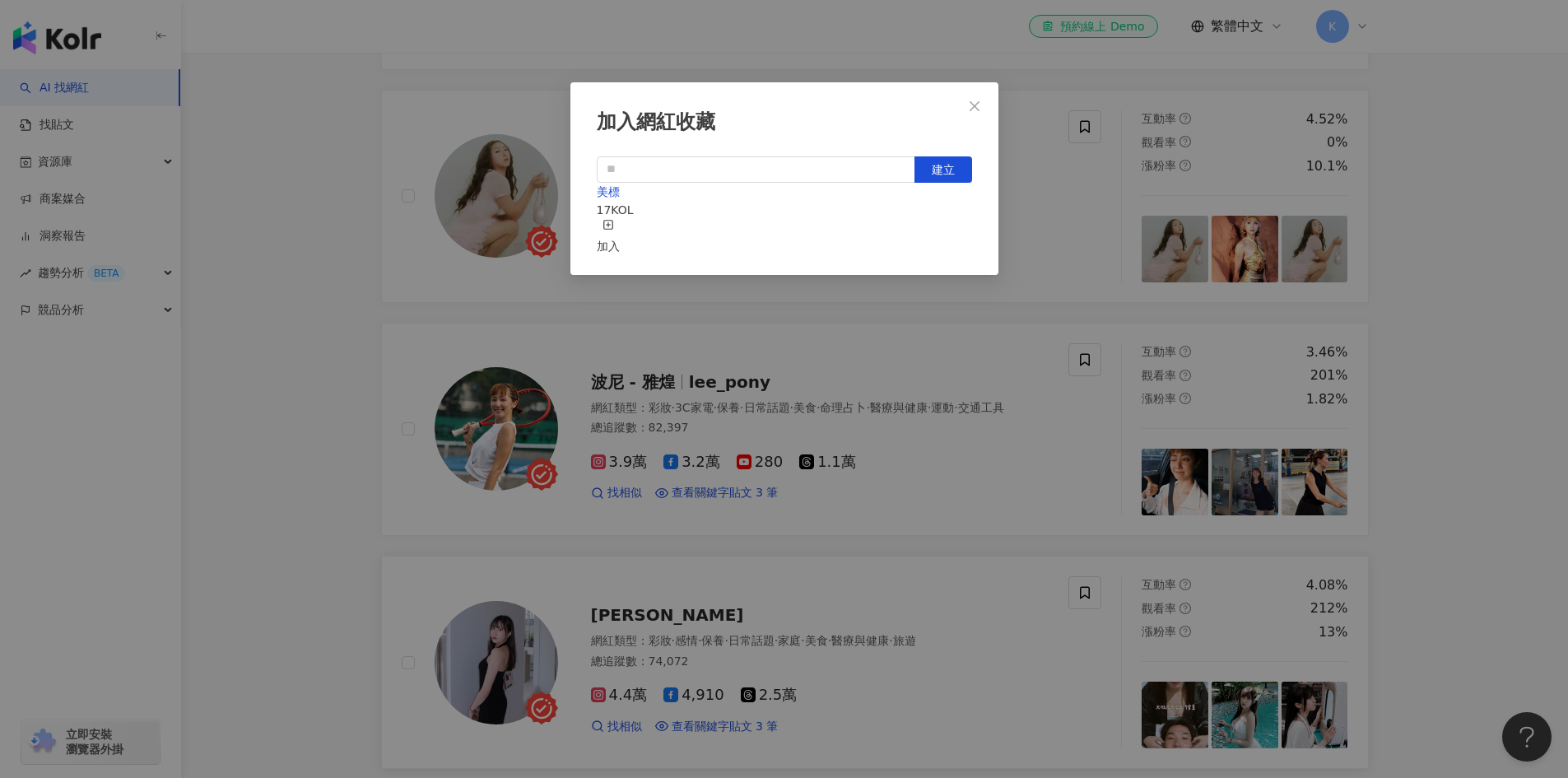
click at [619, 232] on div "加入" at bounding box center [608, 237] width 23 height 36
click at [975, 110] on icon "close" at bounding box center [974, 106] width 14 height 14
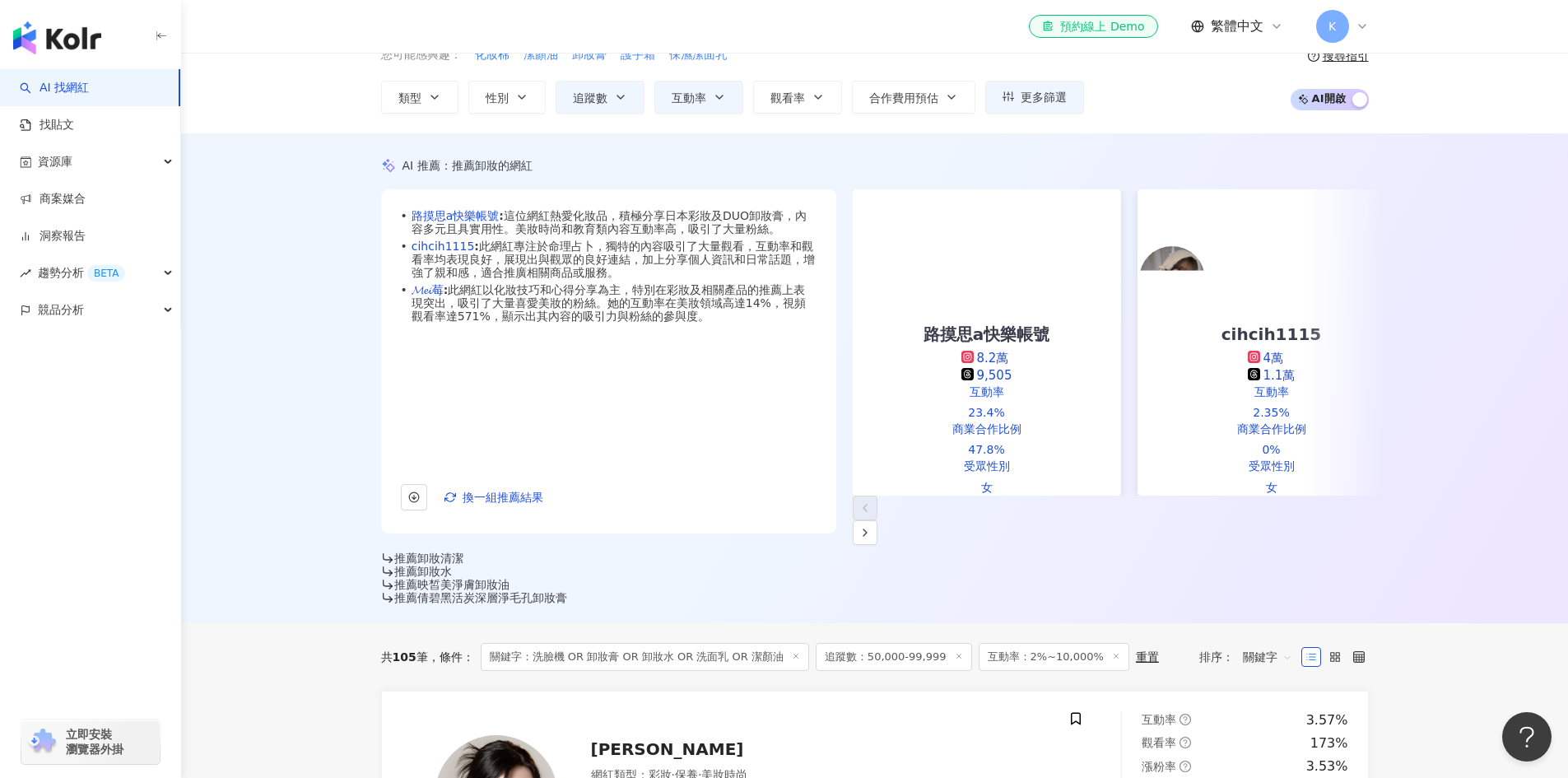
scroll to position [0, 0]
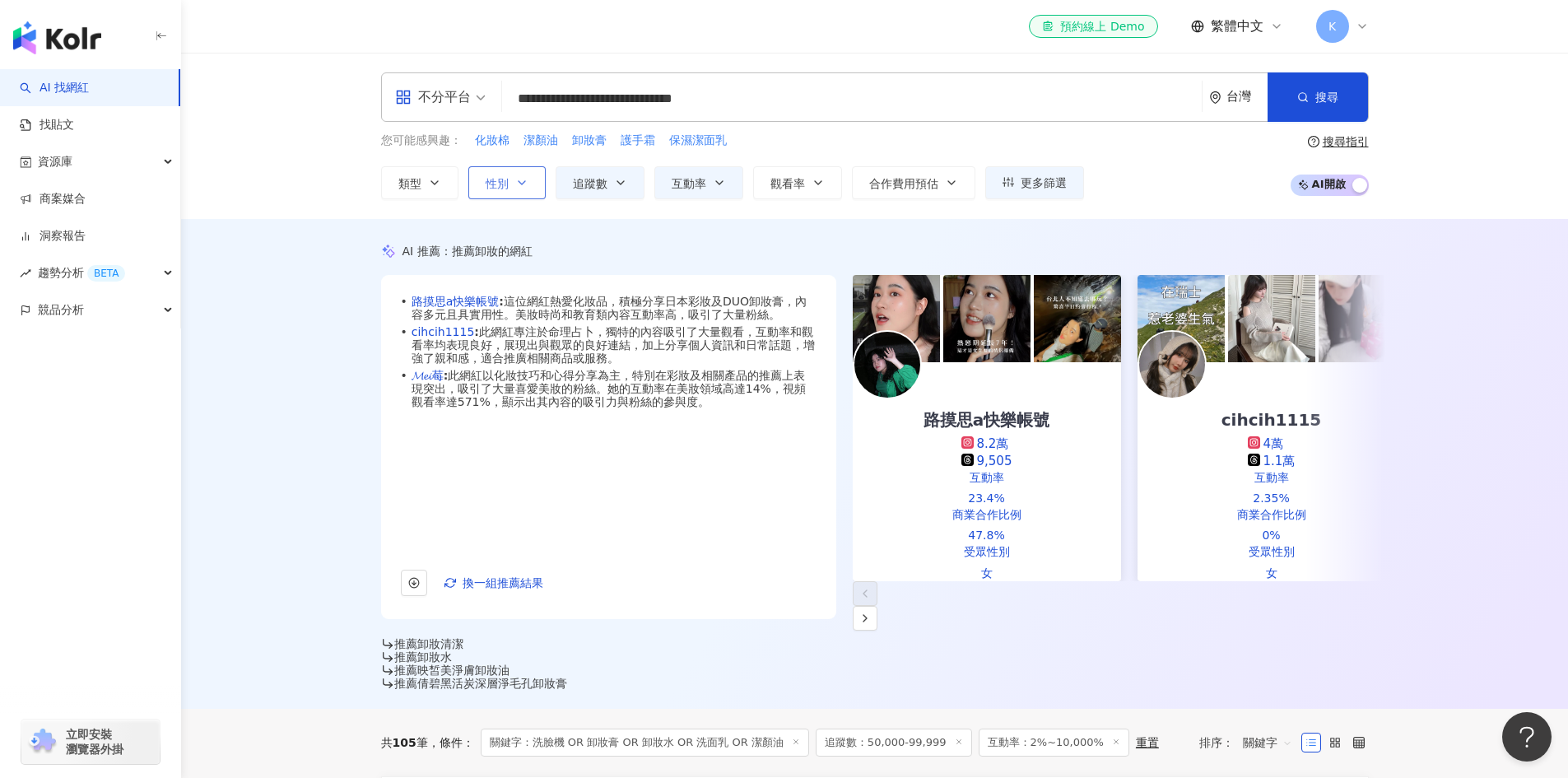
click at [528, 187] on button "性別" at bounding box center [507, 183] width 77 height 33
click at [619, 181] on icon "button" at bounding box center [620, 183] width 14 height 14
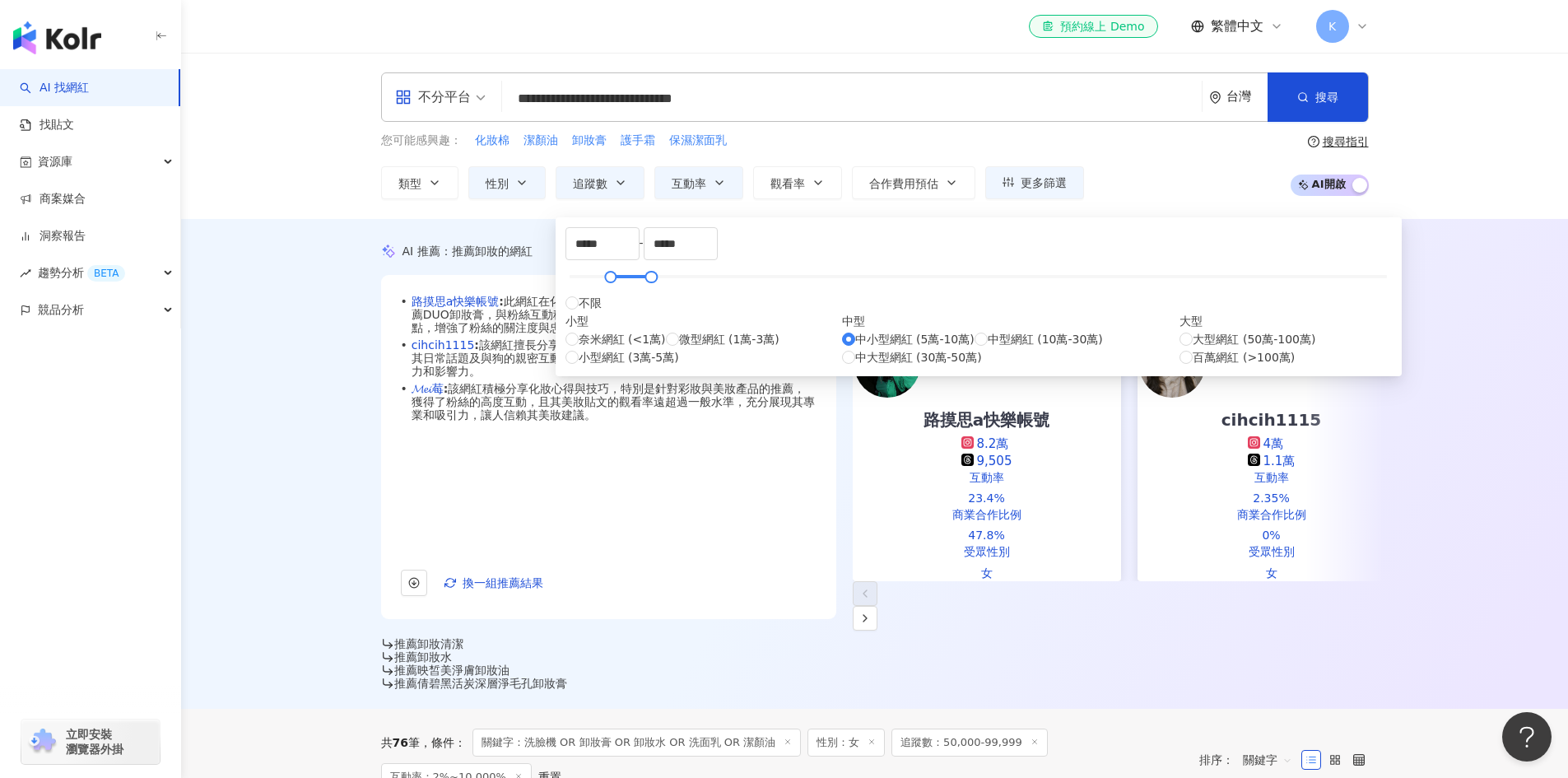
click at [1091, 222] on div "AI 推薦 ： 推薦卸妝的網紅 • 路摸思a快樂帳號 : 此網紅在化妝品、個人資訊及日本彩妝領域表現突出，特別推薦DUO卸妝膏，與粉絲互動積極。內容涵蓋美妝、…" at bounding box center [874, 464] width 1387 height 490
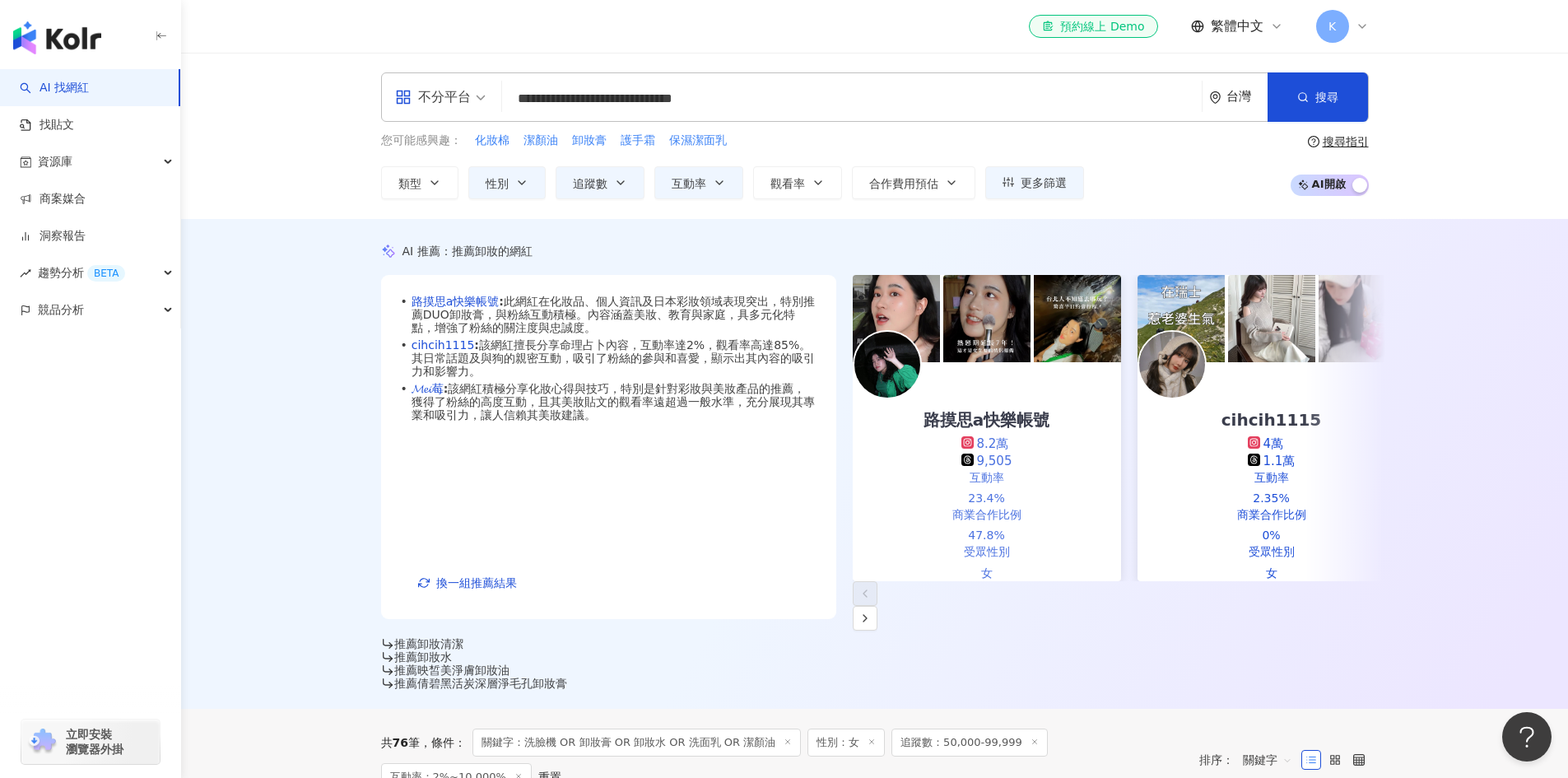
click at [915, 390] on div "路摸思a快樂帳號 8.2萬 9,505" at bounding box center [987, 416] width 268 height 108
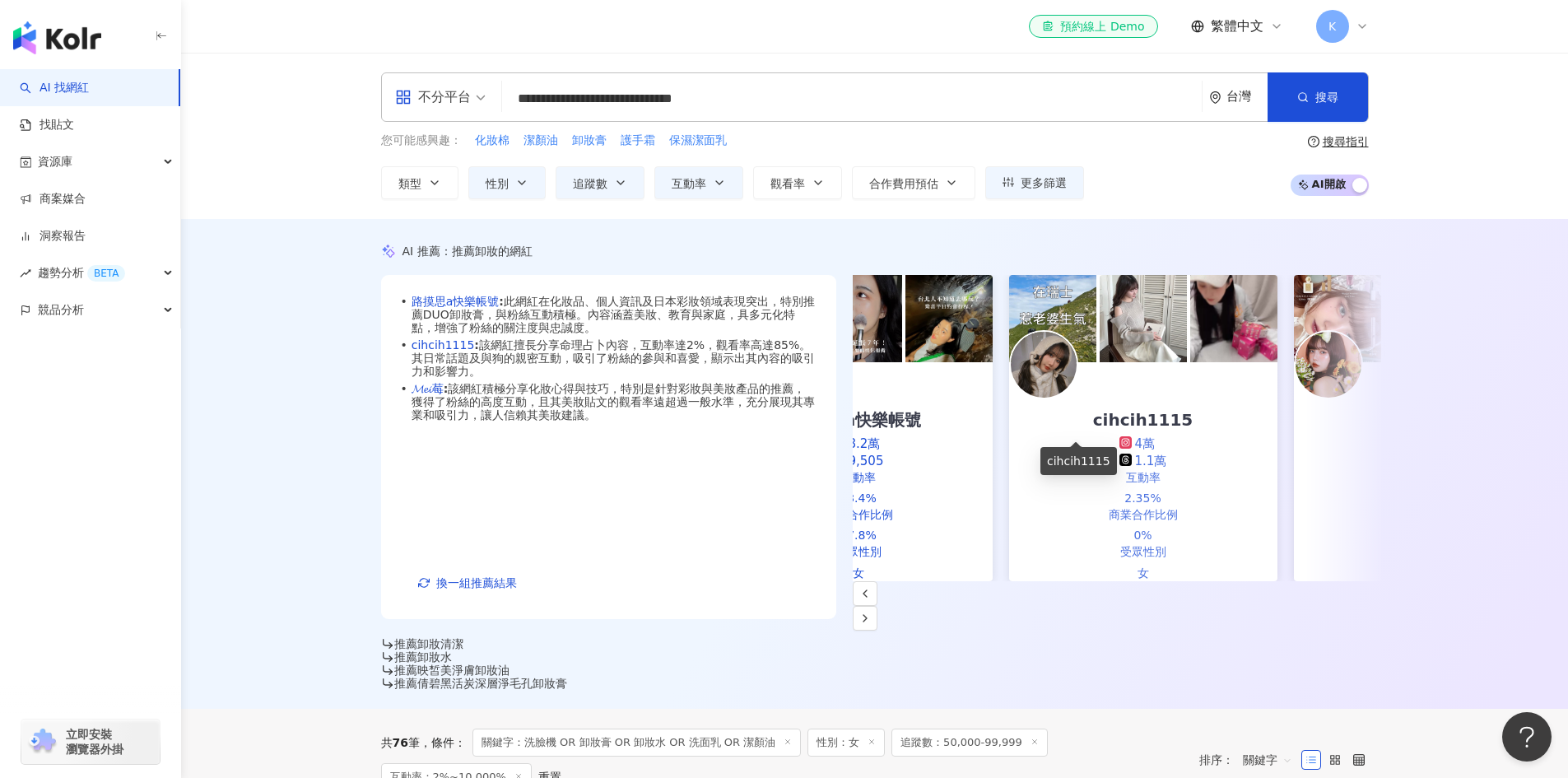
scroll to position [0, 355]
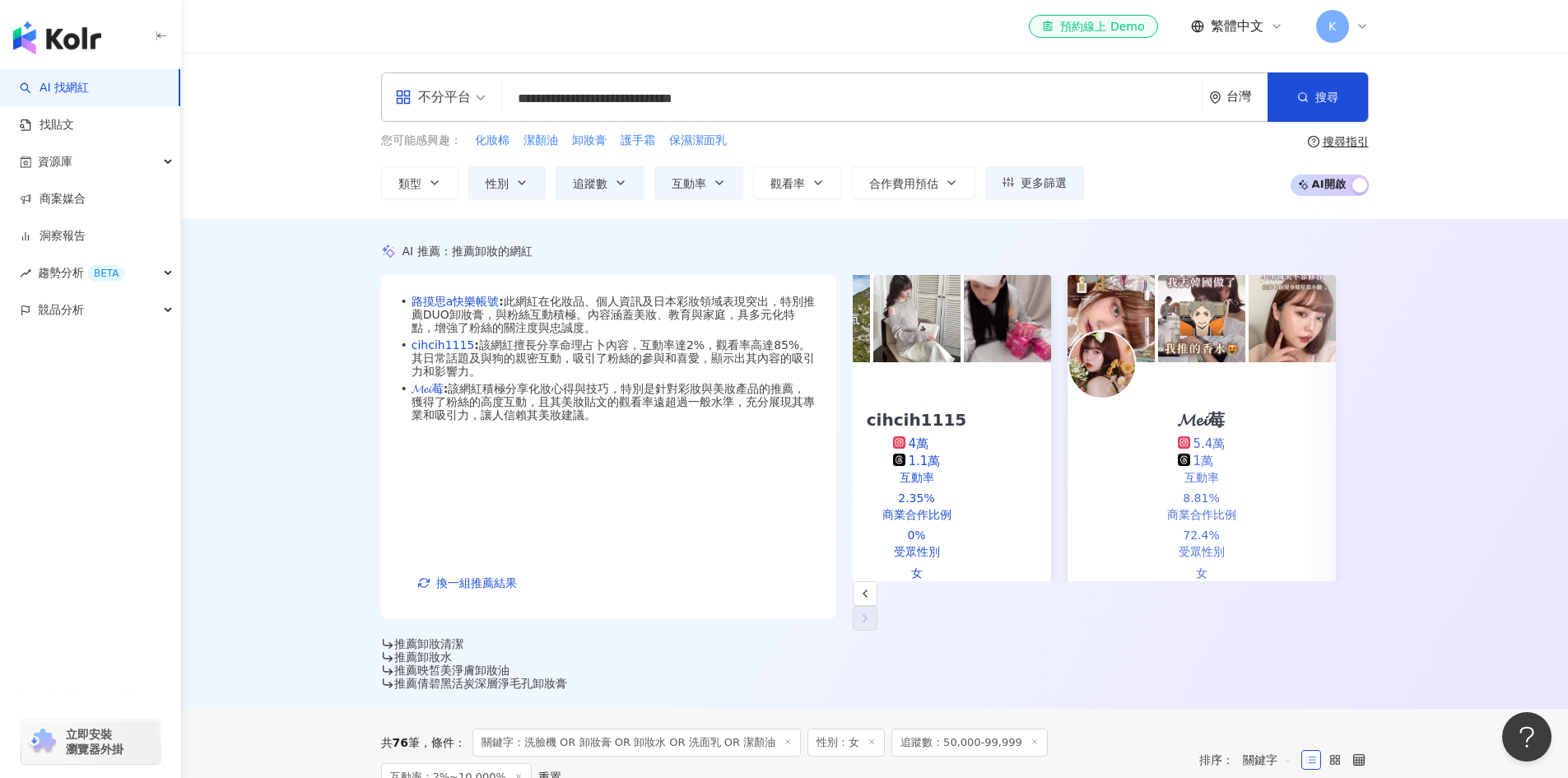
click at [1179, 402] on div "𝓜𝓮𝓲莓 5.4萬 1萬" at bounding box center [1202, 416] width 268 height 108
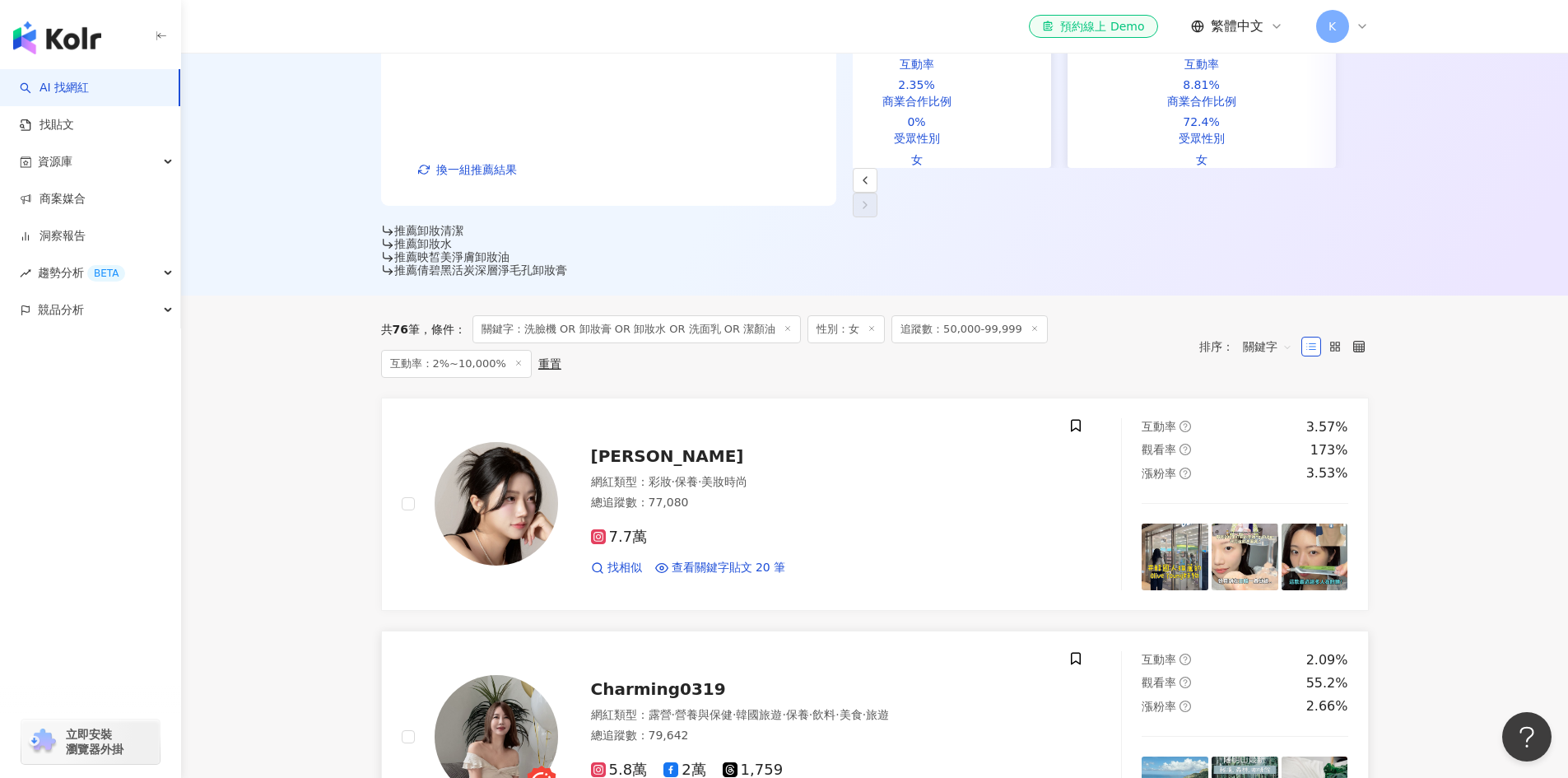
scroll to position [412, 0]
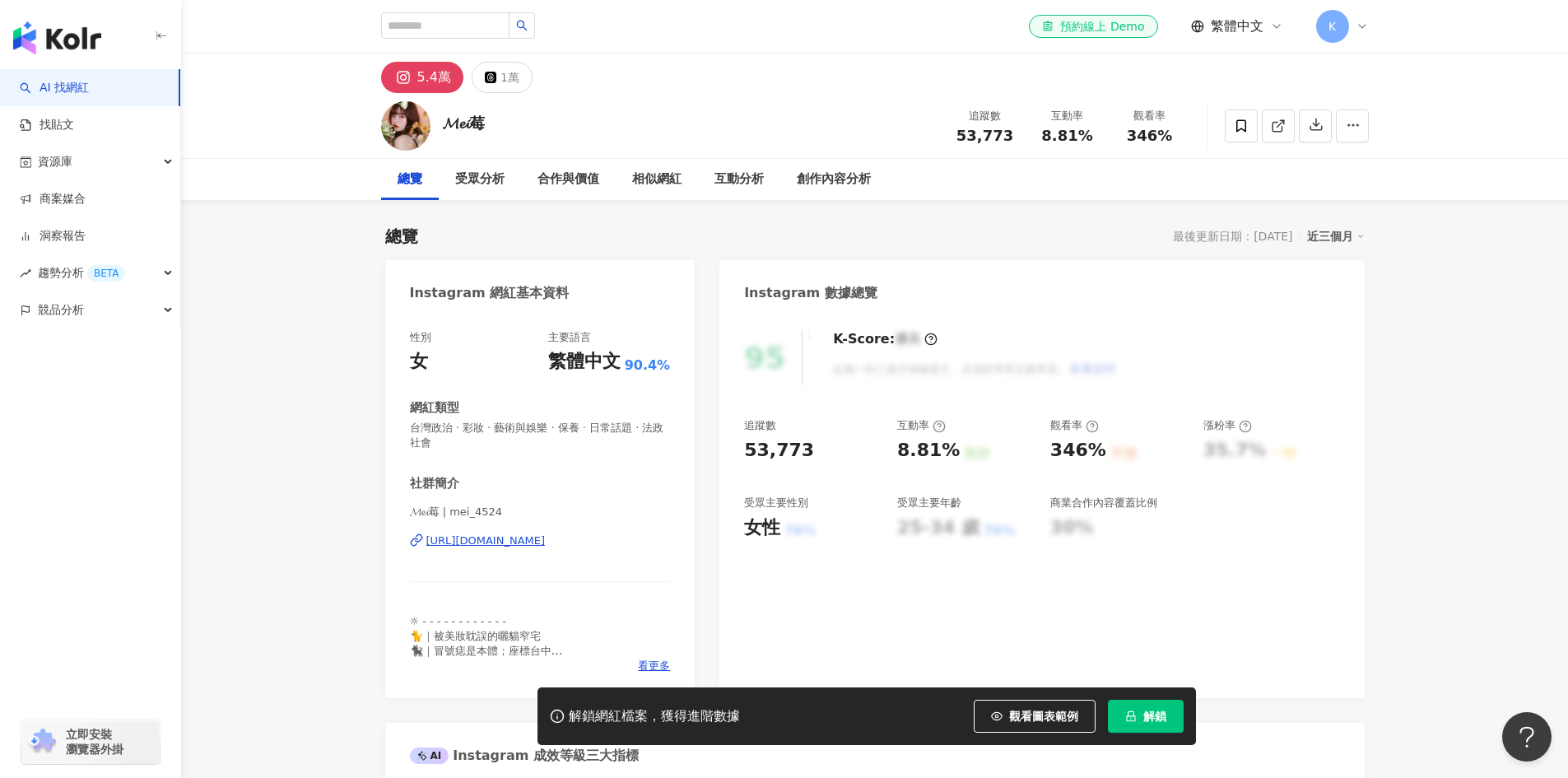
scroll to position [7, 0]
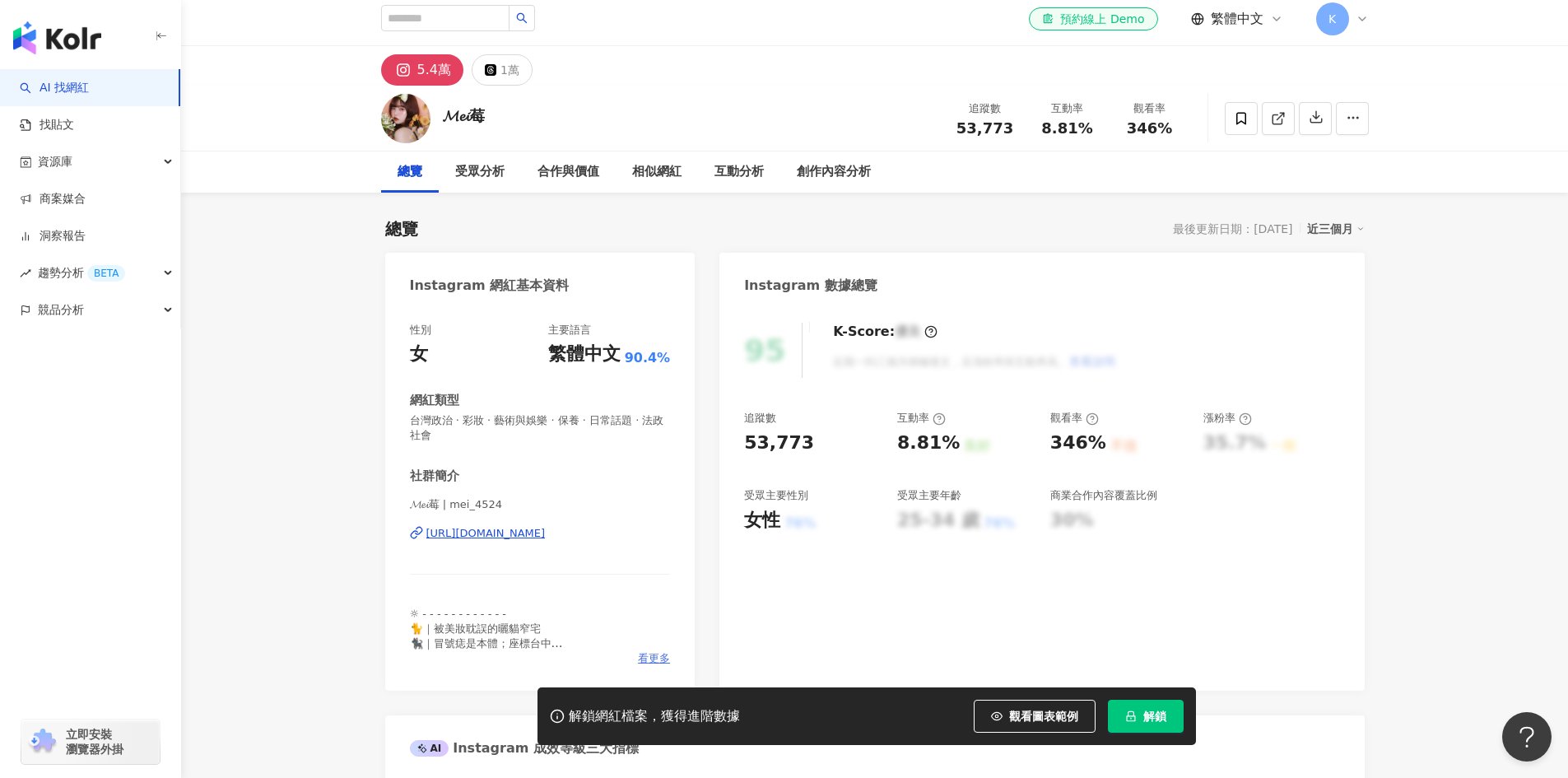
click at [644, 657] on span "看更多" at bounding box center [654, 658] width 32 height 14
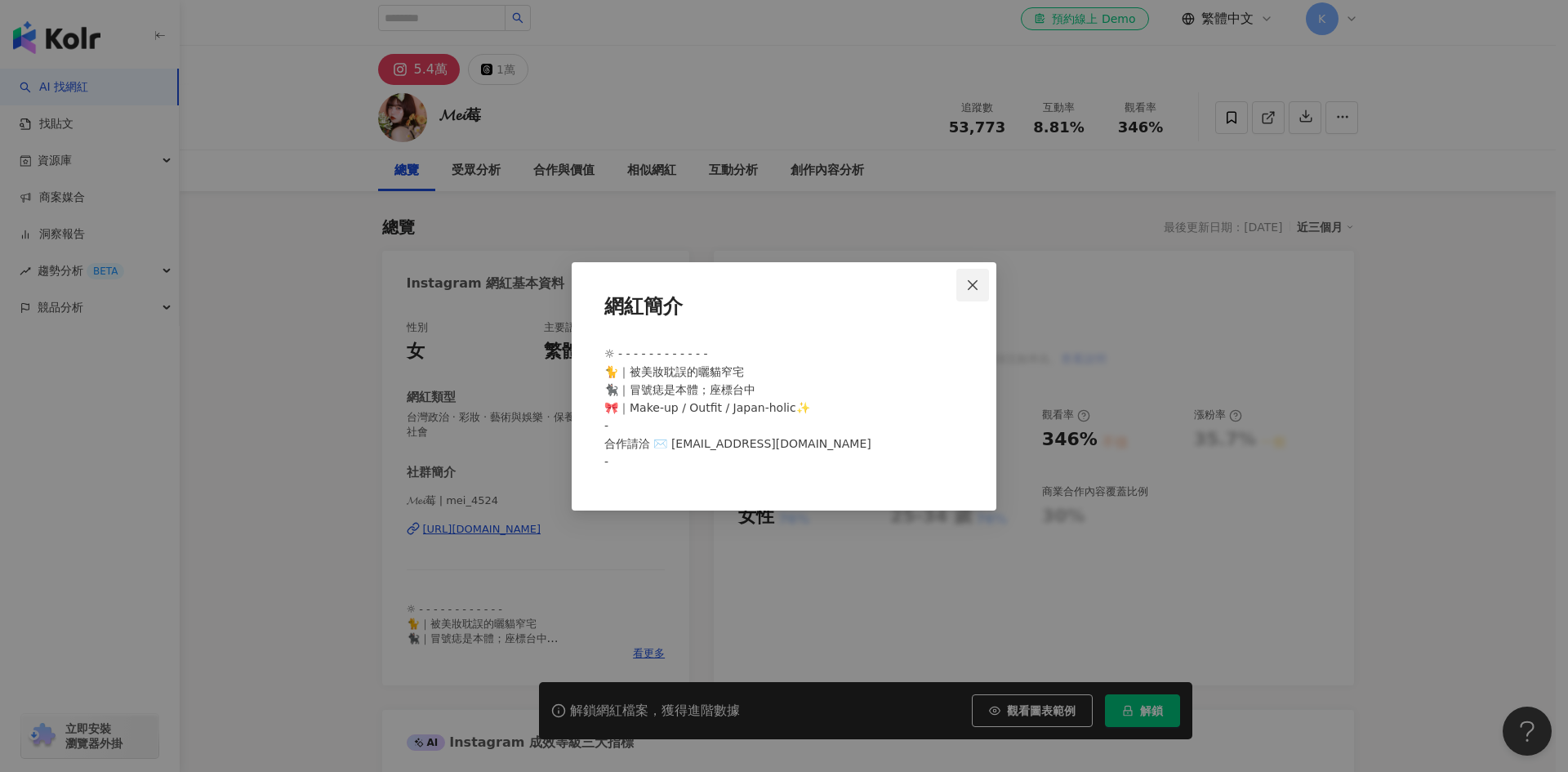
click at [968, 283] on icon "close" at bounding box center [973, 285] width 13 height 13
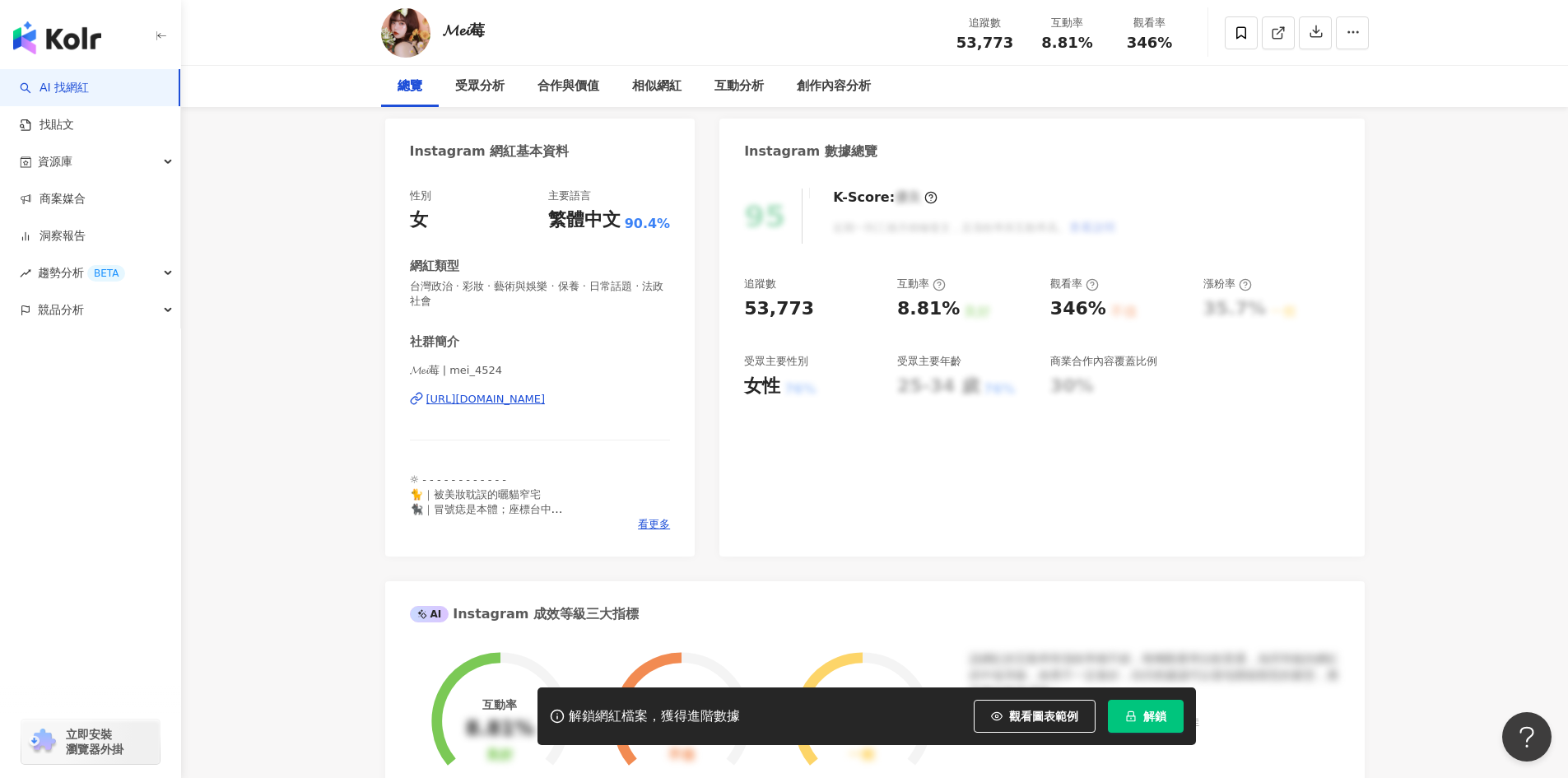
scroll to position [0, 0]
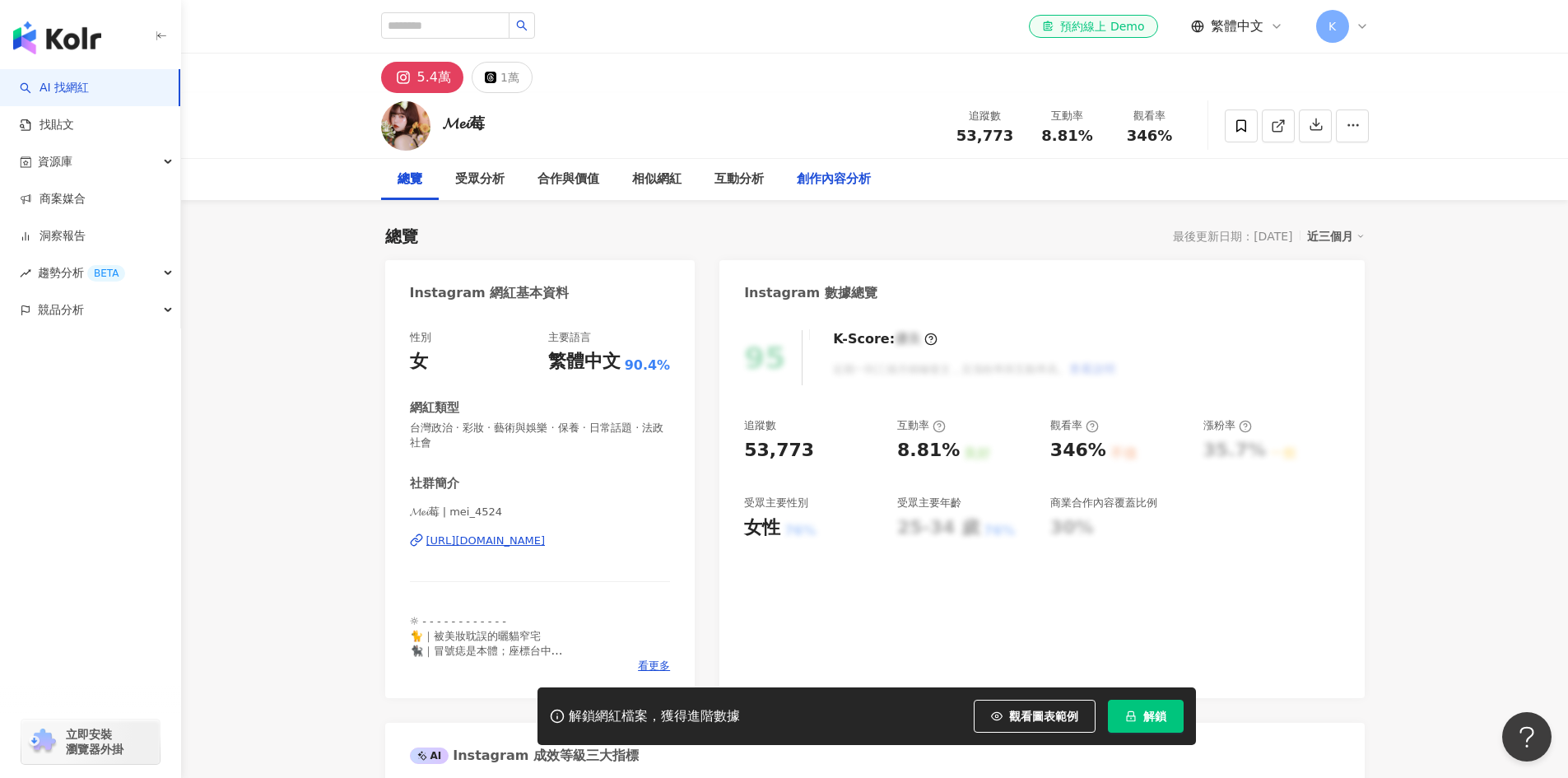
click at [838, 183] on div "創作內容分析" at bounding box center [834, 179] width 74 height 20
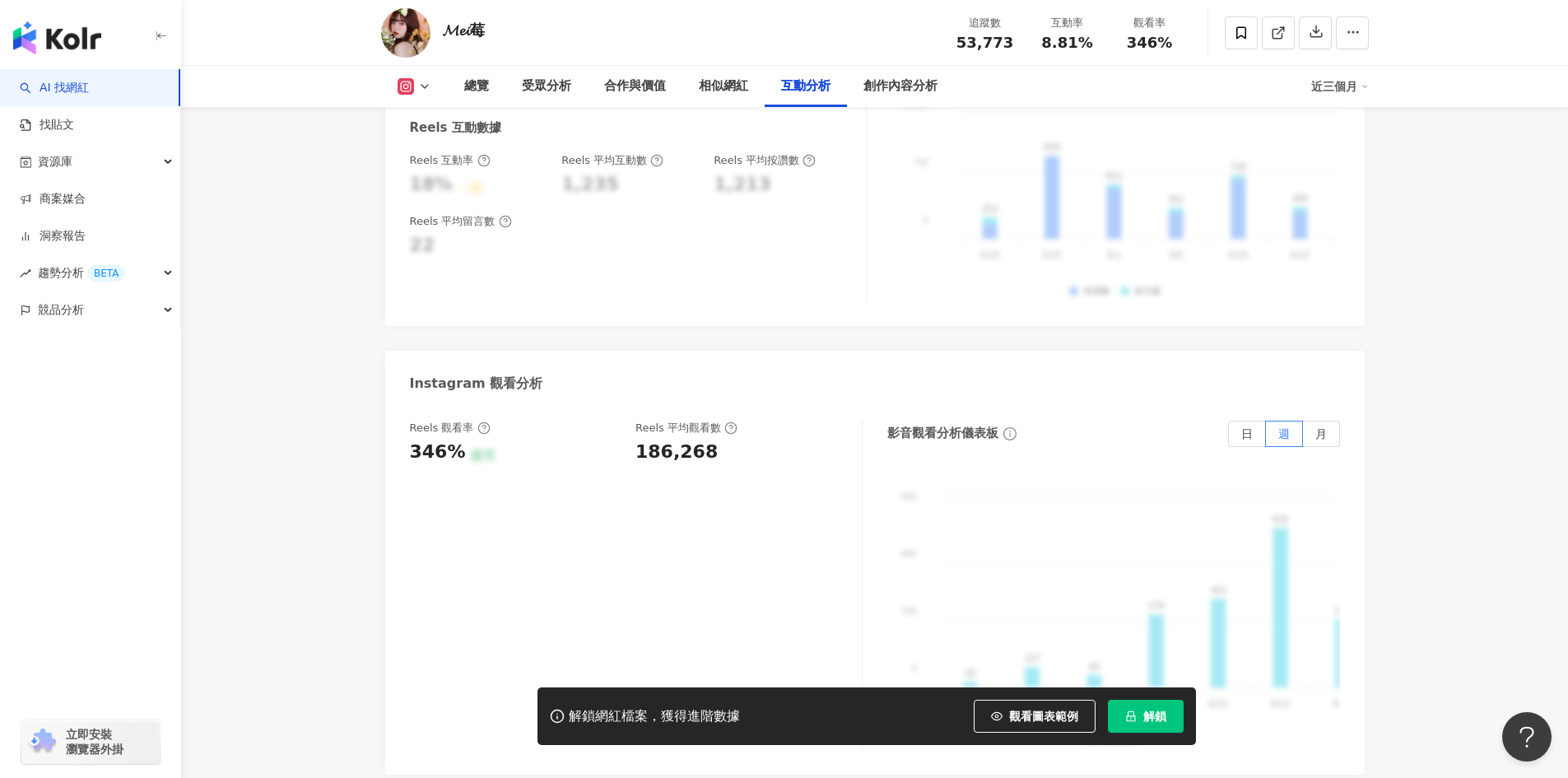
scroll to position [3483, 0]
click at [1225, 29] on span at bounding box center [1240, 32] width 33 height 33
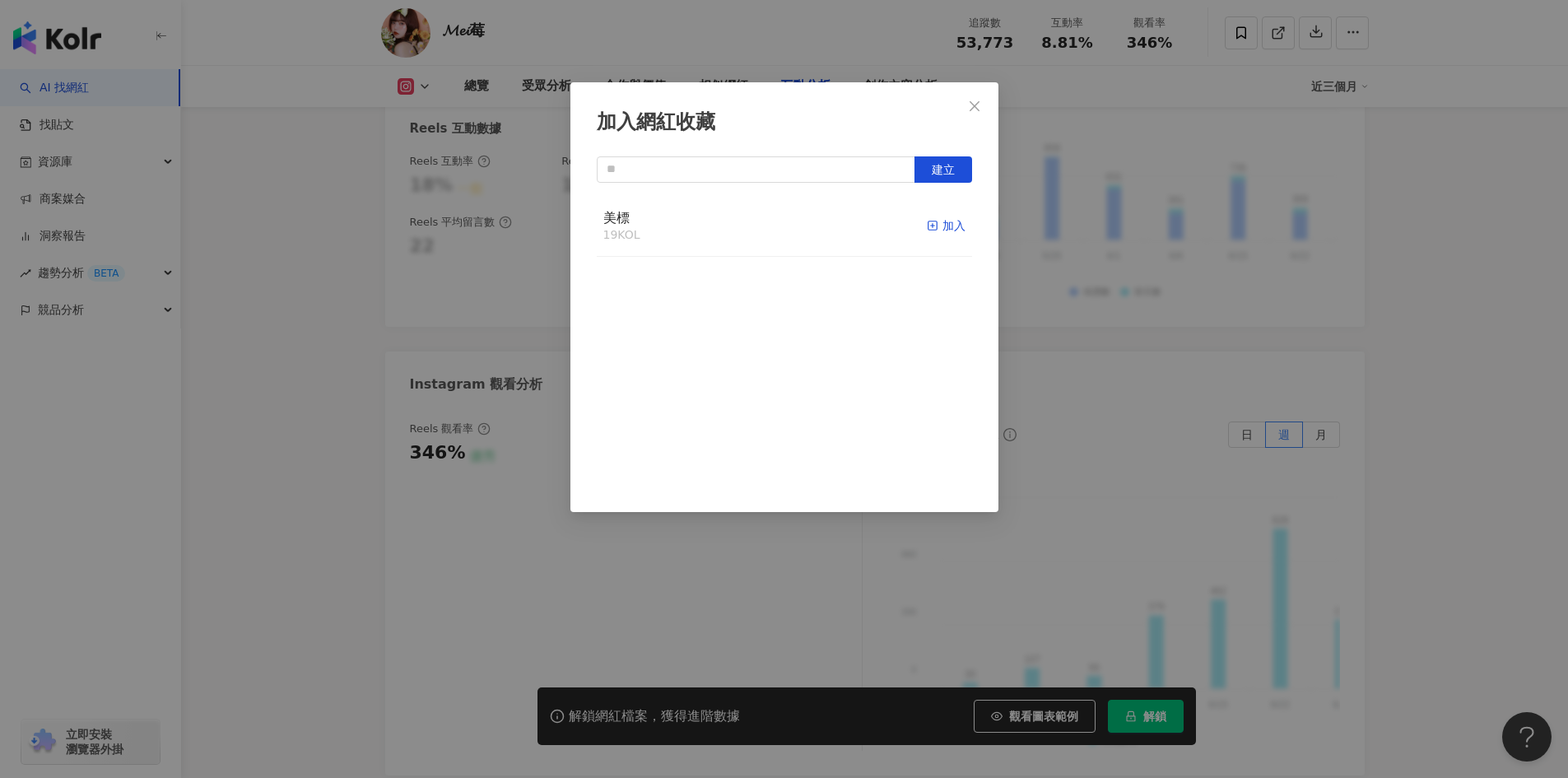
click at [929, 227] on div "加入" at bounding box center [945, 225] width 39 height 18
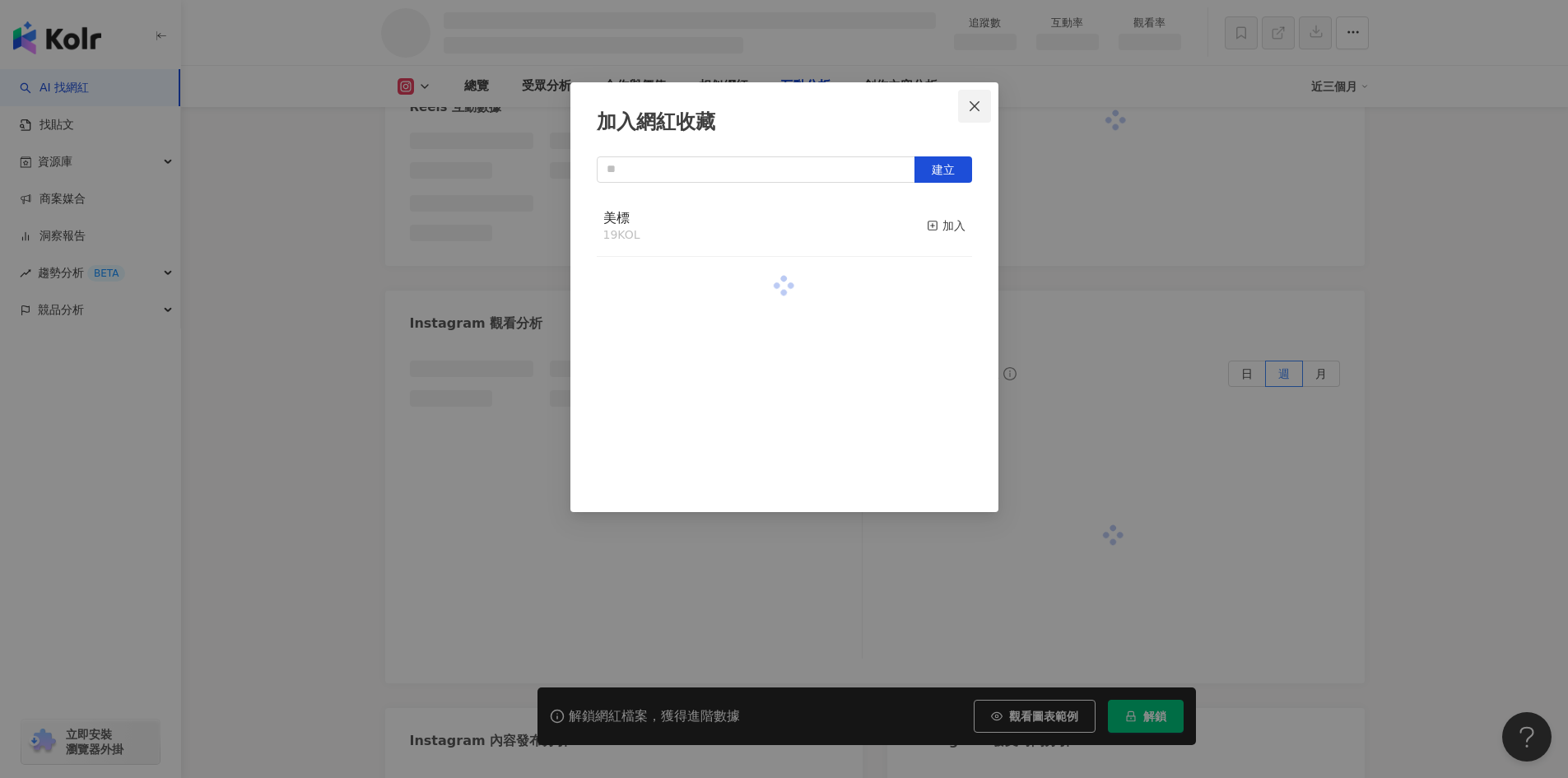
scroll to position [3028, 0]
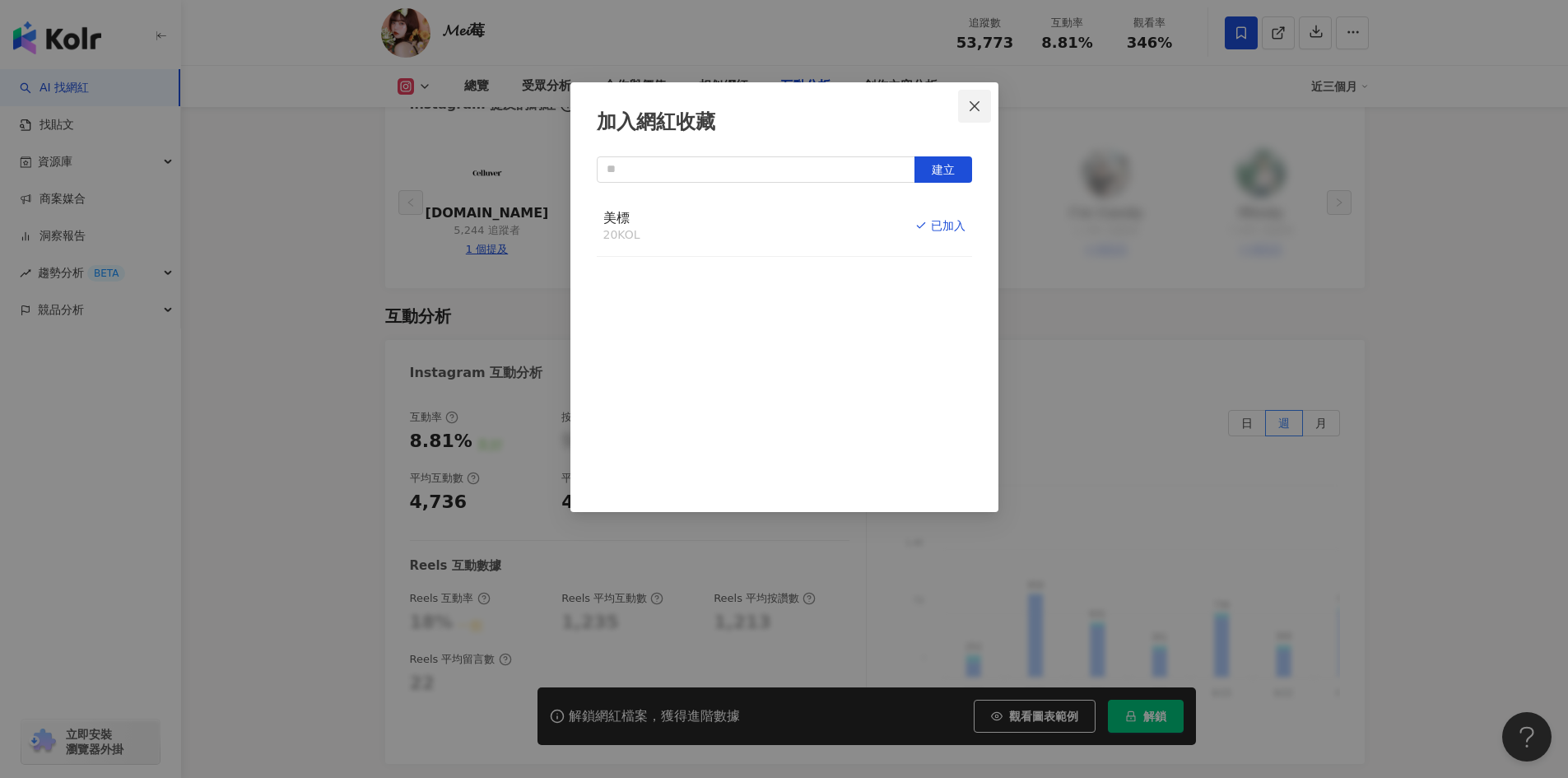
click at [978, 110] on icon "close" at bounding box center [974, 105] width 10 height 10
